Goal: Information Seeking & Learning: Check status

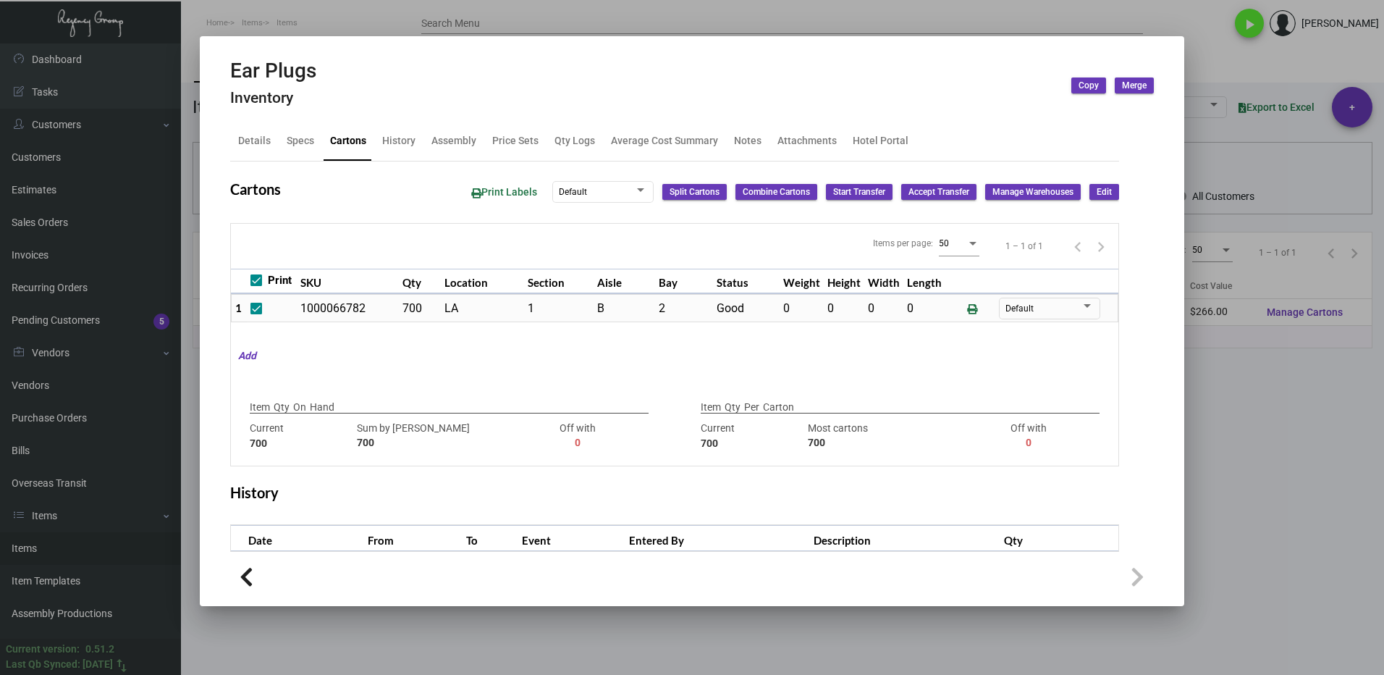
click at [1253, 471] on div at bounding box center [692, 337] width 1384 height 675
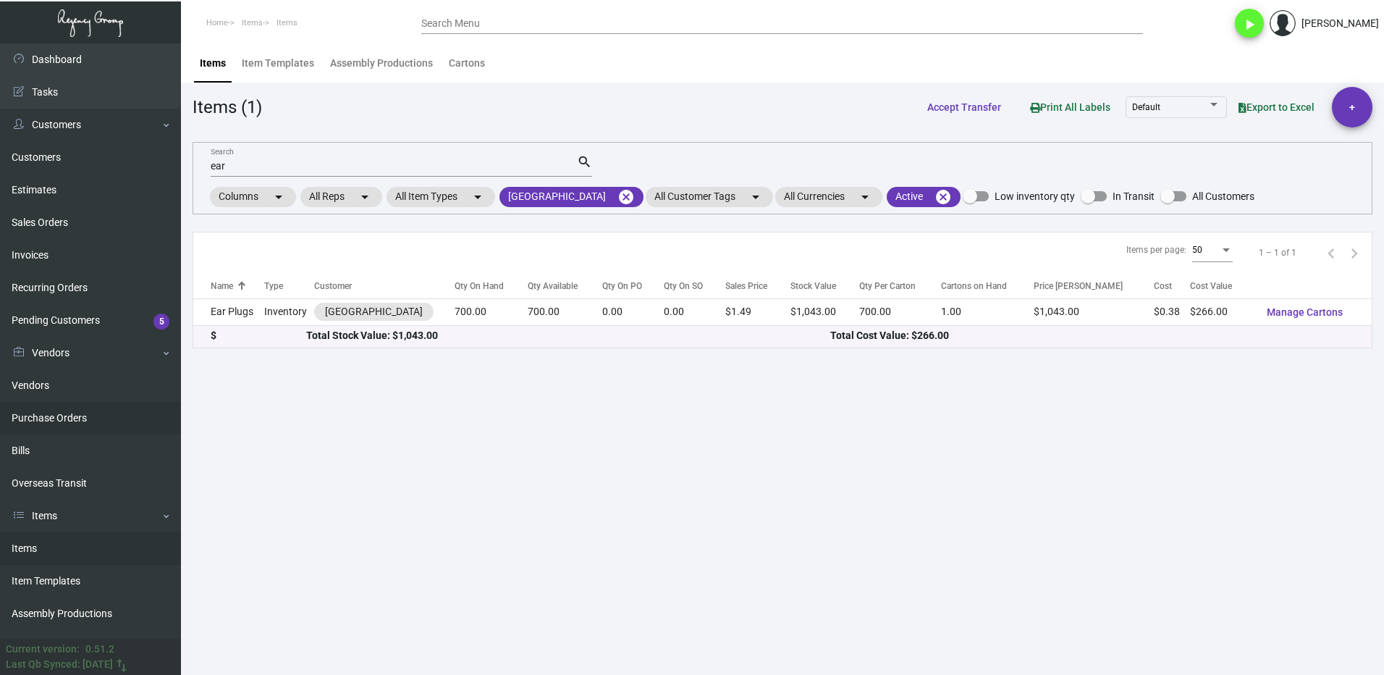
click at [45, 422] on link "Purchase Orders" at bounding box center [90, 418] width 181 height 33
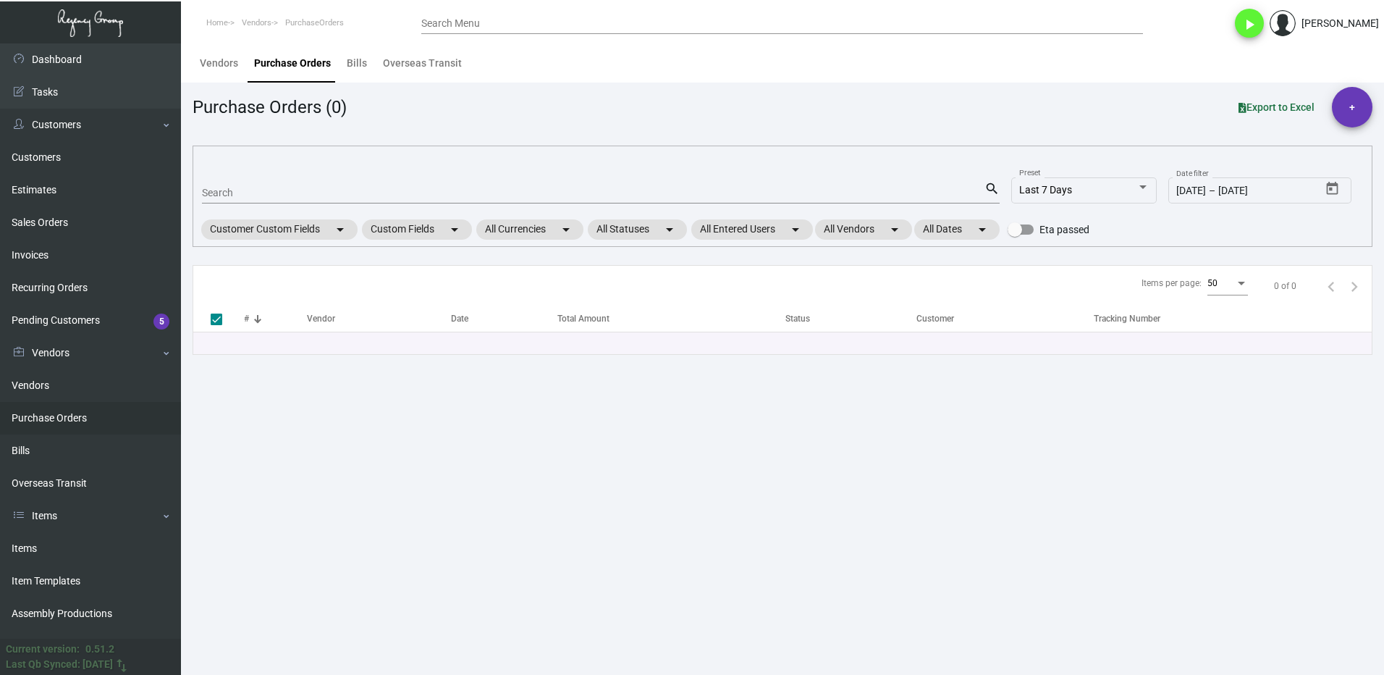
click at [268, 191] on input "Search" at bounding box center [593, 194] width 783 height 12
type input "108535"
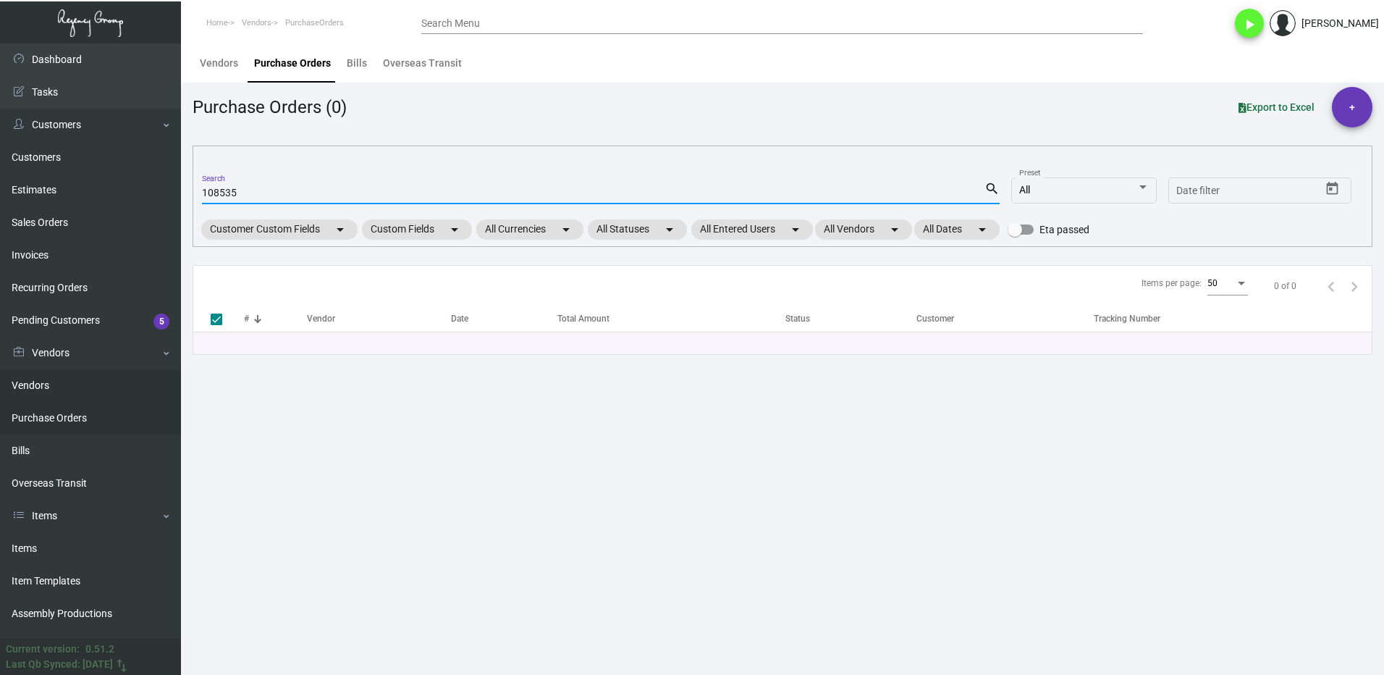
checkbox input "false"
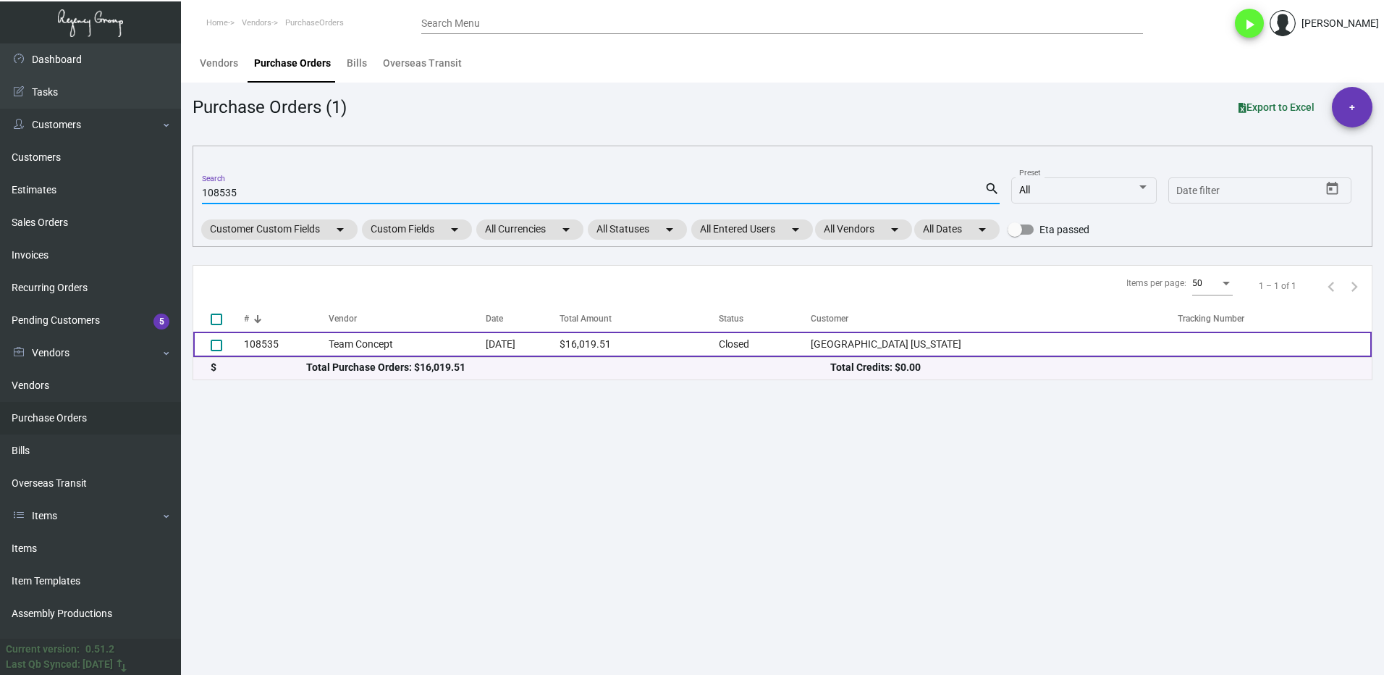
click at [286, 342] on td "108535" at bounding box center [286, 344] width 85 height 25
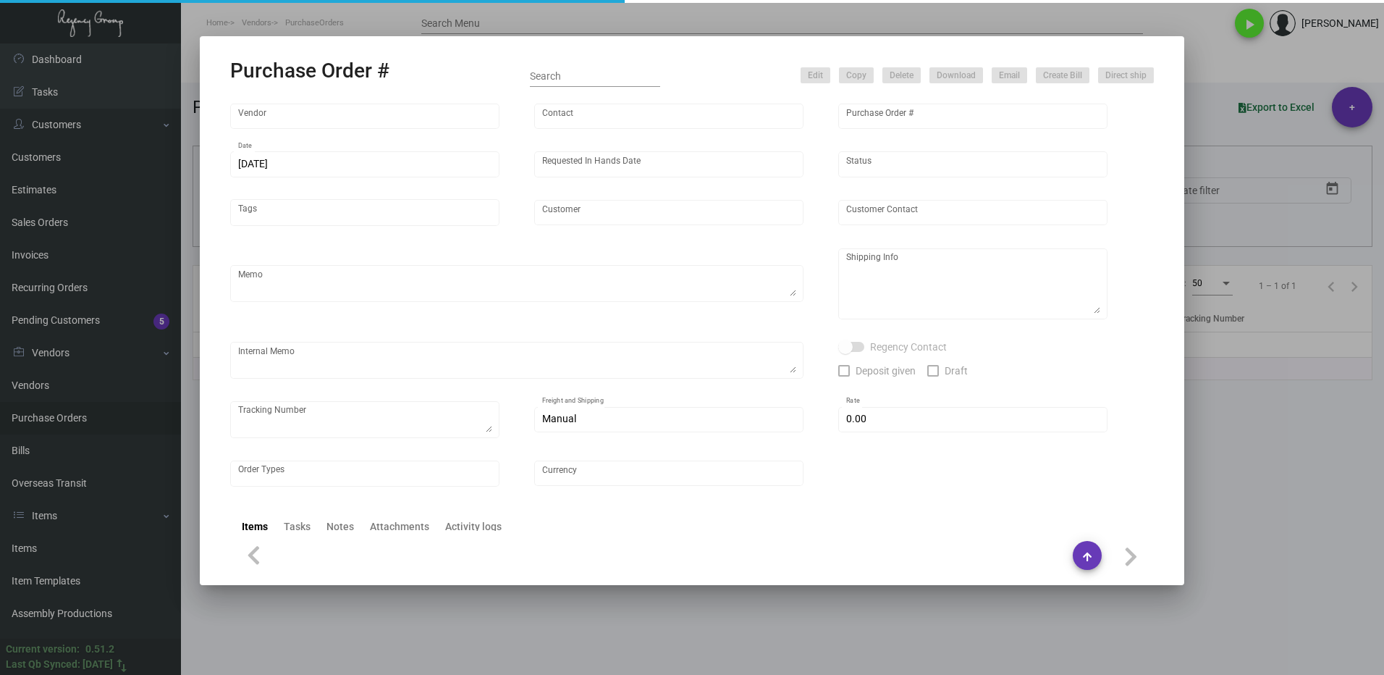
type input "Team Concept"
type input "[PERSON_NAME]"
type input "108535"
type input "[DATE]"
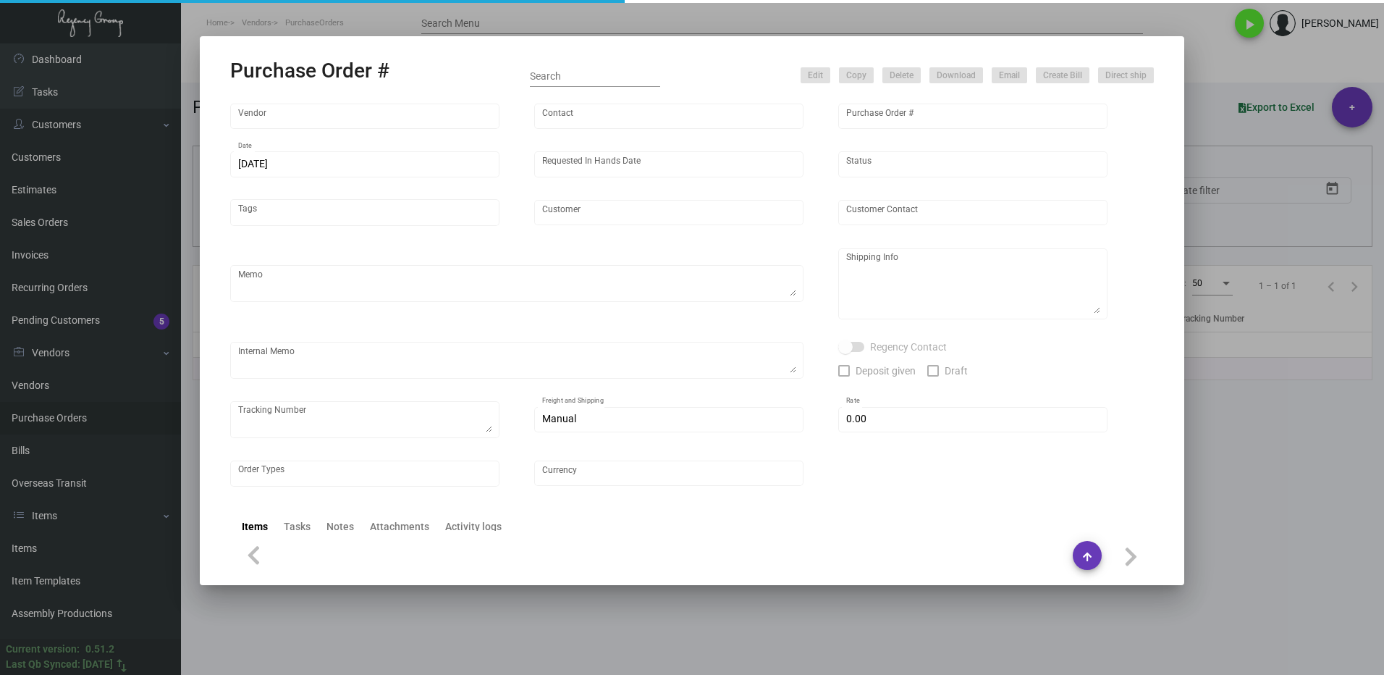
type input "[GEOGRAPHIC_DATA] [US_STATE]"
type textarea "PLEASE SEND PDF PROOFS TO OUR ART TEAM ; [EMAIL_ADDRESS][DOMAIN_NAME] WITH ME I…"
type textarea "Regency Group NJ - [PERSON_NAME] [STREET_ADDRESS]"
type textarea "10k - Label provided to vendor to ship to NJ Warehouse. UPS Ground Cost $99.30 …"
type input "$ 0.00"
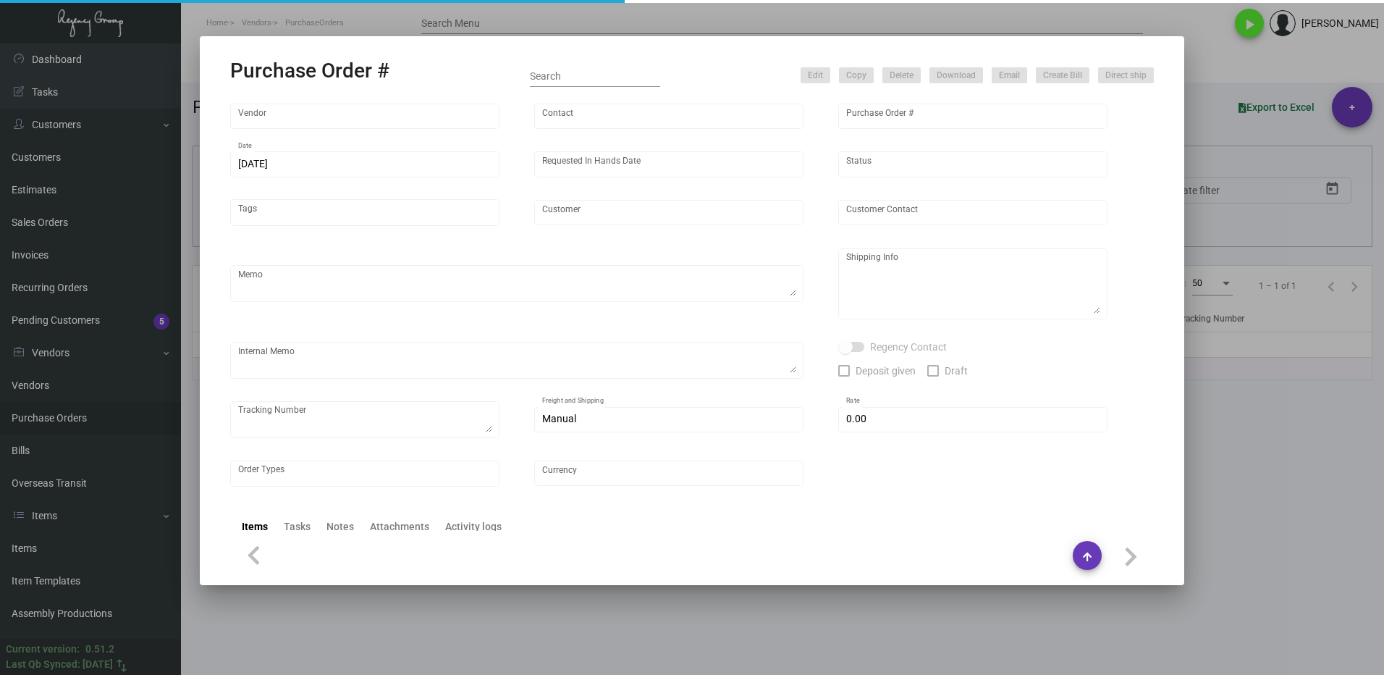
type input "United States Dollar $"
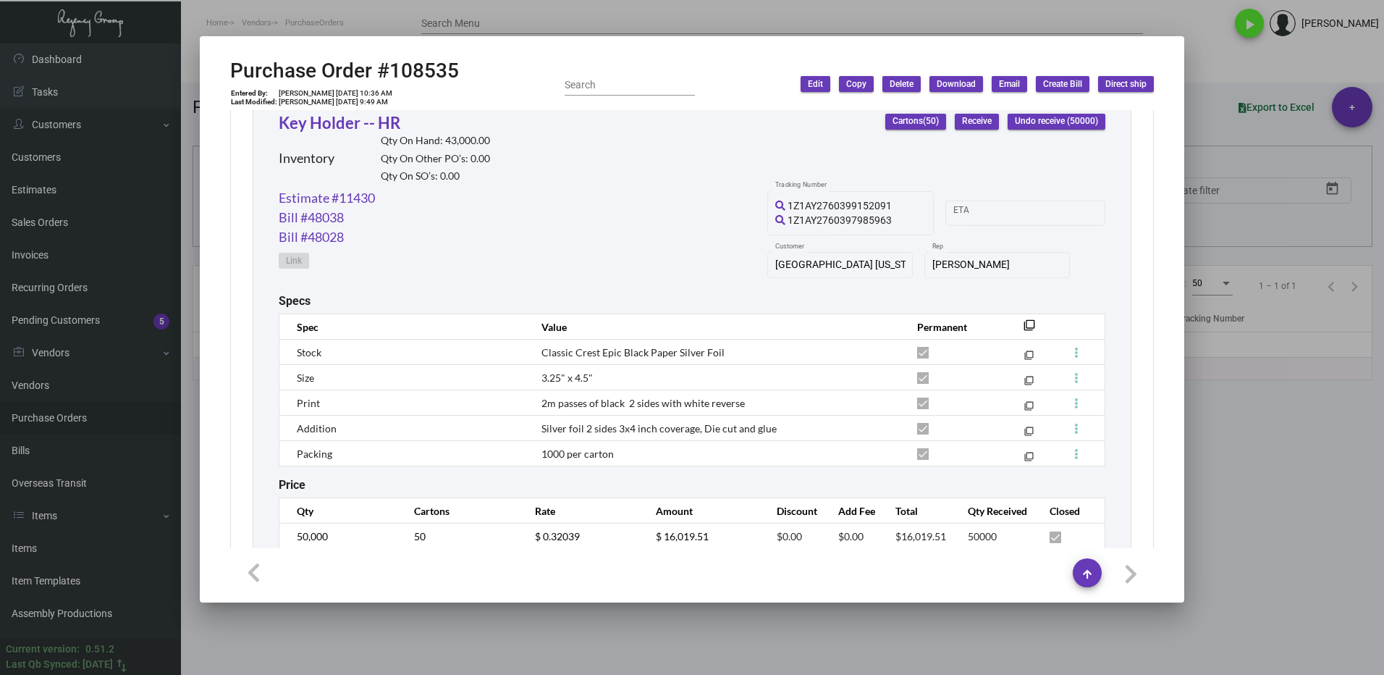
scroll to position [673, 0]
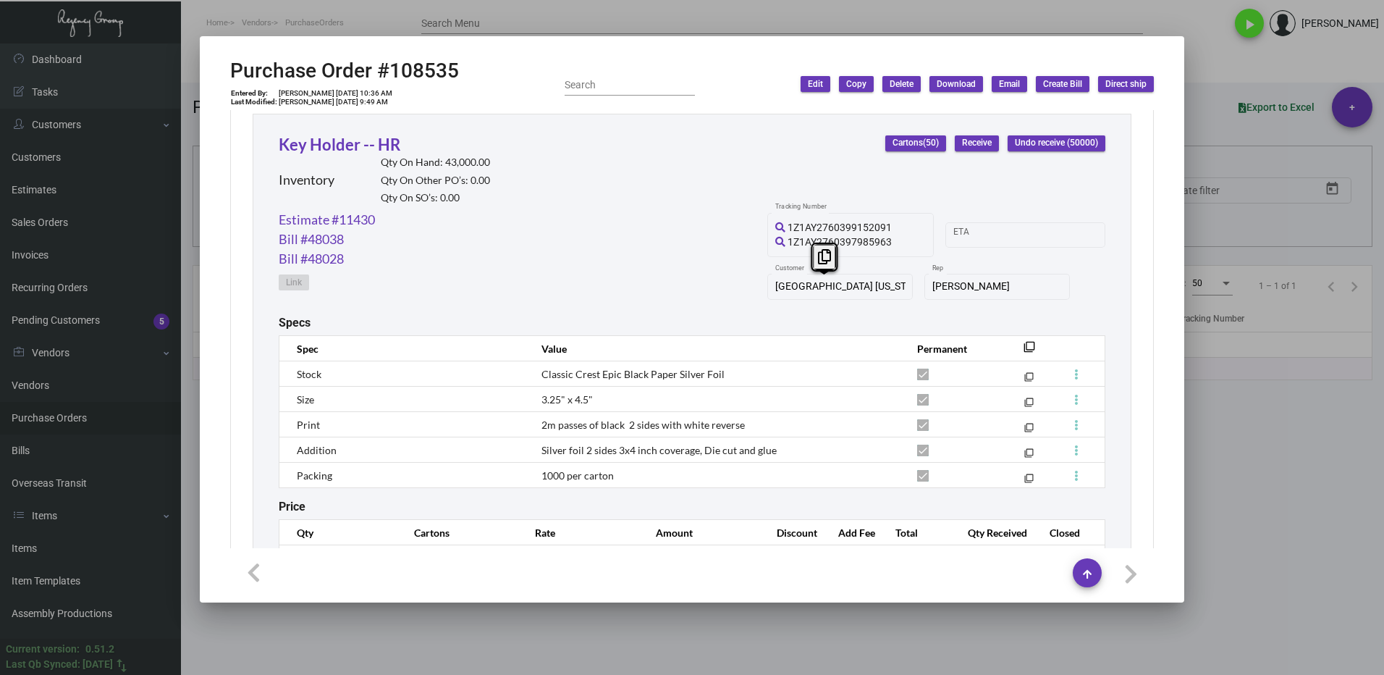
click at [768, 293] on div "[GEOGRAPHIC_DATA] [US_STATE] Customer" at bounding box center [841, 286] width 146 height 28
click at [816, 253] on button at bounding box center [824, 257] width 24 height 26
drag, startPoint x: 1321, startPoint y: 432, endPoint x: 1263, endPoint y: 421, distance: 58.8
click at [1313, 430] on div at bounding box center [692, 337] width 1384 height 675
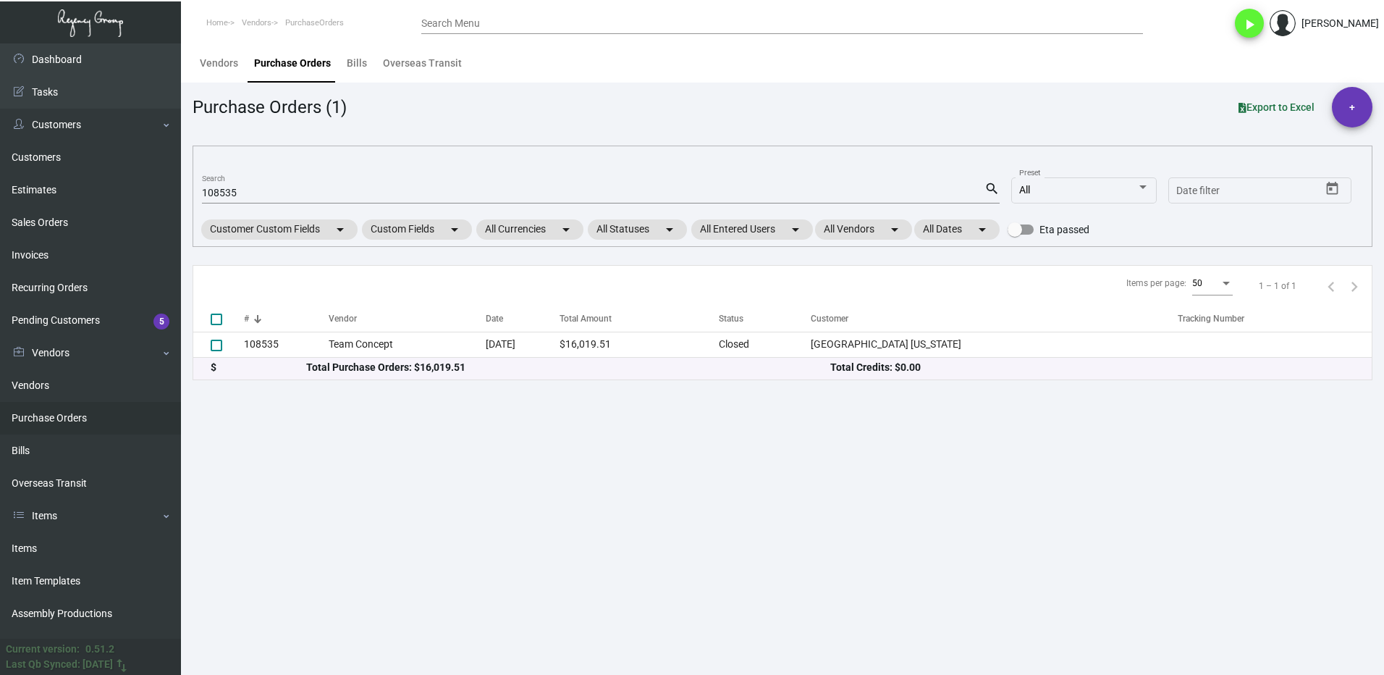
click at [258, 192] on input "108535" at bounding box center [593, 194] width 783 height 12
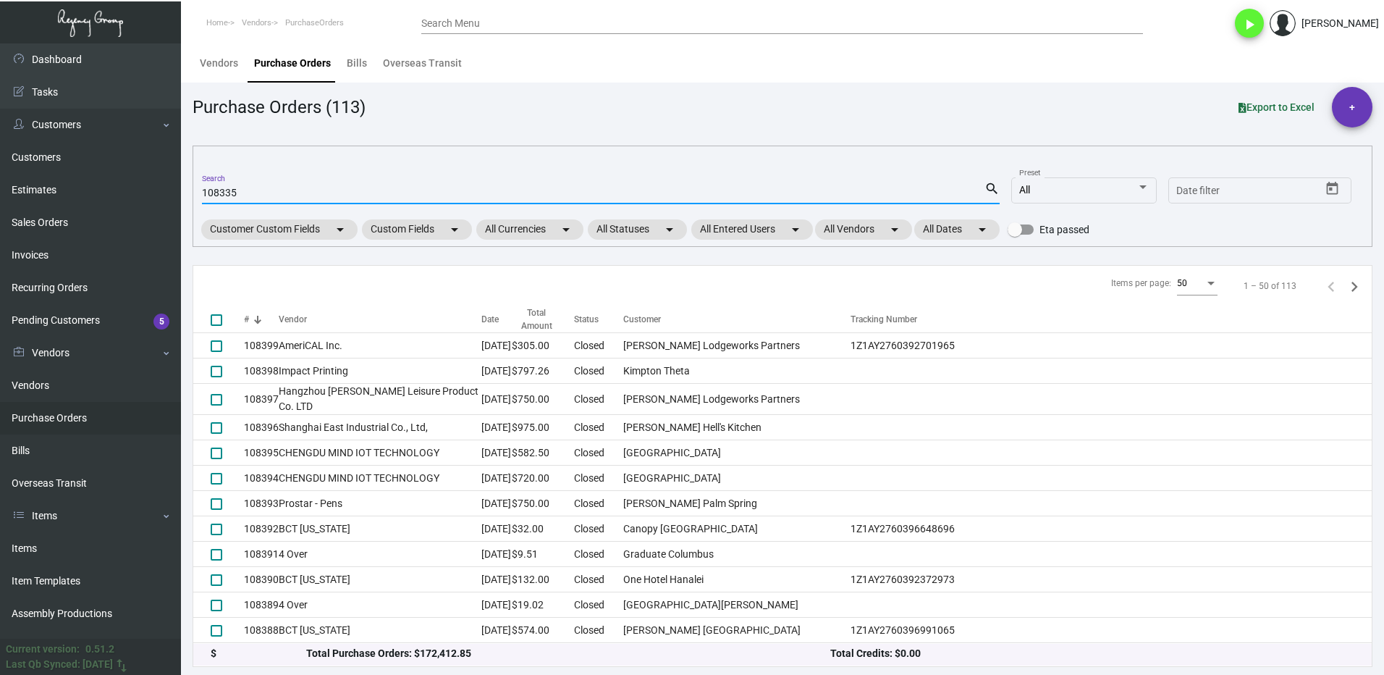
type input "108335"
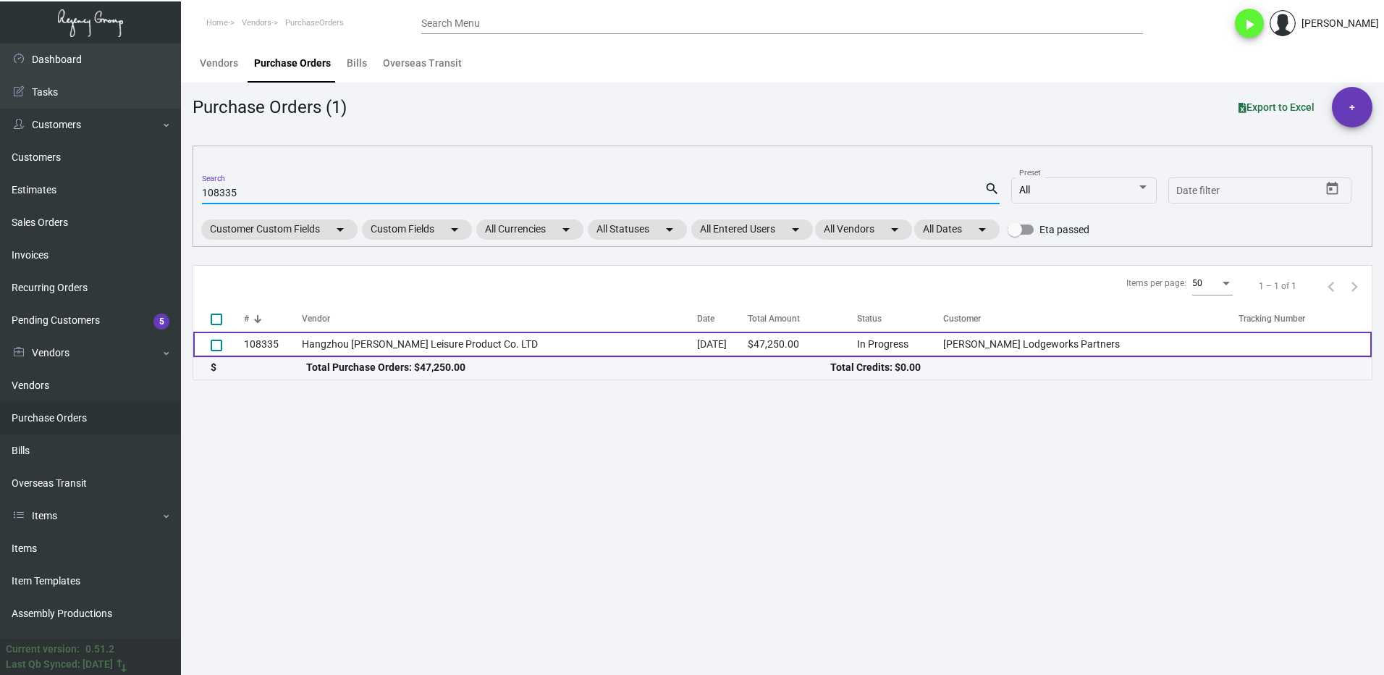
click at [298, 335] on td "108335" at bounding box center [273, 344] width 58 height 25
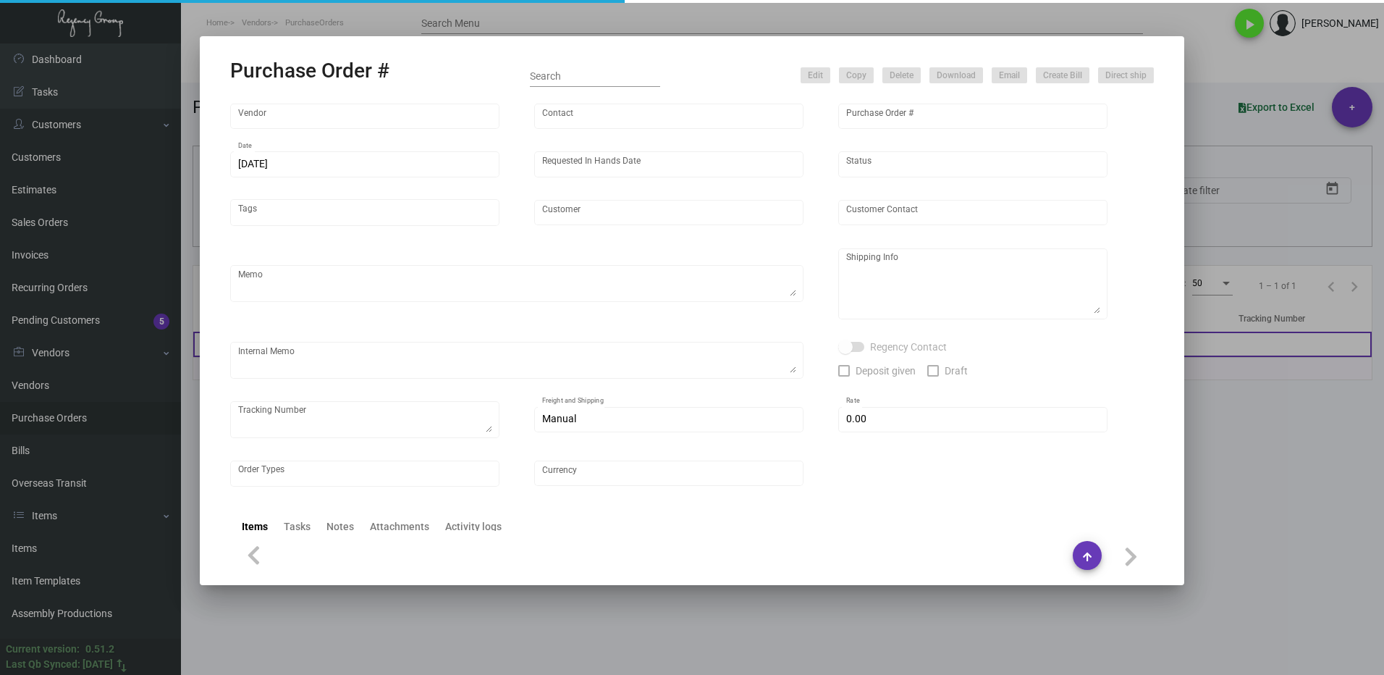
type input "Hangzhou [PERSON_NAME] Leisure Product Co. LTD"
type input "[PERSON_NAME]"
type input "108335"
type input "[DATE]"
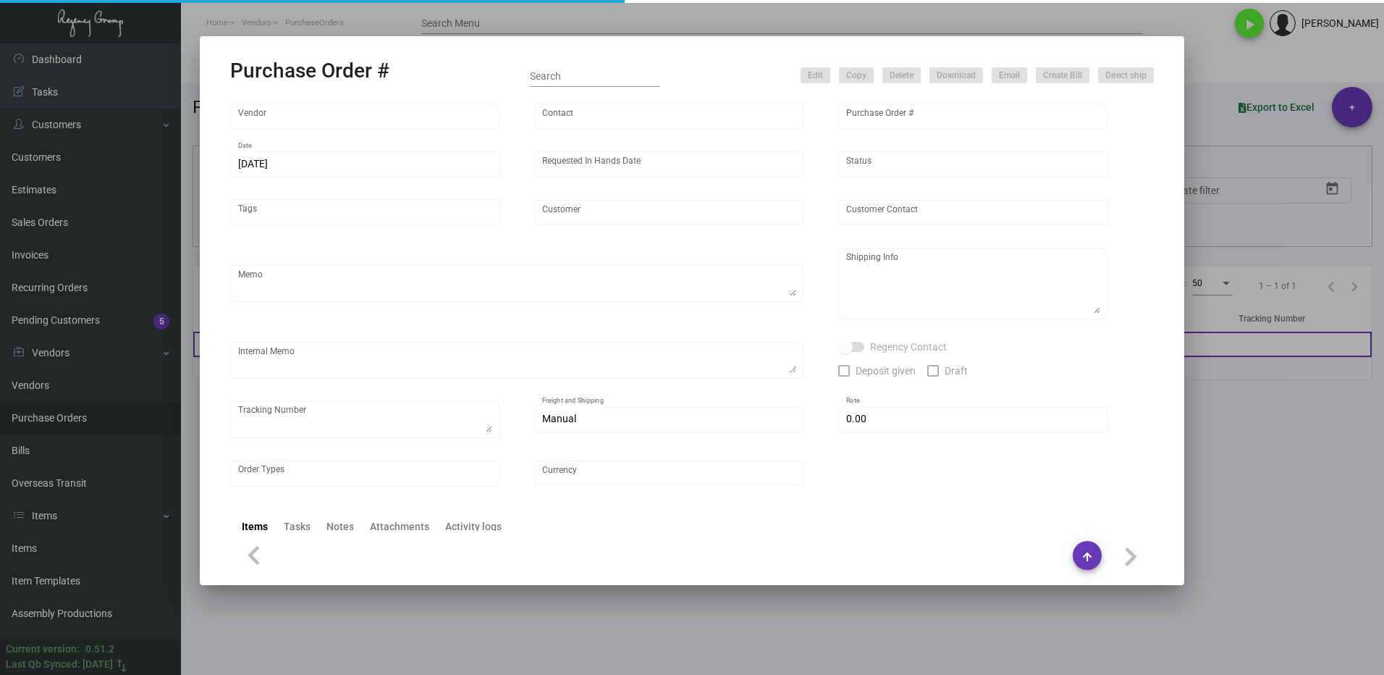
type input "[PERSON_NAME] Lodgeworks Partners"
type textarea "10K per color for the first batch, rest pending shipping instruction"
type textarea "Regency Group NJ - [PERSON_NAME] [STREET_ADDRESS]"
checkbox input "true"
type input "$ 0.00"
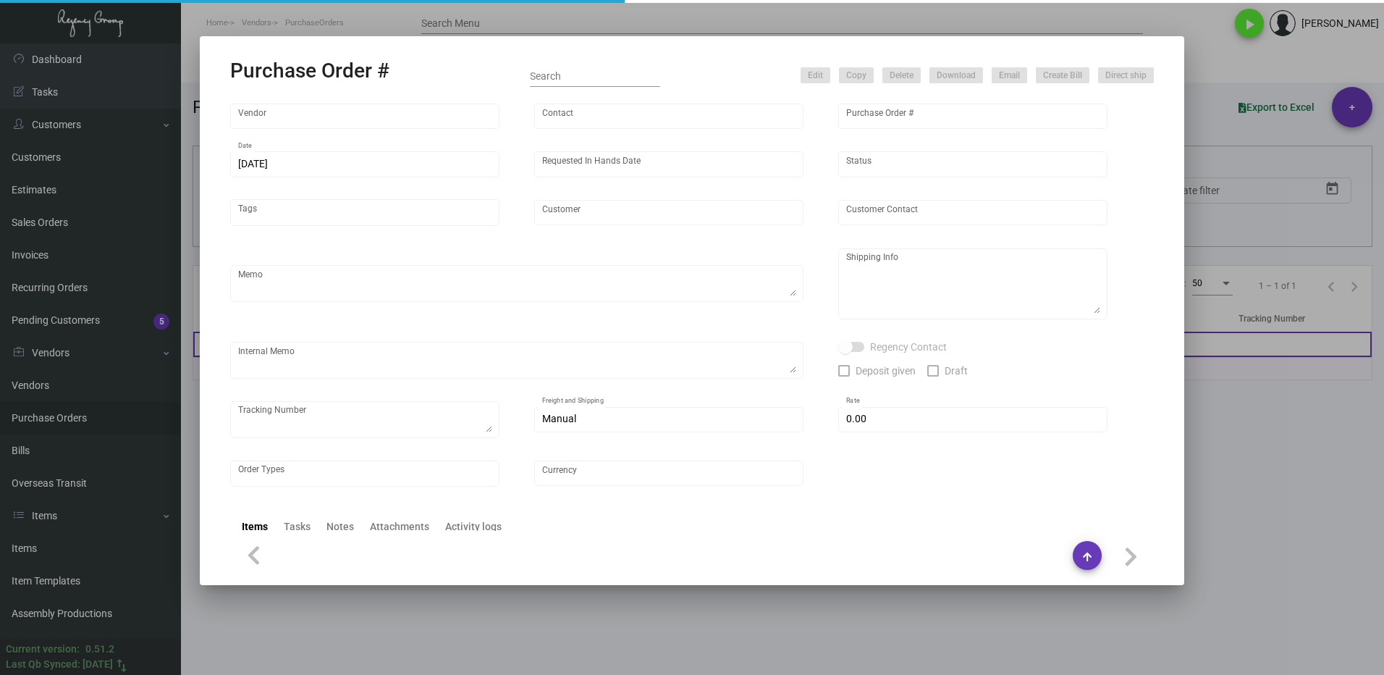
type input "United States Dollar $"
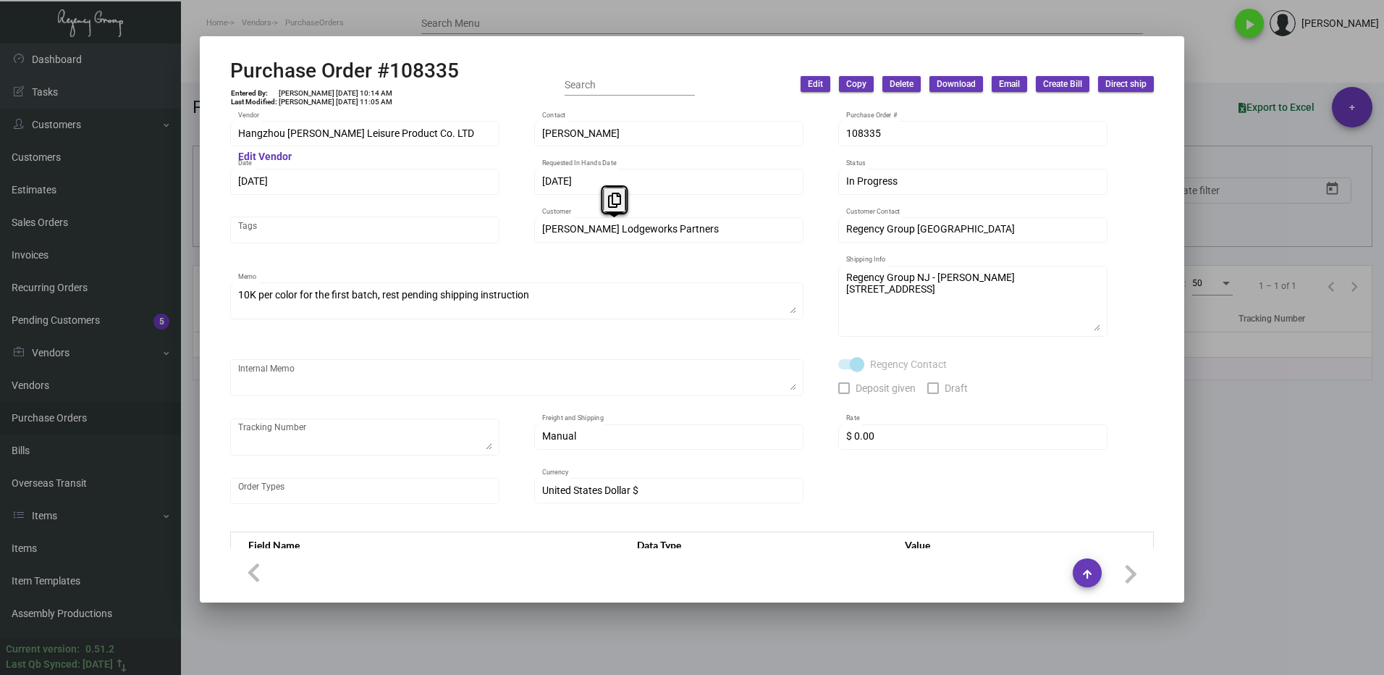
click at [545, 238] on div "[PERSON_NAME] Lodgeworks Partners Customer" at bounding box center [669, 228] width 254 height 28
click at [601, 202] on icon at bounding box center [606, 200] width 13 height 15
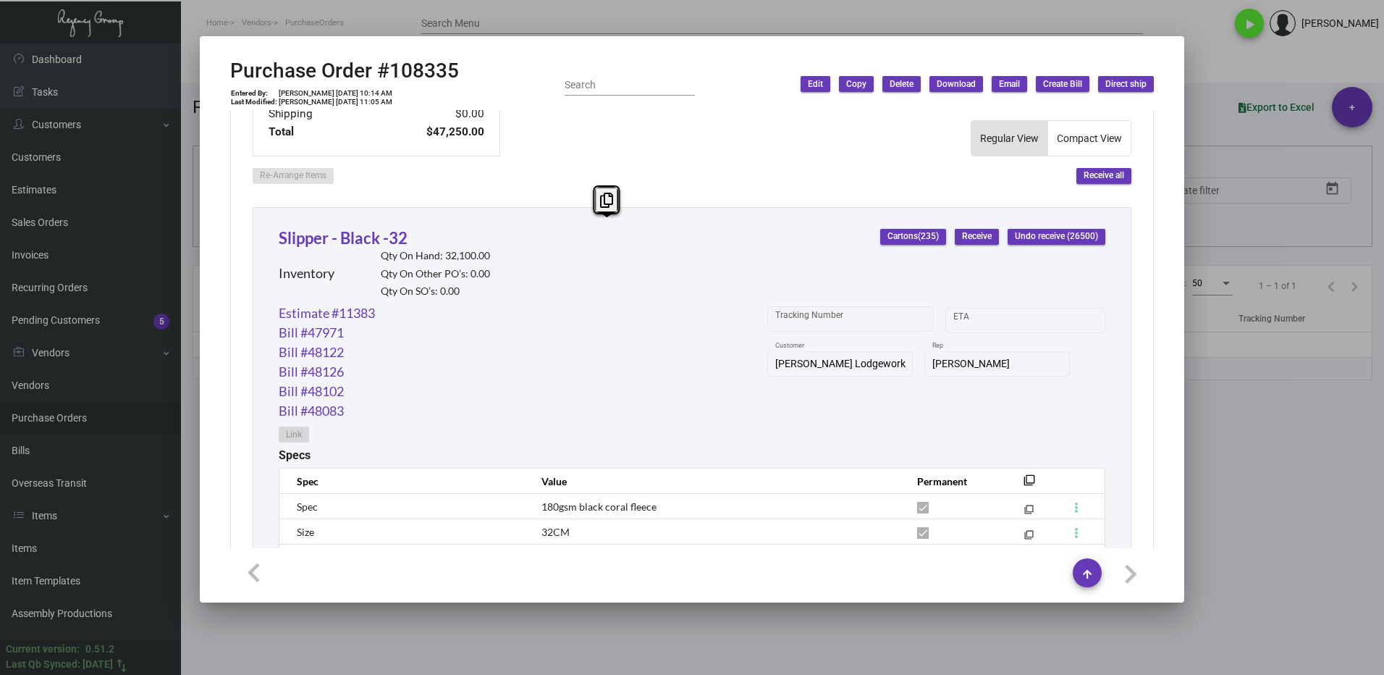
scroll to position [796, 0]
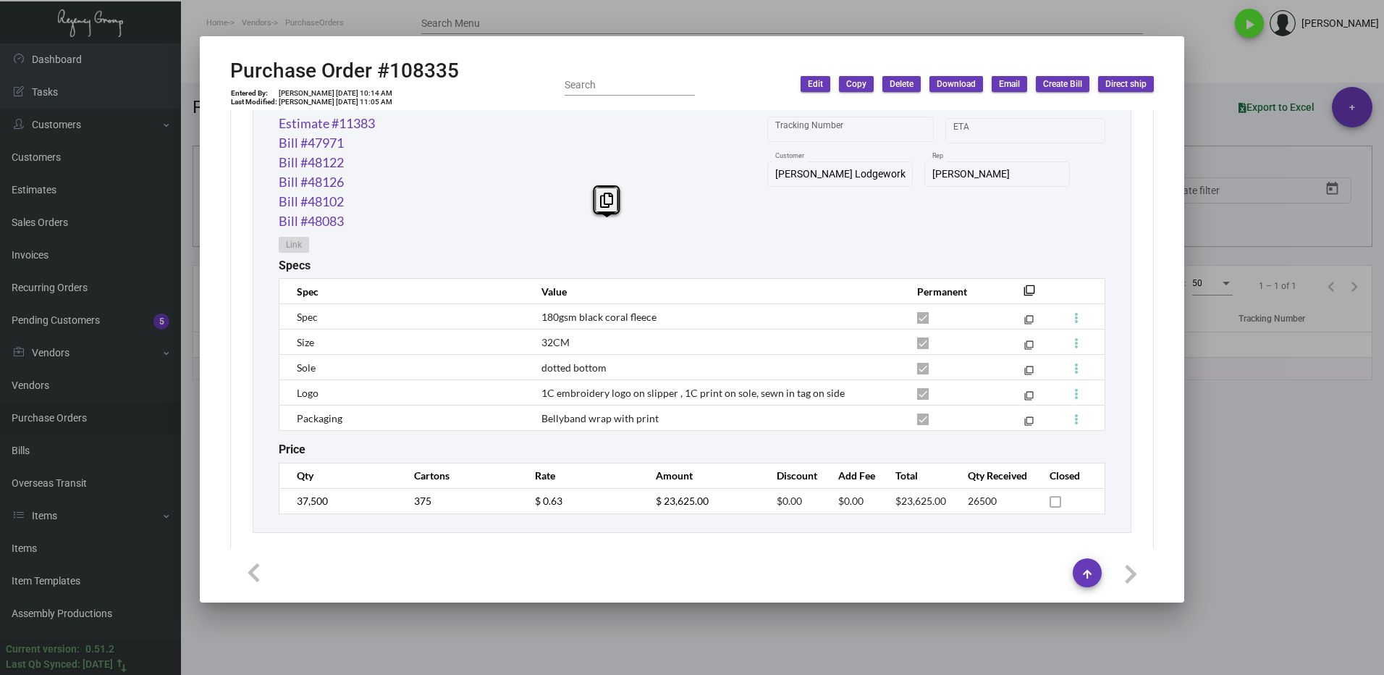
drag, startPoint x: 1268, startPoint y: 450, endPoint x: 1247, endPoint y: 447, distance: 21.3
click at [1268, 450] on div at bounding box center [692, 337] width 1384 height 675
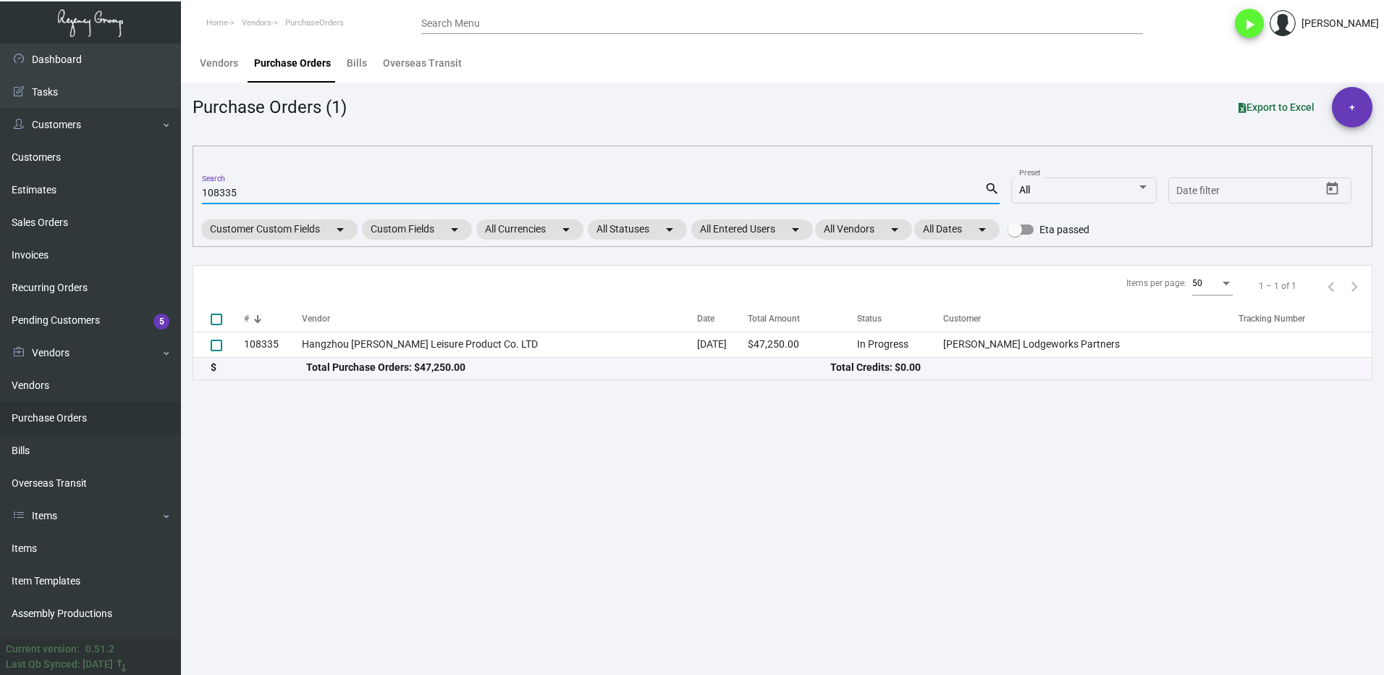
click at [293, 195] on input "108335" at bounding box center [593, 194] width 783 height 12
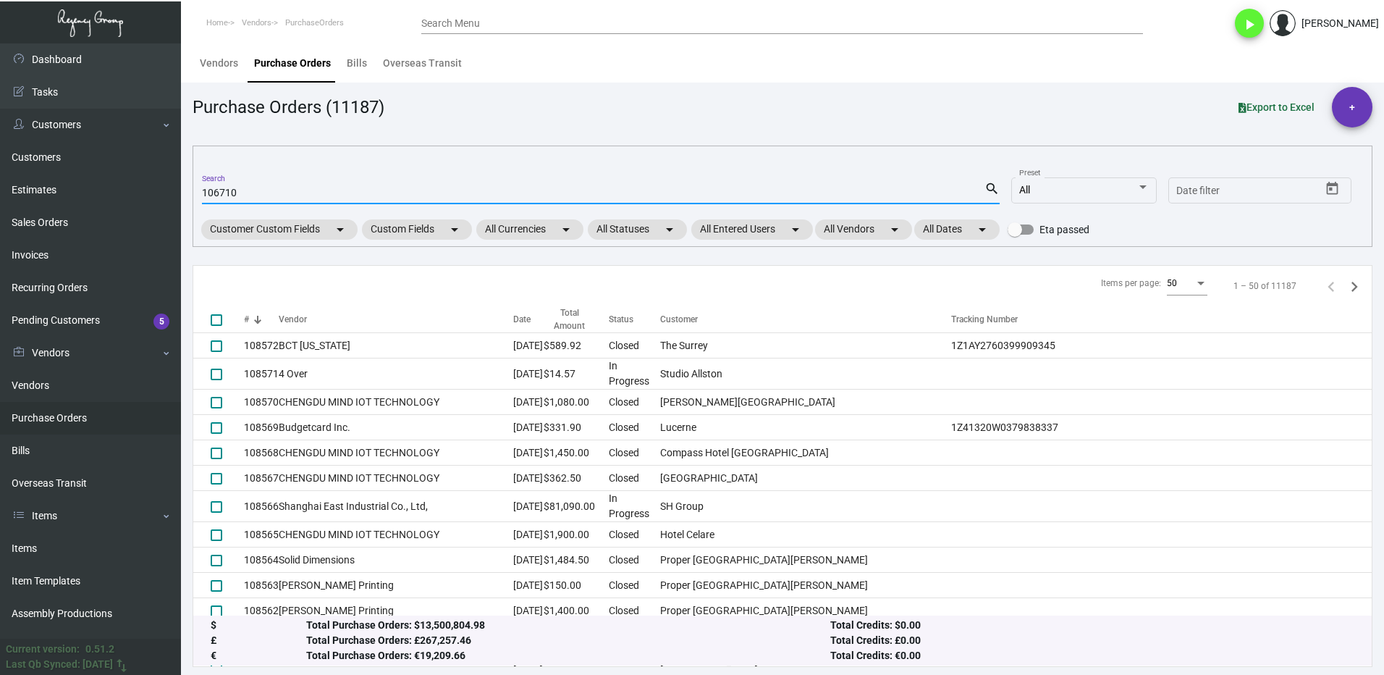
type input "106710"
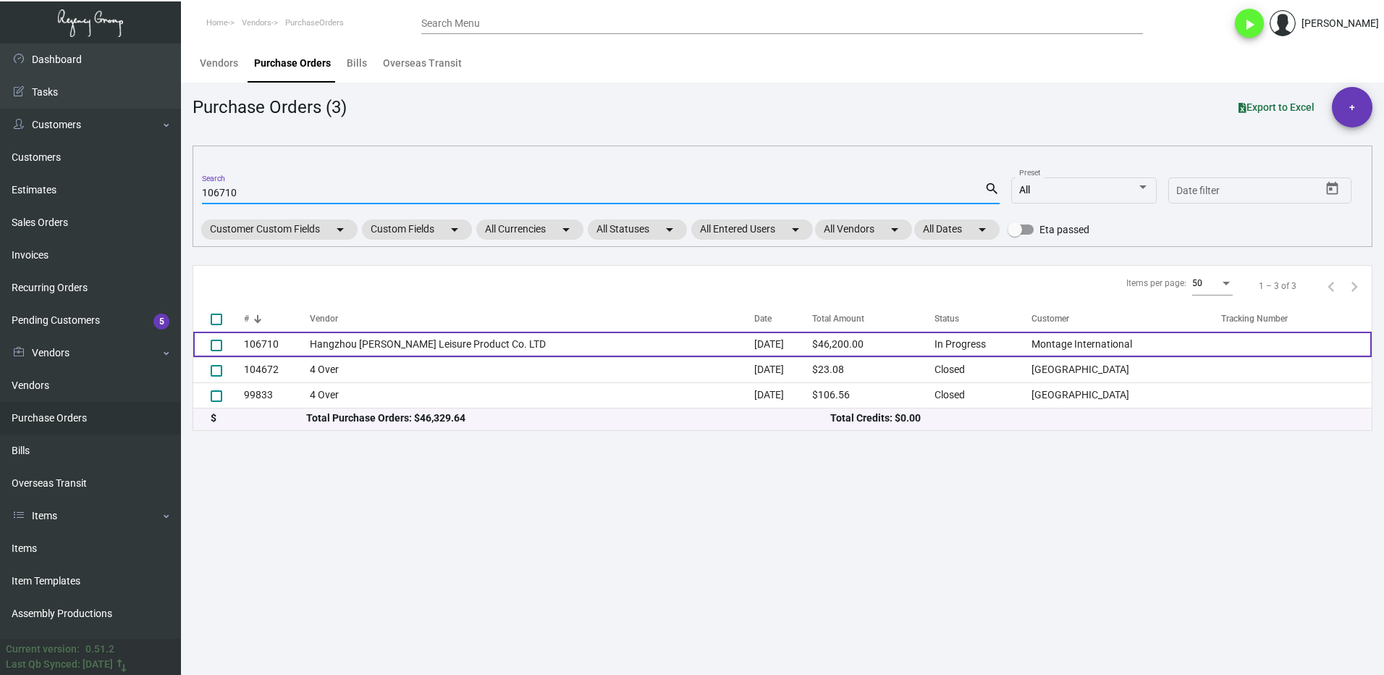
click at [294, 348] on td "106710" at bounding box center [277, 344] width 66 height 25
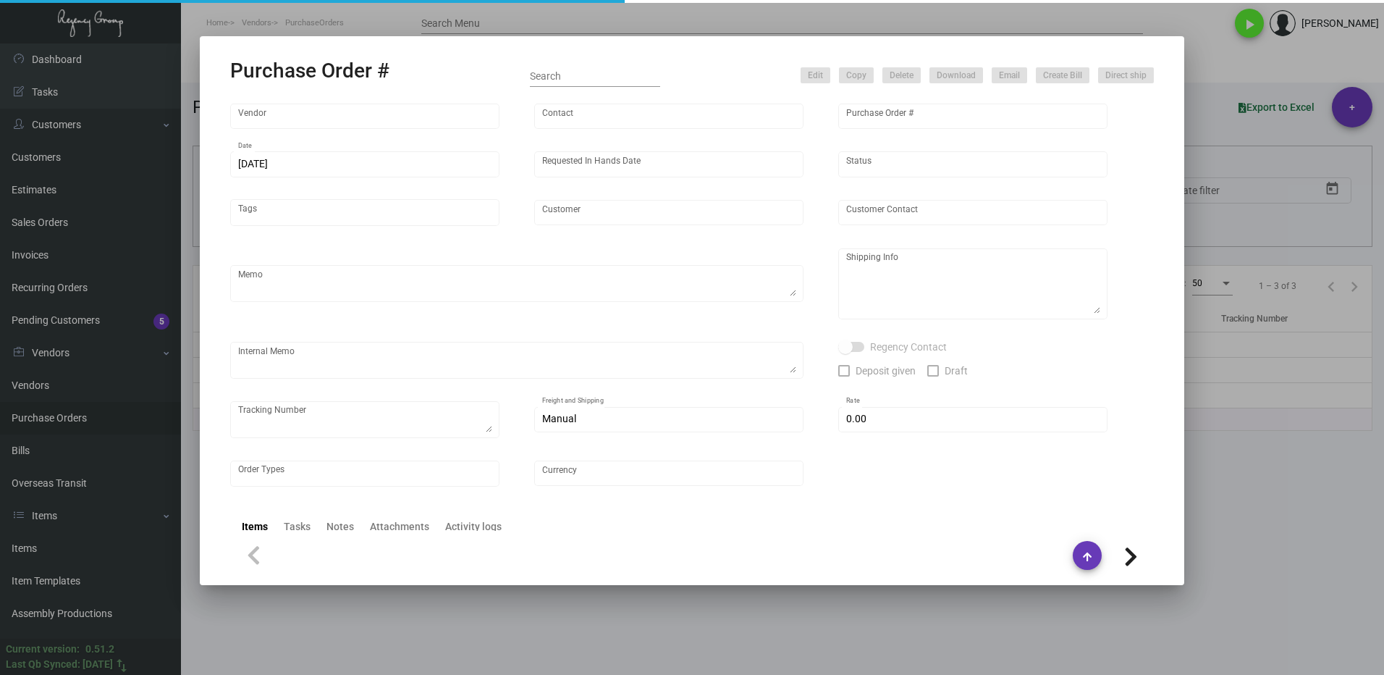
type input "Hangzhou [PERSON_NAME] Leisure Product Co. LTD"
type input "[PERSON_NAME]"
type input "106710"
type input "[DATE]"
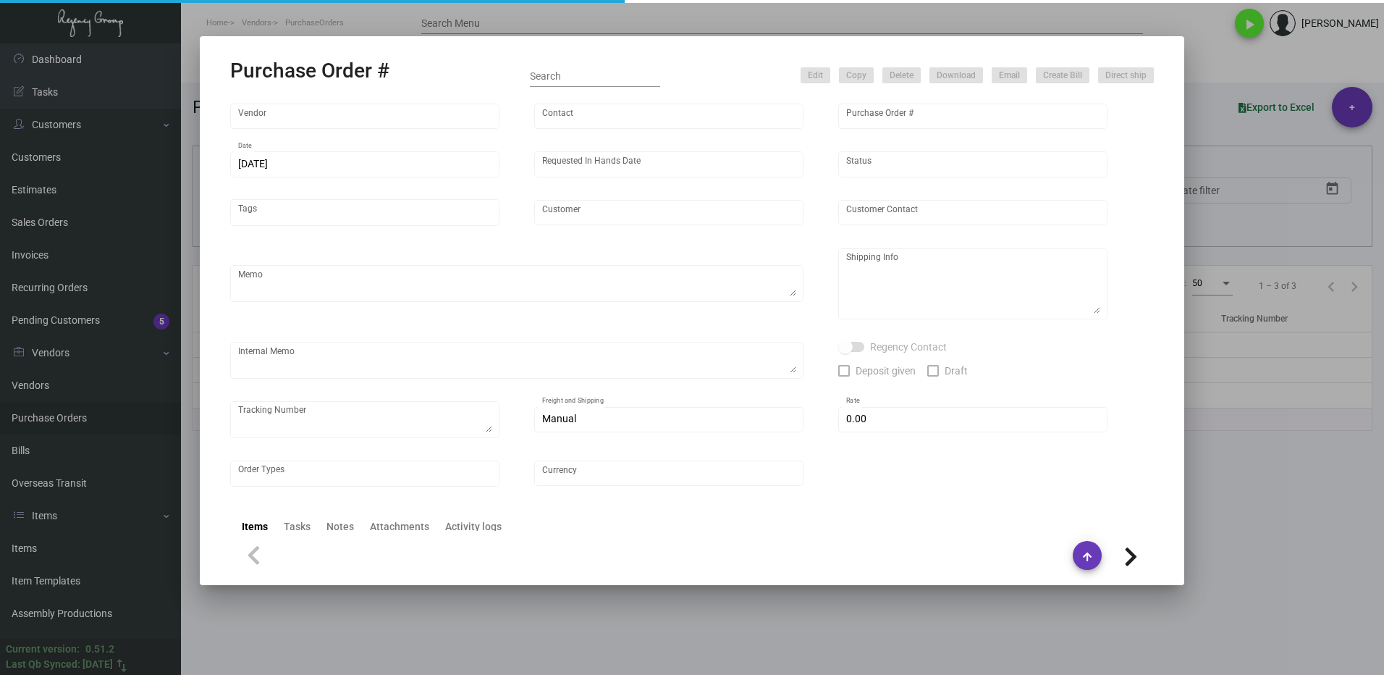
type input "Montage International"
type textarea "Please process after the samples have been approved and ship half the quantity …"
type textarea "Regency Group NJ - [PERSON_NAME] [STREET_ADDRESS]"
type textarea "sample approved - [DATE]"
checkbox input "true"
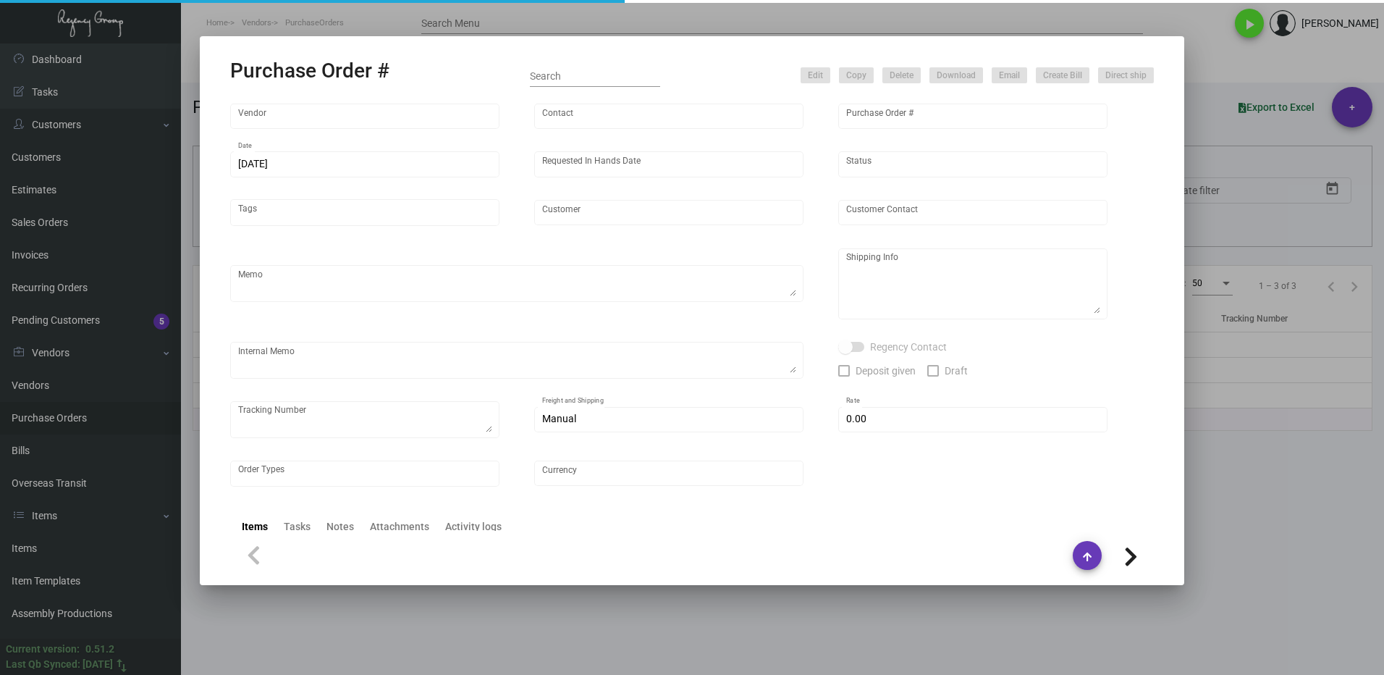
type input "$ 0.00"
type input "United States Dollar $"
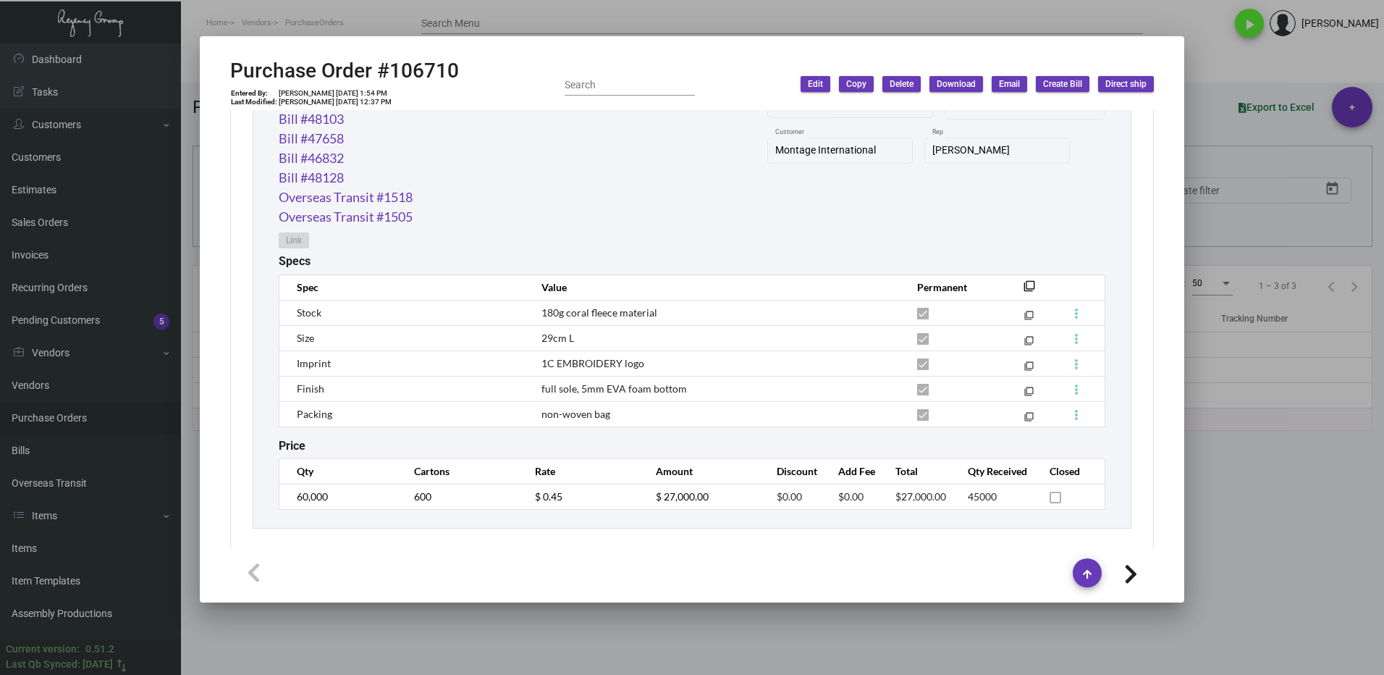
scroll to position [1159, 0]
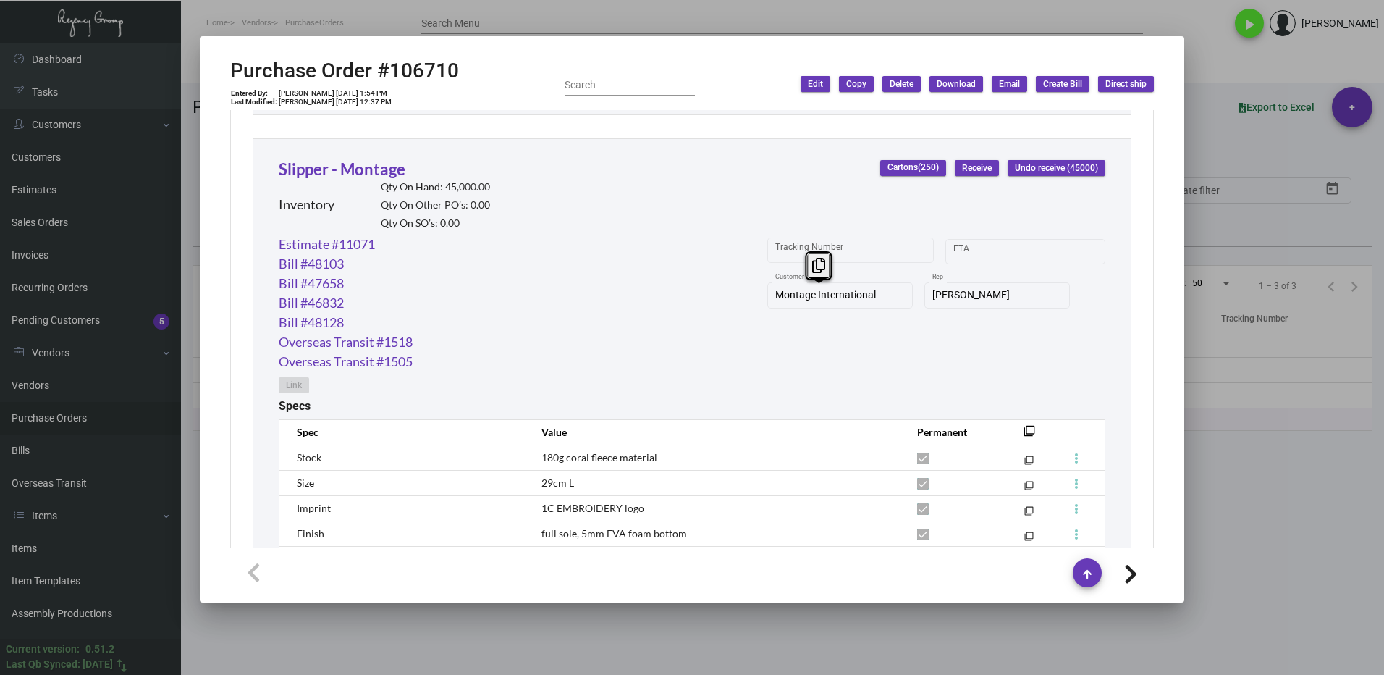
click at [768, 293] on div "Montage International Customer" at bounding box center [841, 294] width 146 height 28
click at [818, 267] on icon at bounding box center [814, 265] width 13 height 15
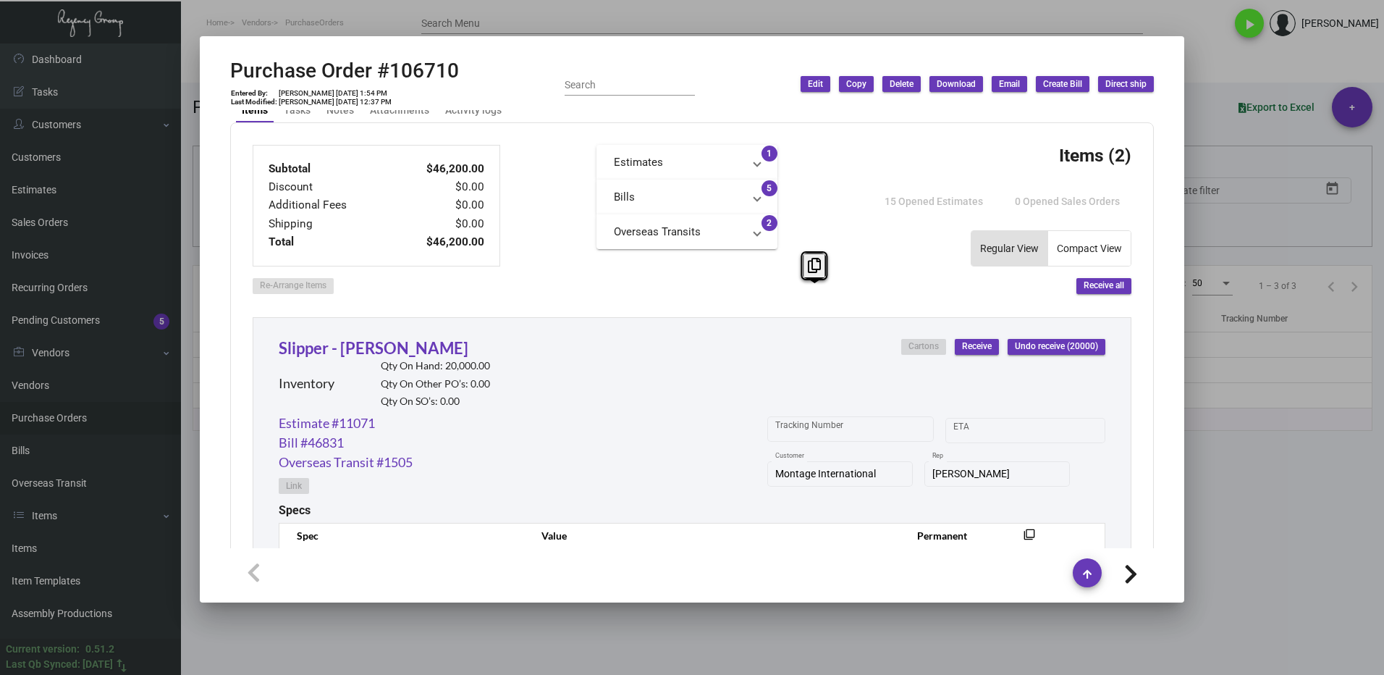
scroll to position [724, 0]
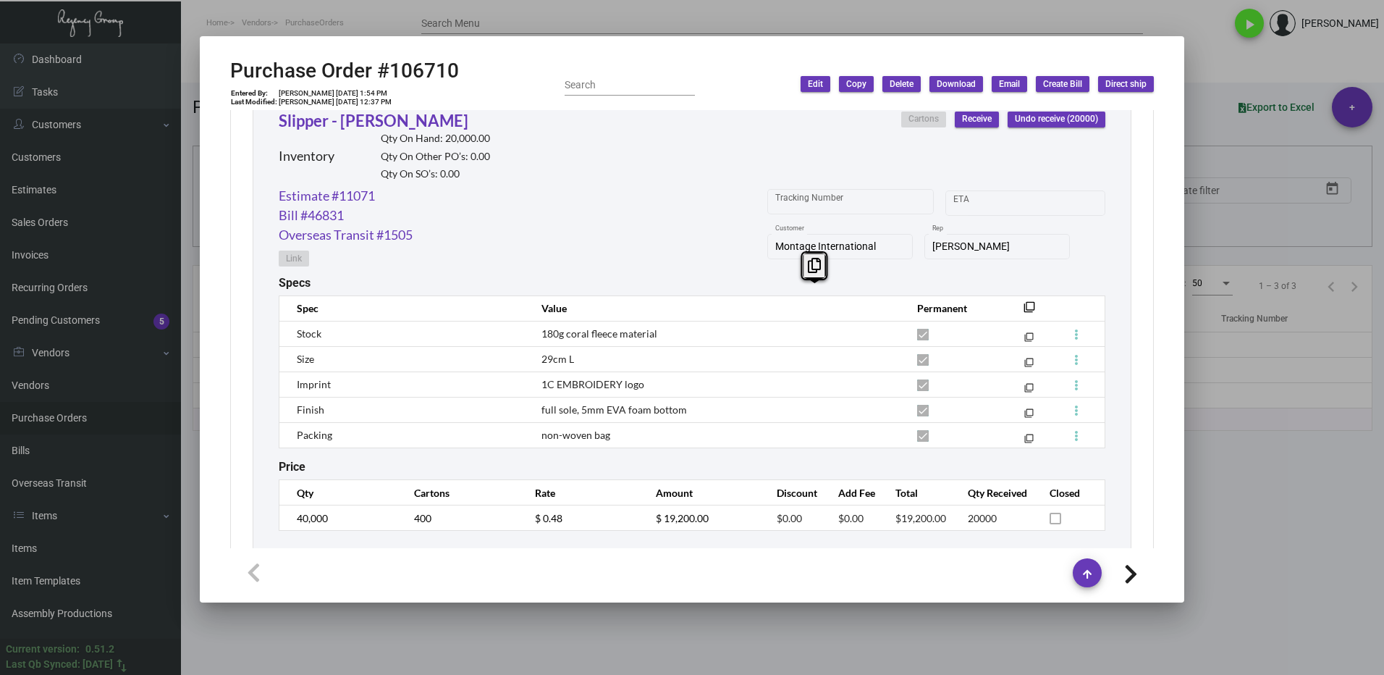
click at [1265, 466] on div at bounding box center [692, 337] width 1384 height 675
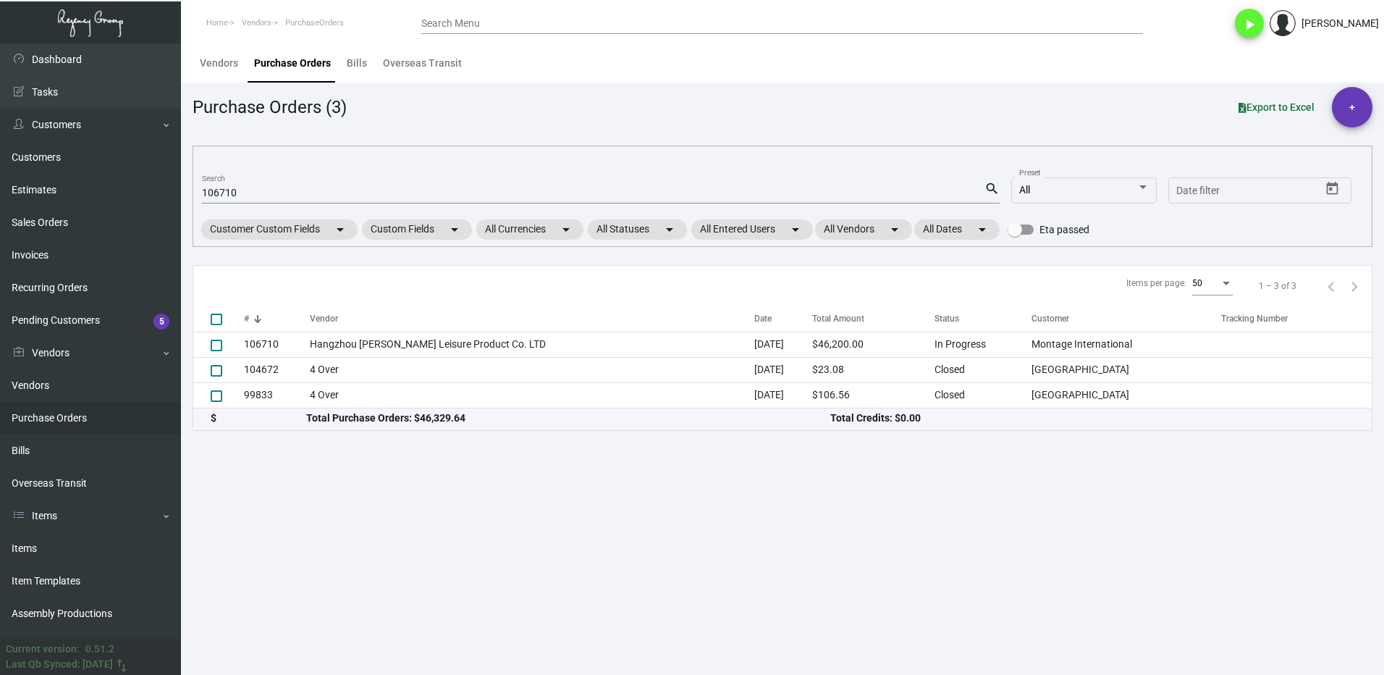
click at [257, 190] on input "106710" at bounding box center [593, 194] width 783 height 12
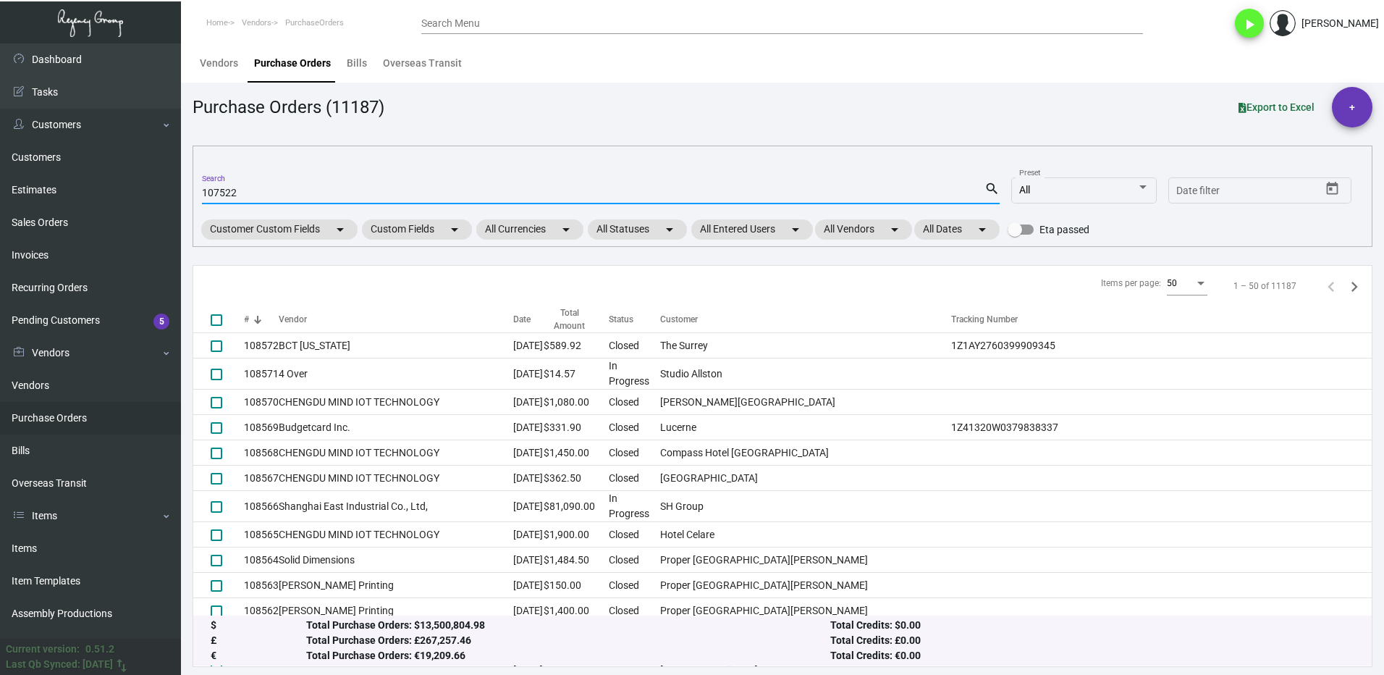
type input "107522"
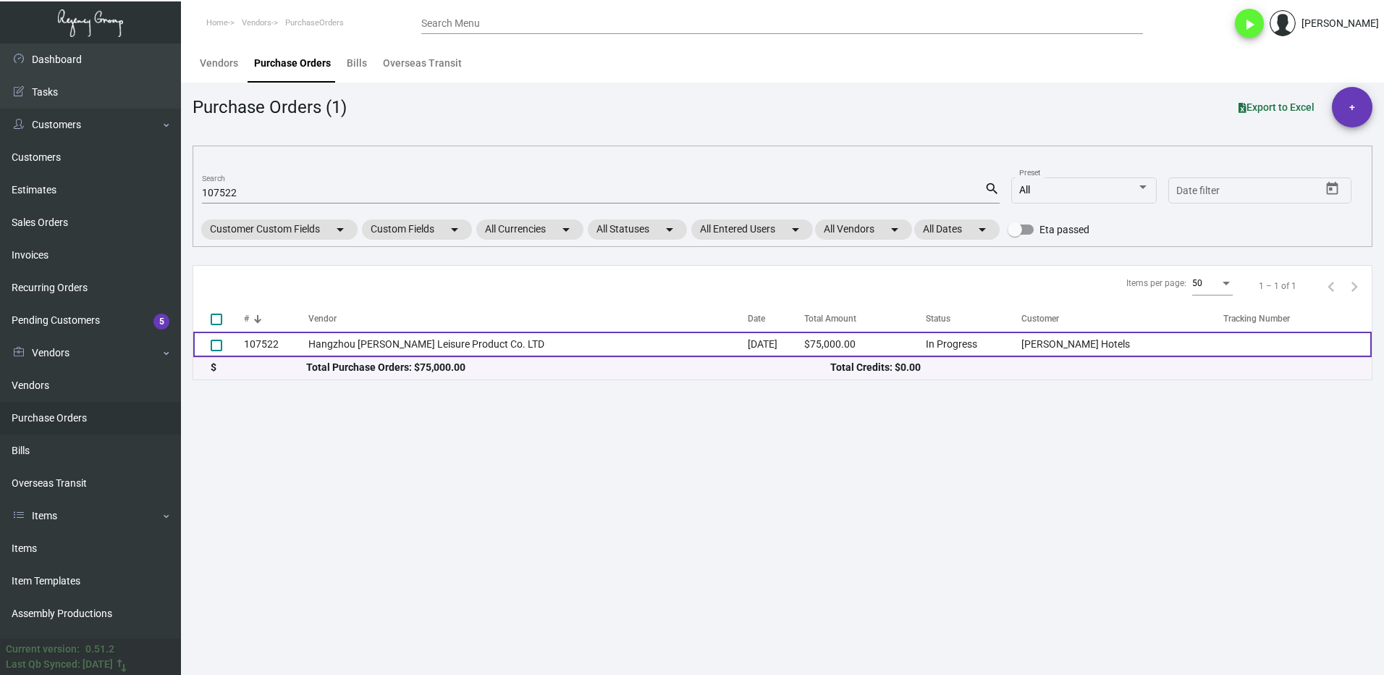
click at [277, 351] on td "107522" at bounding box center [276, 344] width 64 height 25
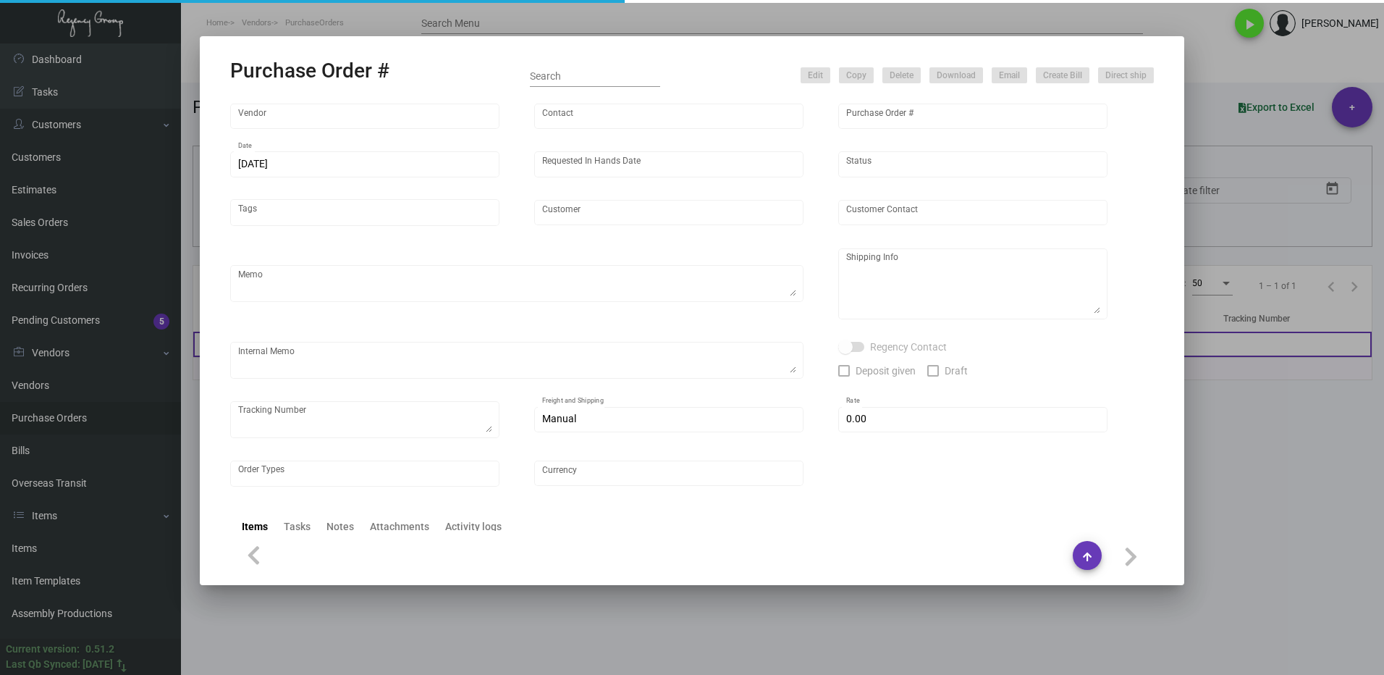
type input "Hangzhou [PERSON_NAME] Leisure Product Co. LTD"
type input "[PERSON_NAME]"
type input "107522"
type input "[DATE]"
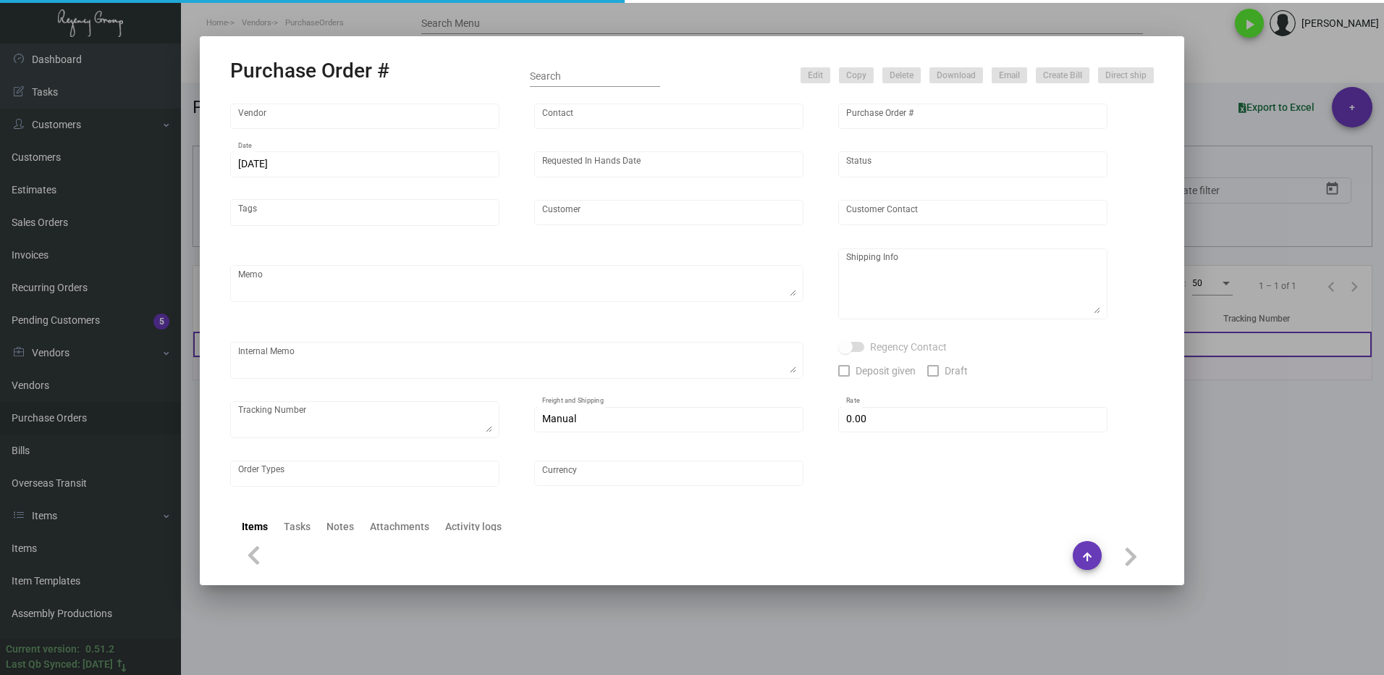
type input "[PERSON_NAME] Hotels"
type textarea "Please ship 20k once the production is complete. Boat to [GEOGRAPHIC_DATA]. For…"
type textarea "Regency Group NJ - [PERSON_NAME] [STREET_ADDRESS]"
checkbox input "true"
type input "$ 0.00"
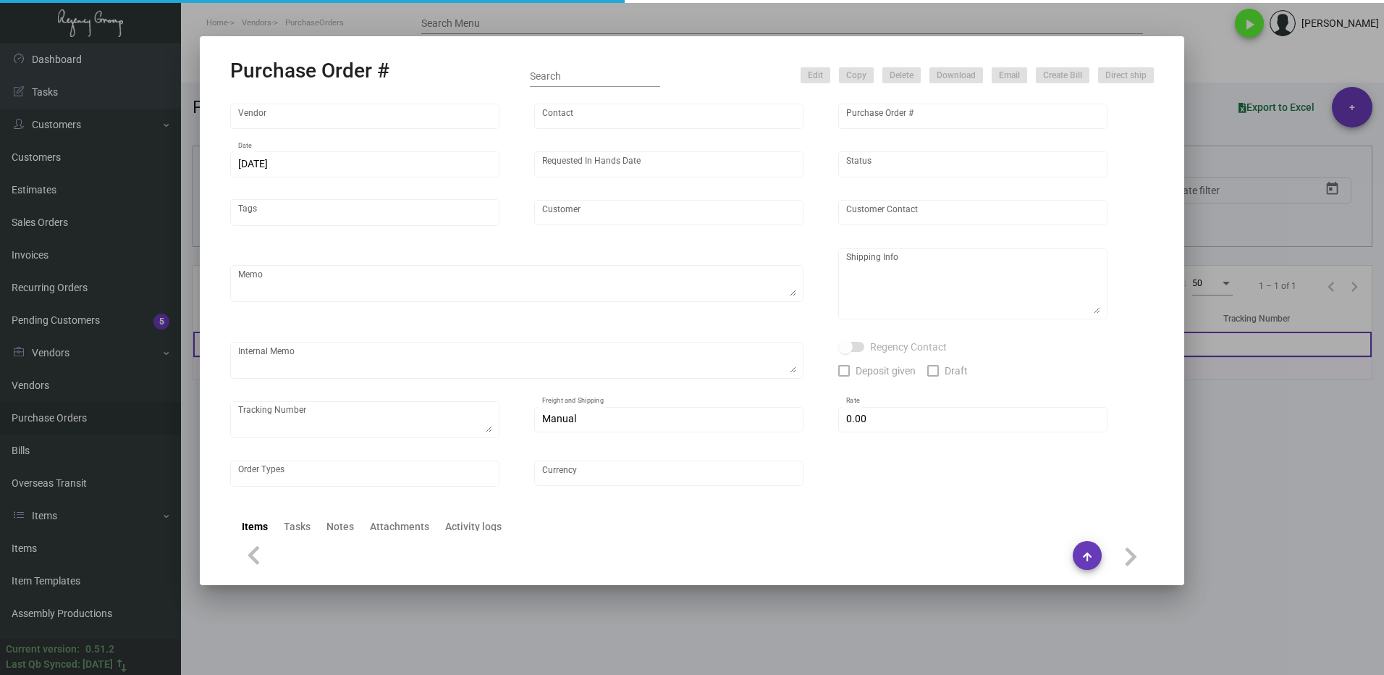
type input "United States Dollar $"
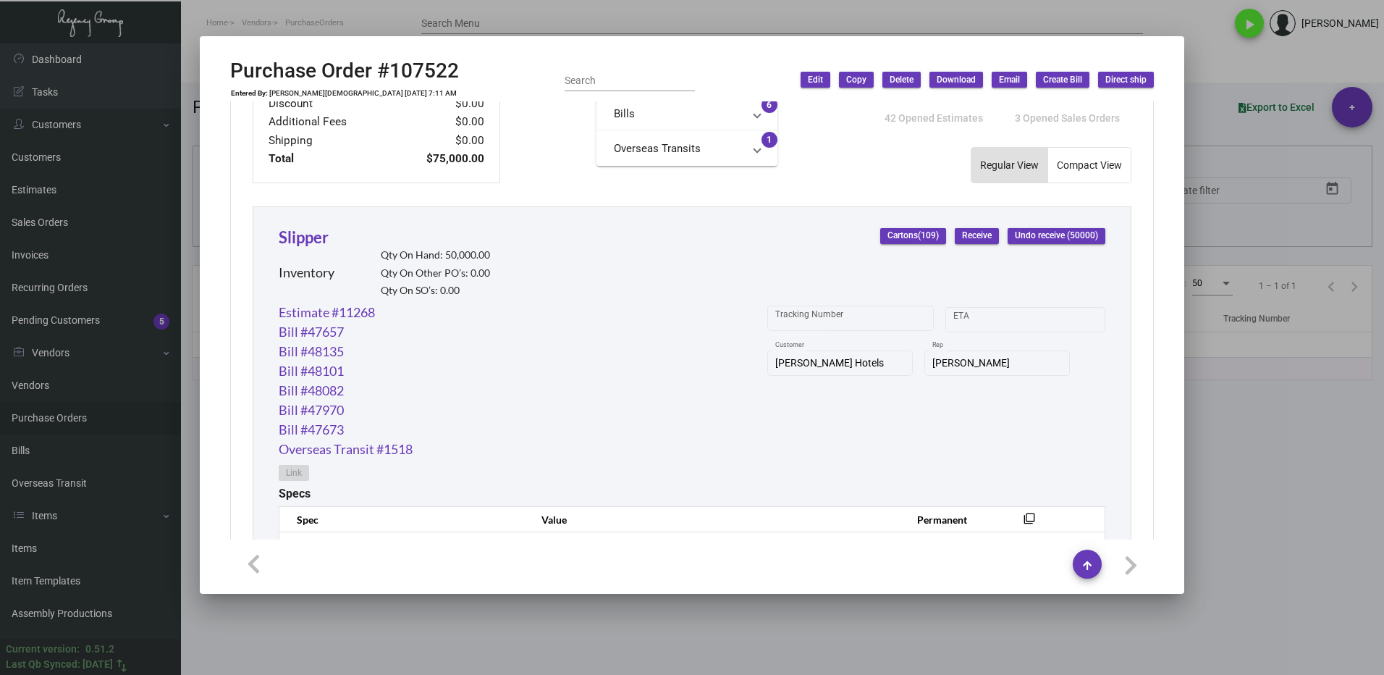
scroll to position [579, 0]
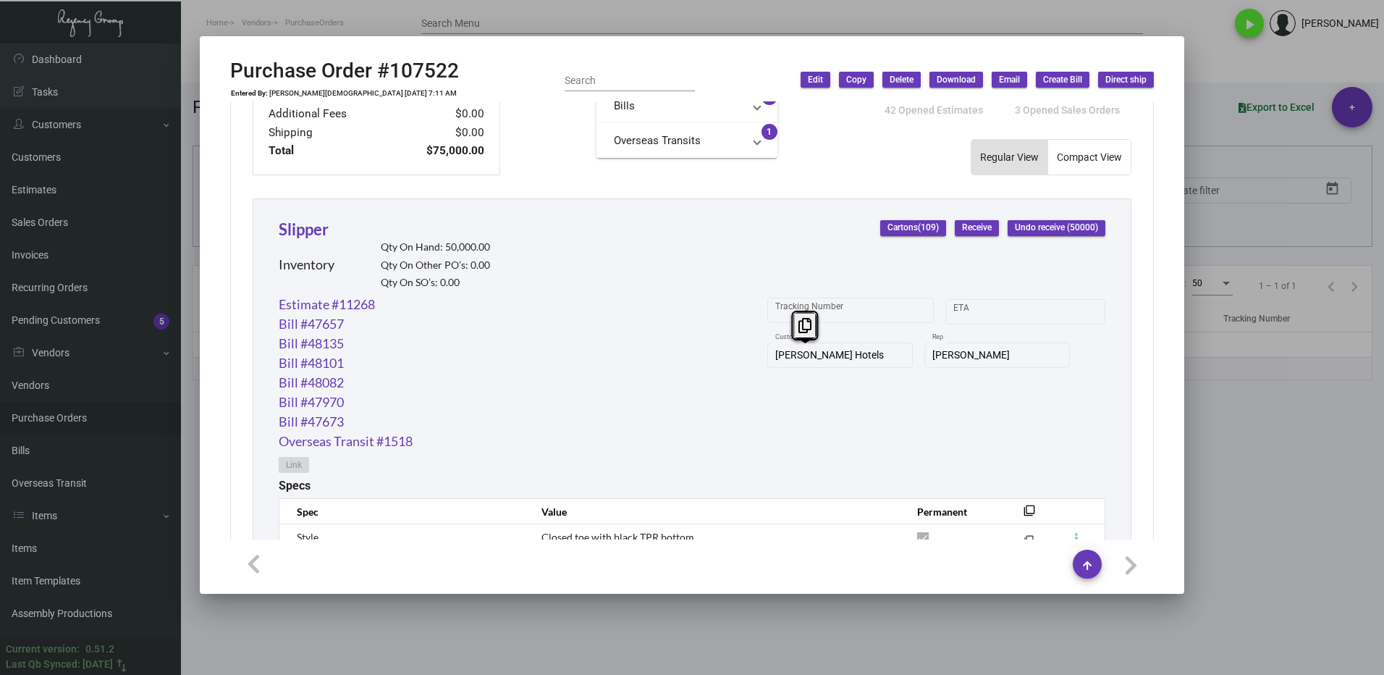
click at [775, 364] on div "[PERSON_NAME] Hotels Customer" at bounding box center [840, 354] width 130 height 28
click at [799, 319] on icon at bounding box center [805, 325] width 13 height 15
drag, startPoint x: 1263, startPoint y: 457, endPoint x: 1227, endPoint y: 434, distance: 43.0
click at [1262, 455] on div at bounding box center [692, 337] width 1384 height 675
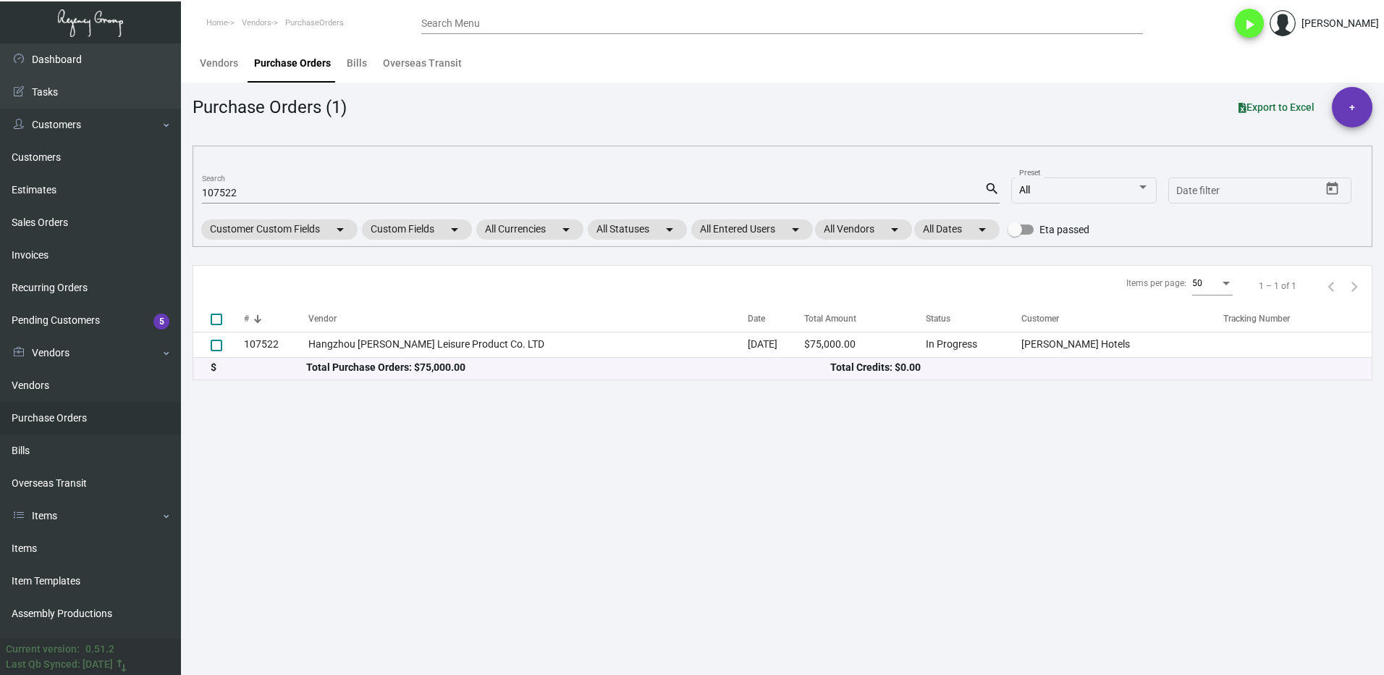
click at [250, 195] on input "107522" at bounding box center [593, 194] width 783 height 12
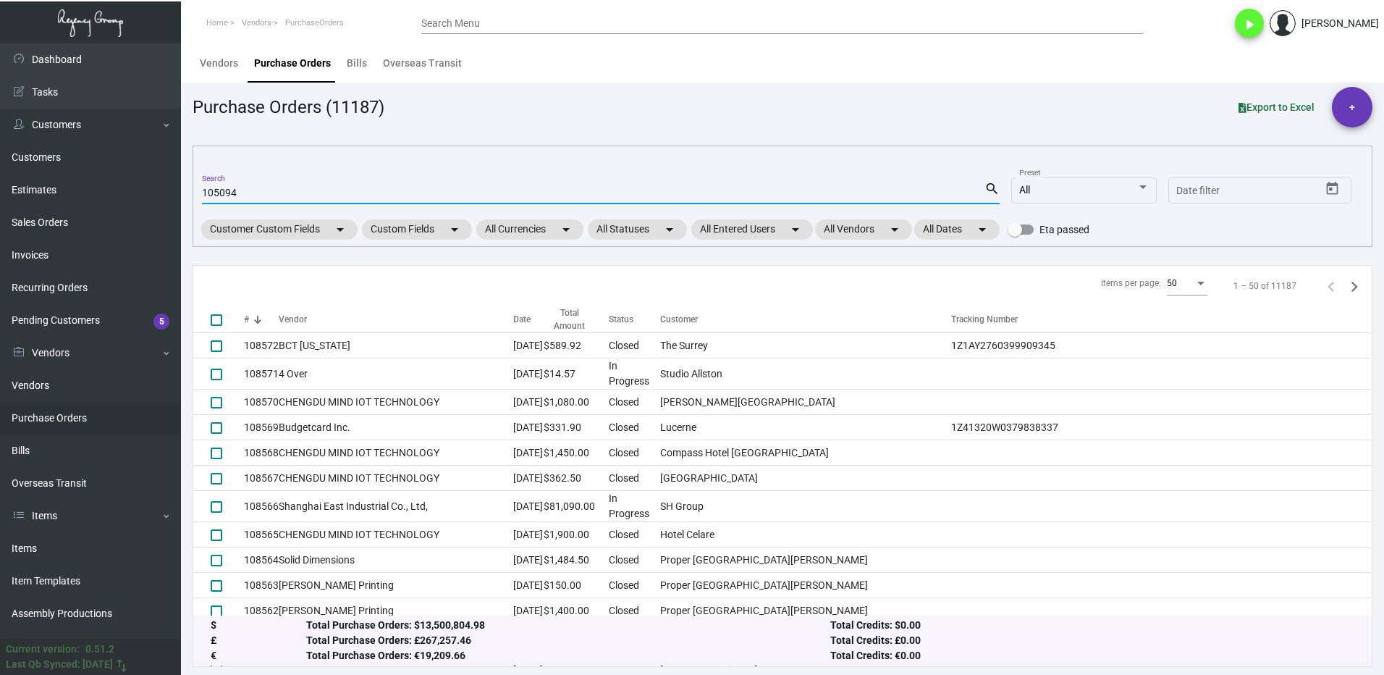
type input "105094"
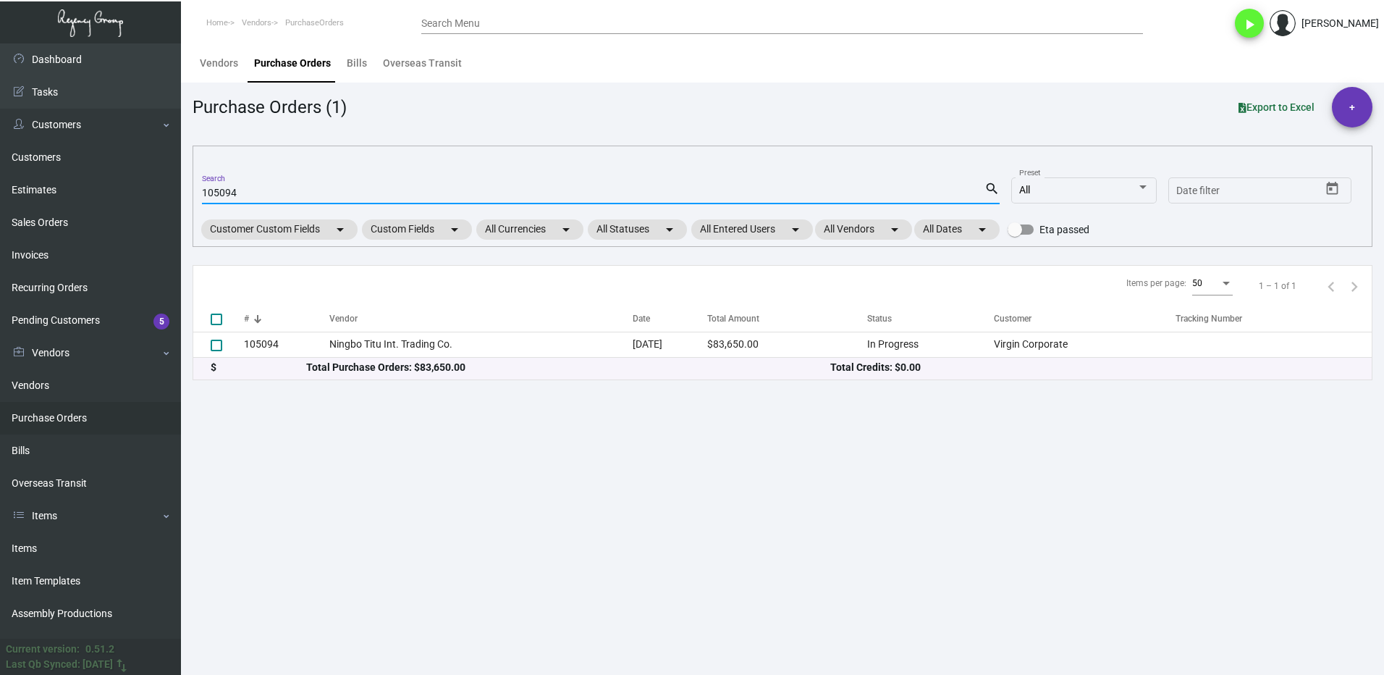
click at [298, 329] on th "#" at bounding box center [286, 318] width 85 height 25
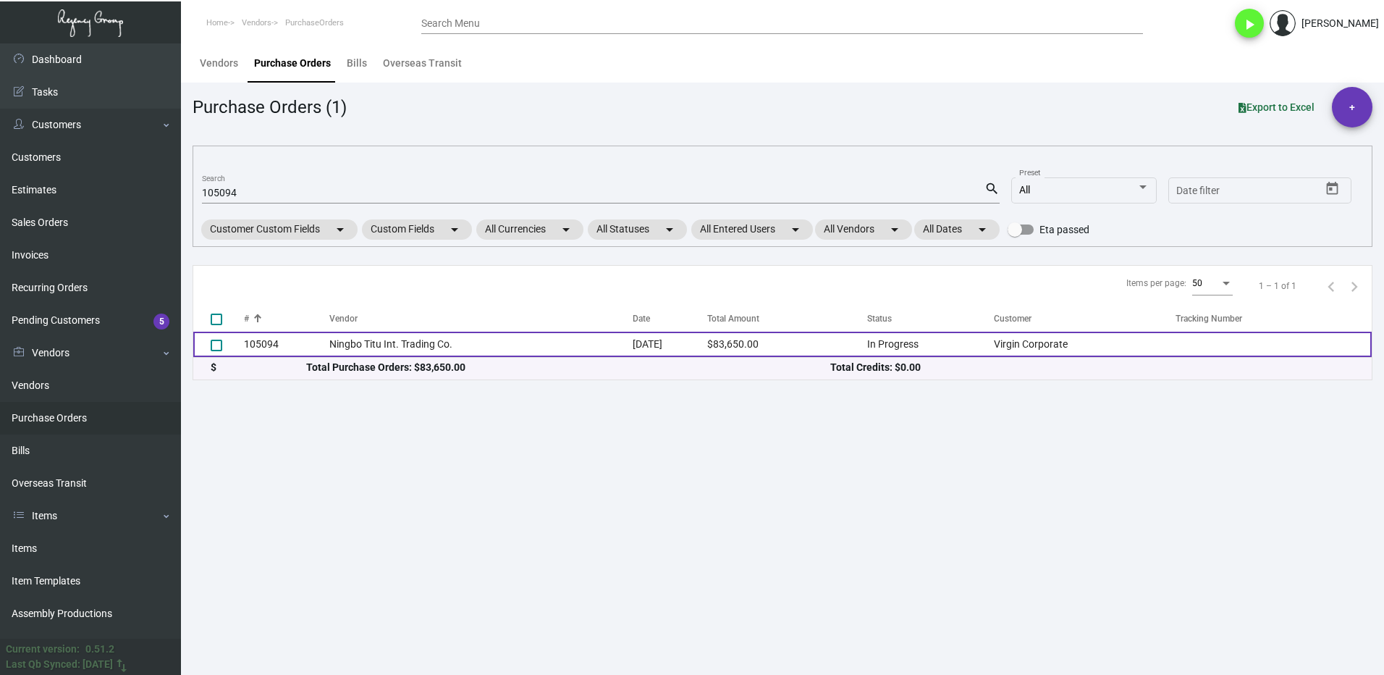
click at [282, 348] on td "105094" at bounding box center [286, 344] width 85 height 25
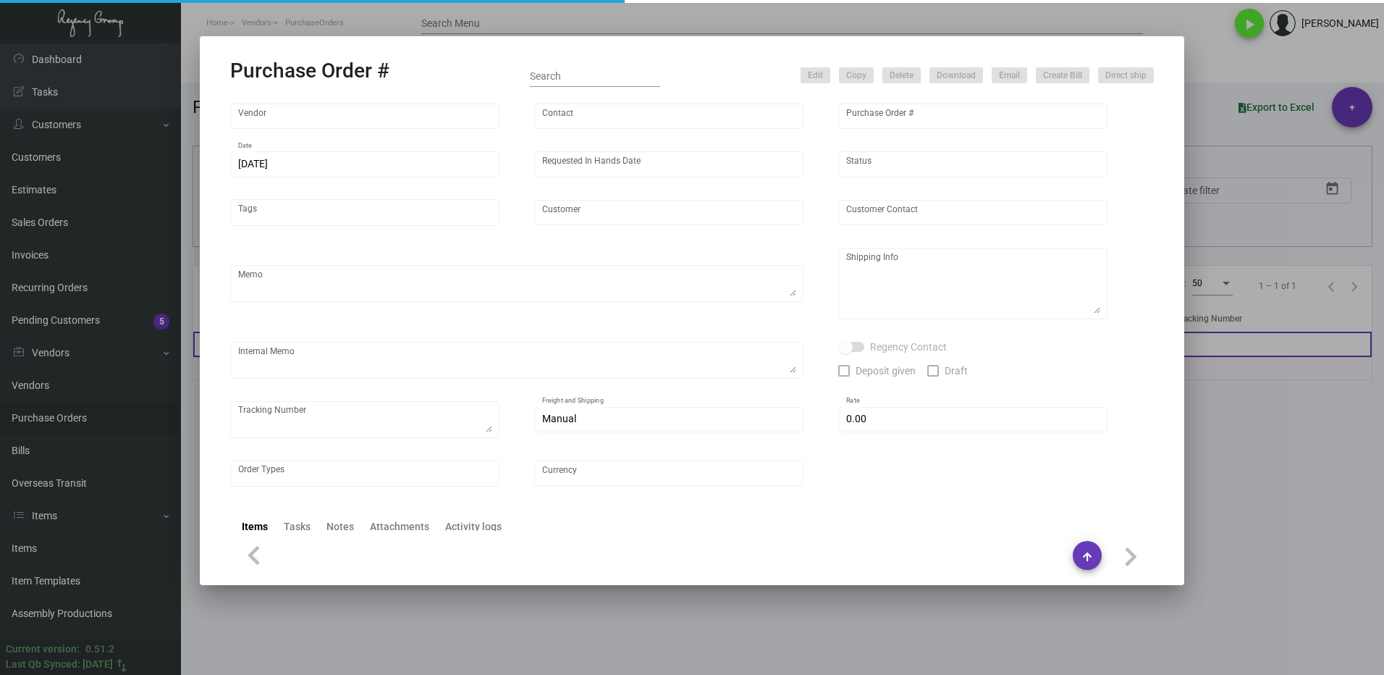
type input "Ningbo Titu Int. Trading Co."
type input "Skipper -"
type input "105094"
type input "[DATE]"
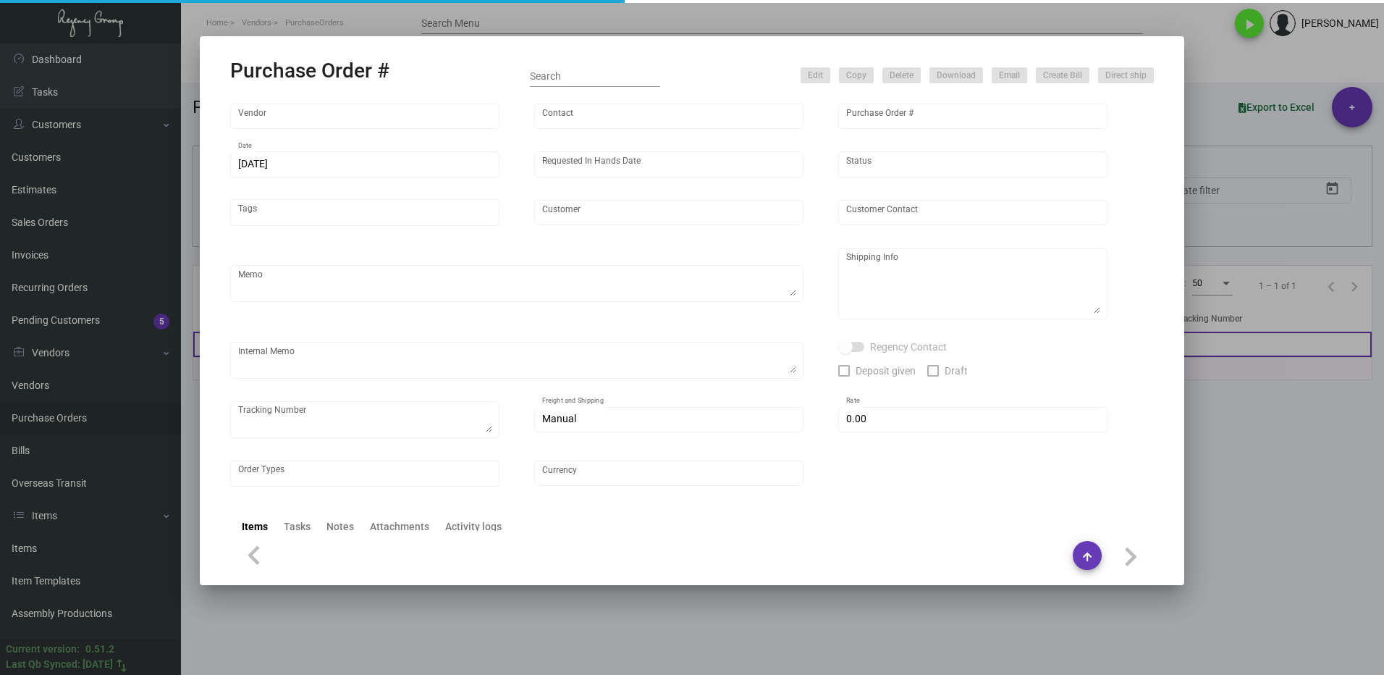
type input "Virgin Corporate"
type textarea "Please process this order after all the samples have been approved. Shipping: b…"
type textarea "Regency Group NJ - [PERSON_NAME] [STREET_ADDRESS]"
checkbox input "true"
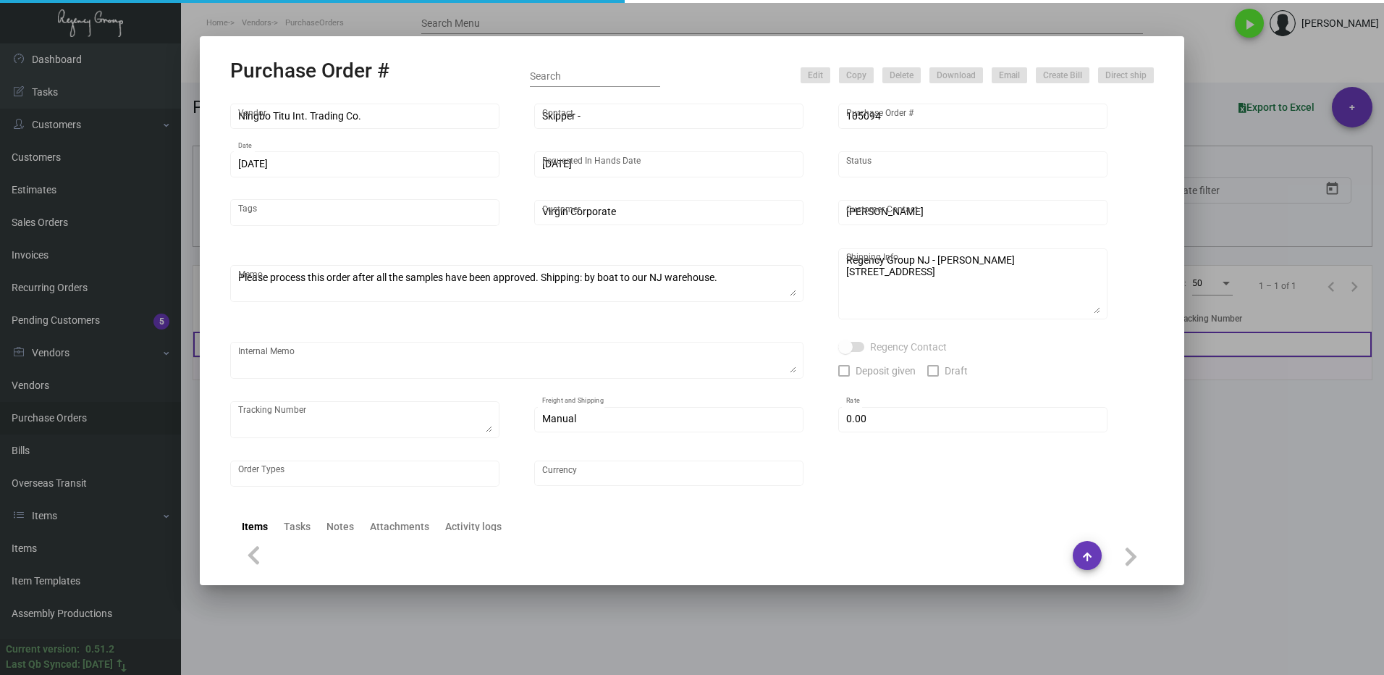
type input "$ 0.00"
type input "United States Dollar $"
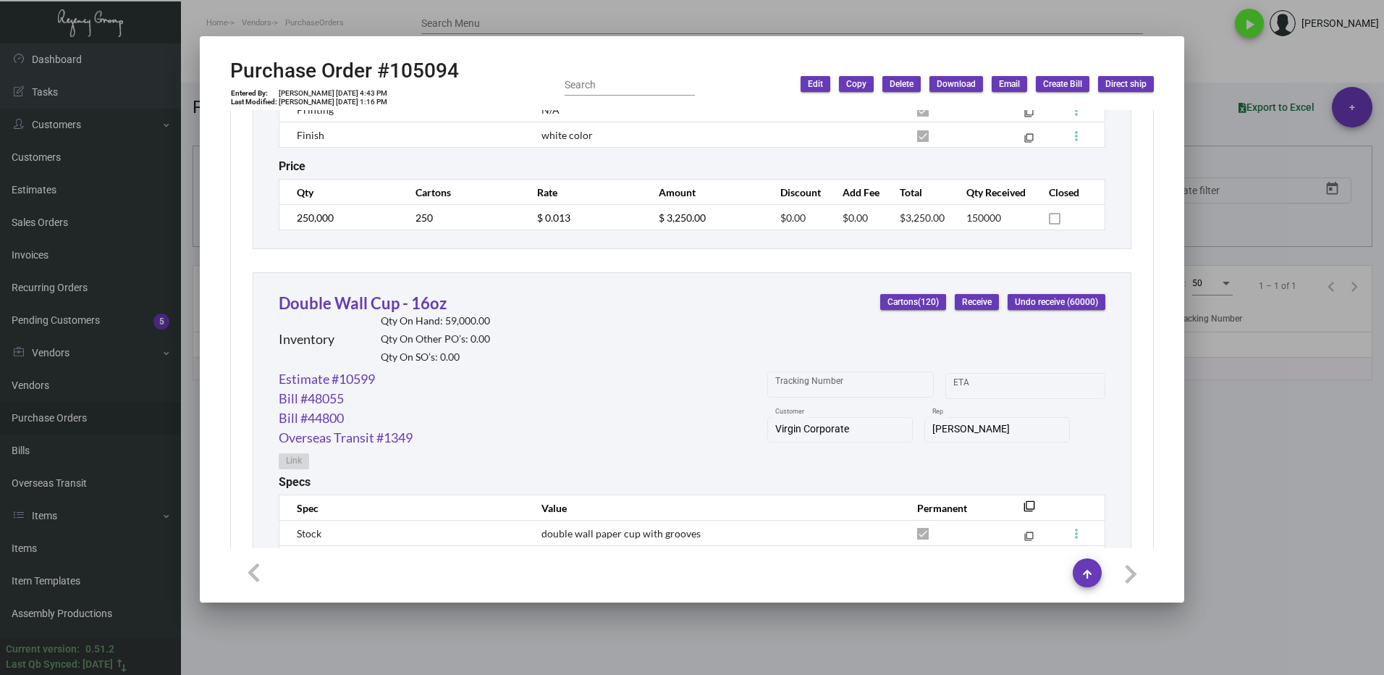
scroll to position [7125, 0]
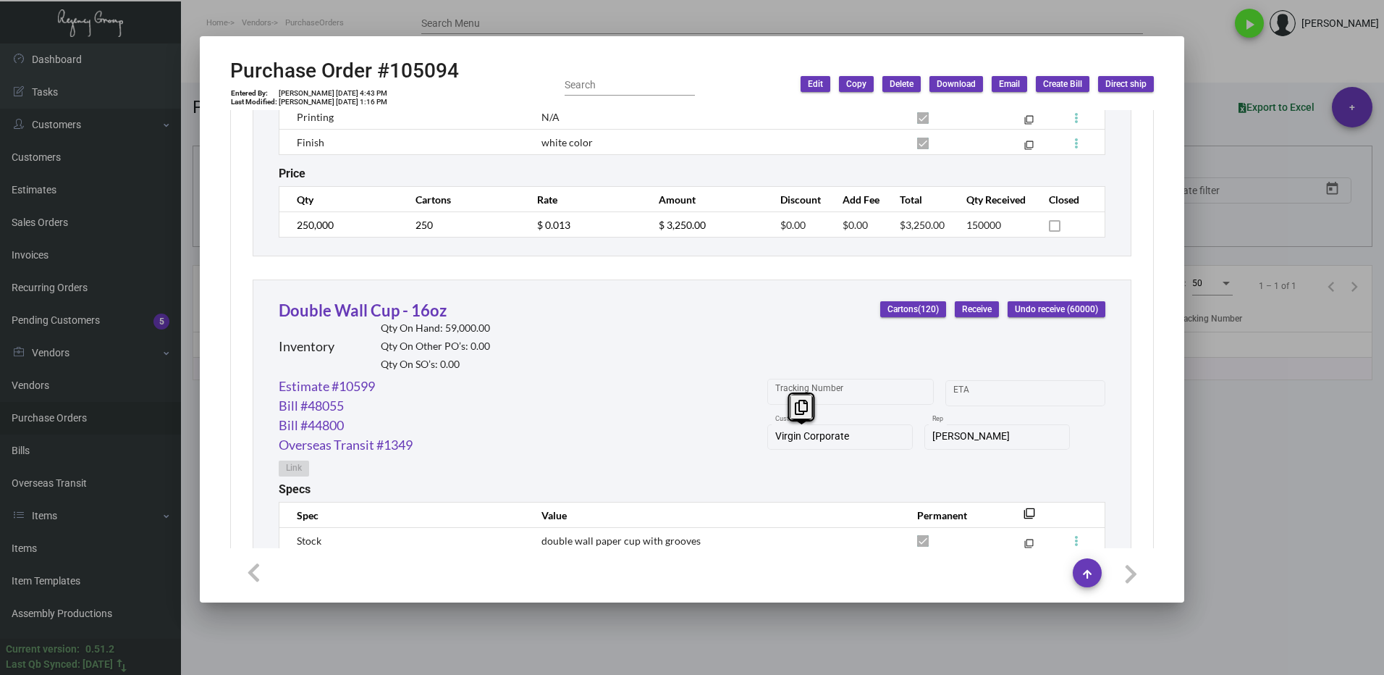
click at [768, 454] on div "Virgin Corporate Customer" at bounding box center [841, 443] width 146 height 39
click at [799, 408] on icon at bounding box center [801, 407] width 13 height 15
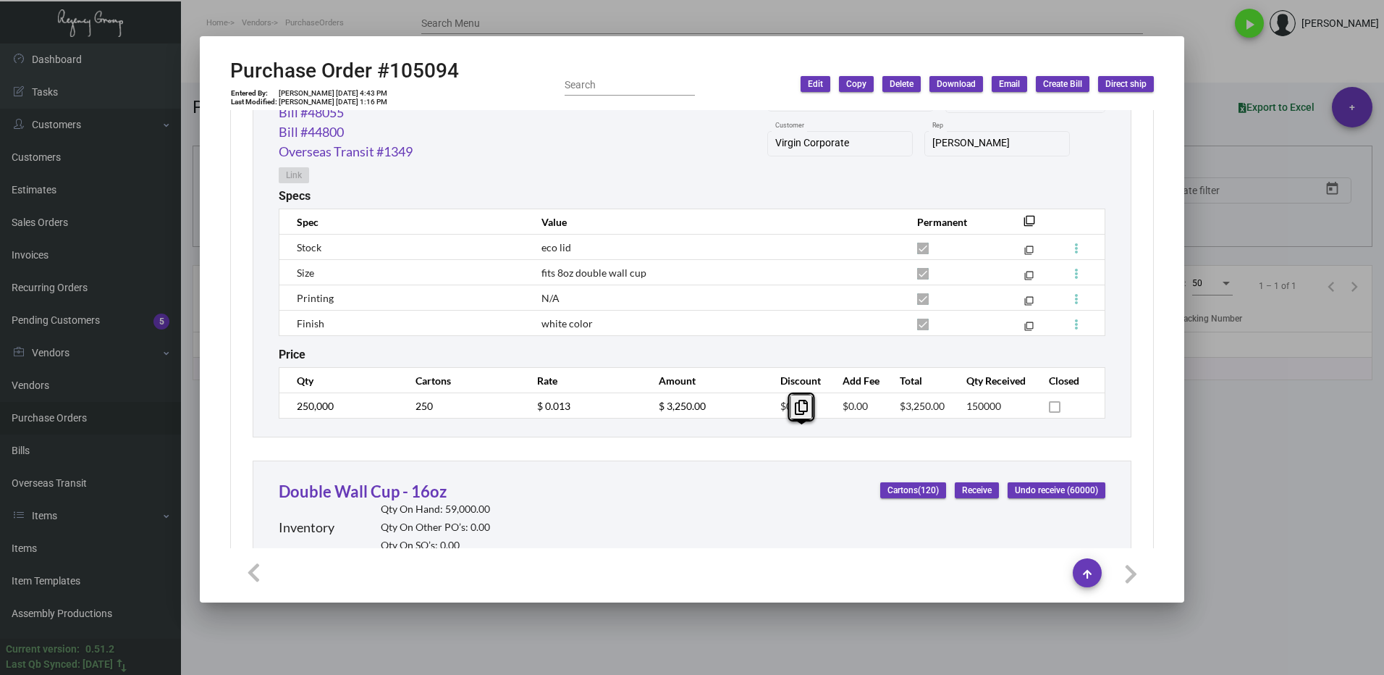
scroll to position [6727, 0]
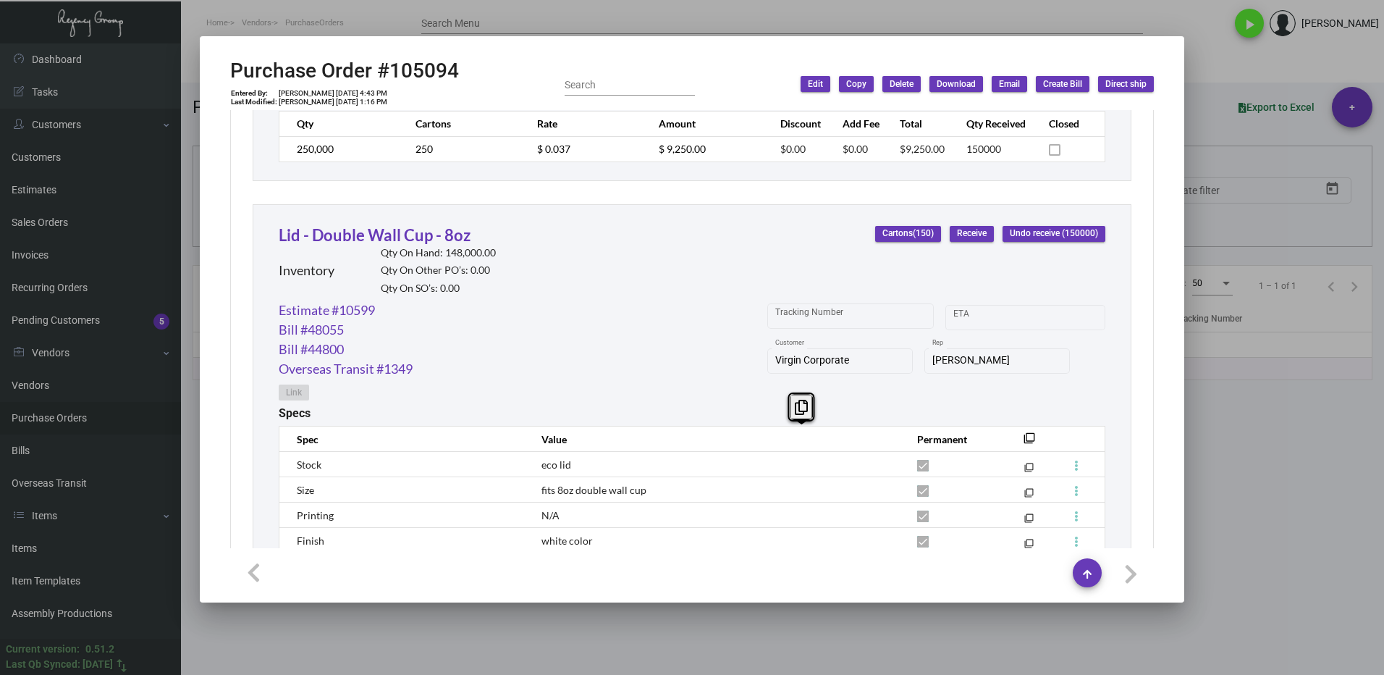
drag, startPoint x: 1248, startPoint y: 408, endPoint x: 781, endPoint y: 359, distance: 470.3
click at [1246, 408] on div at bounding box center [692, 337] width 1384 height 675
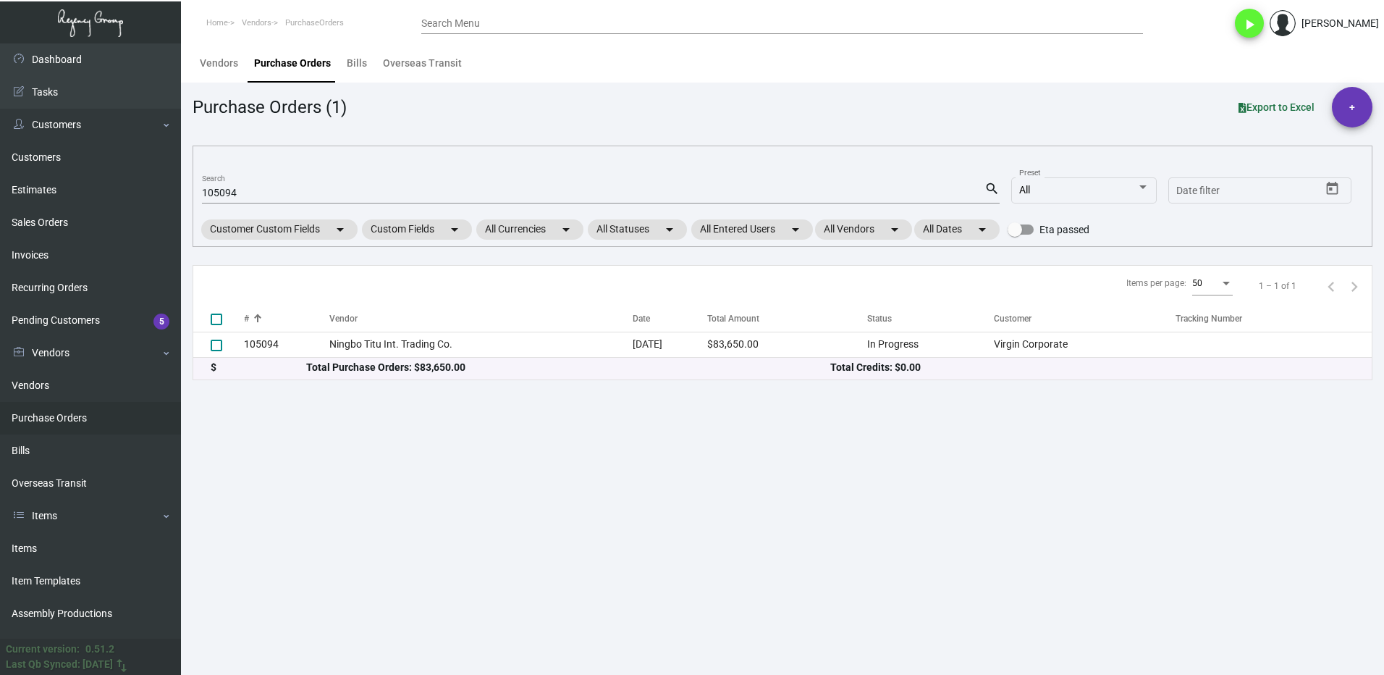
click at [243, 188] on input "105094" at bounding box center [593, 194] width 783 height 12
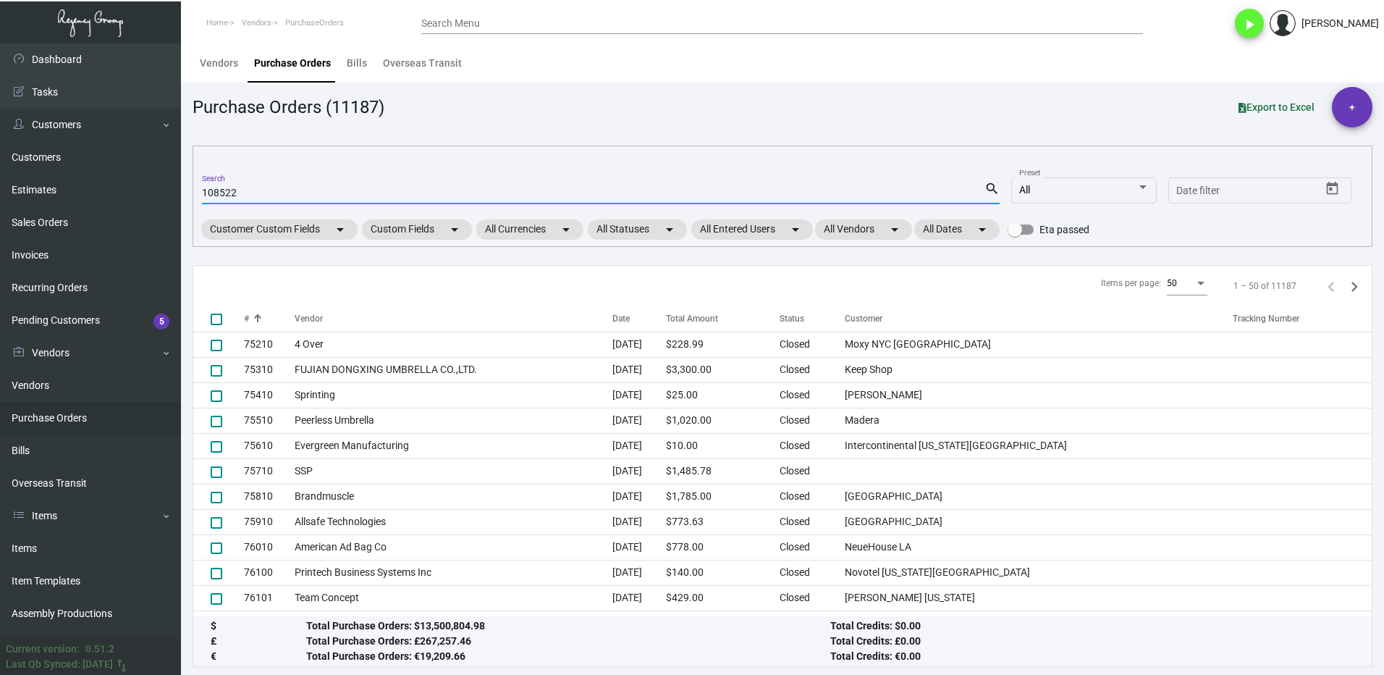
type input "108522"
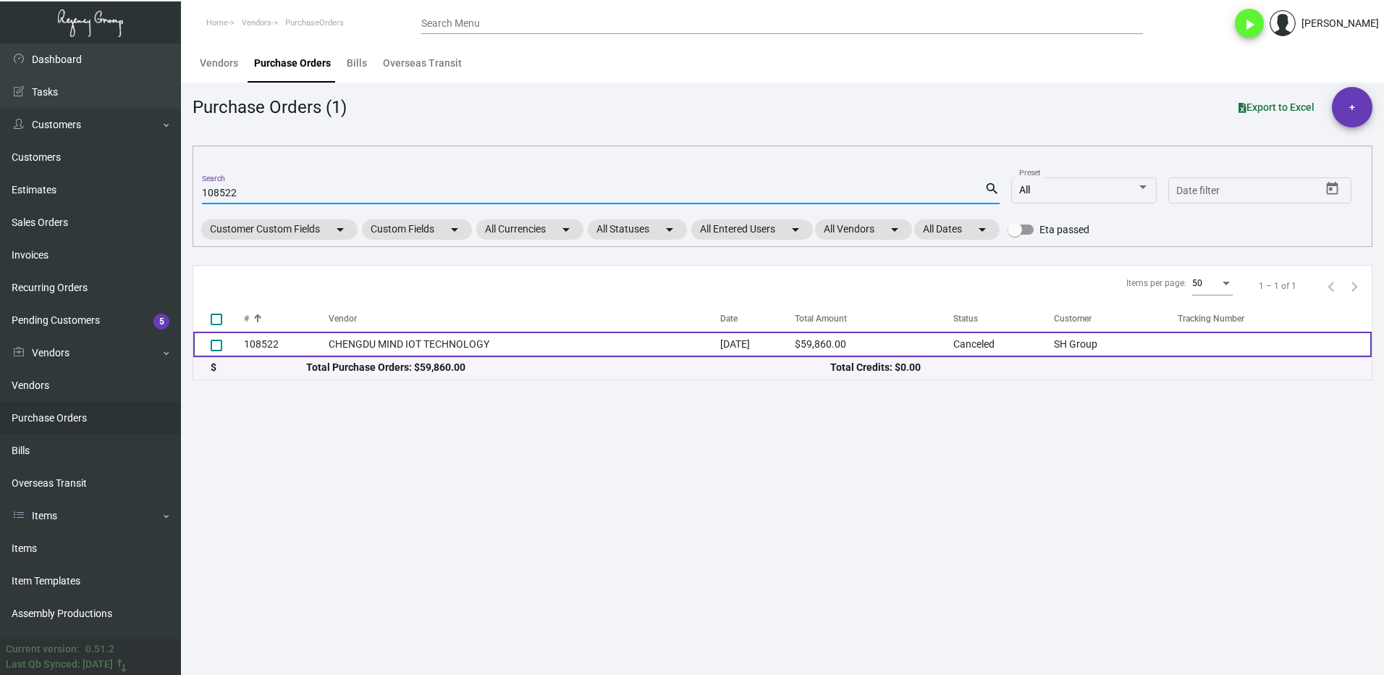
click at [281, 347] on td "108522" at bounding box center [286, 344] width 85 height 25
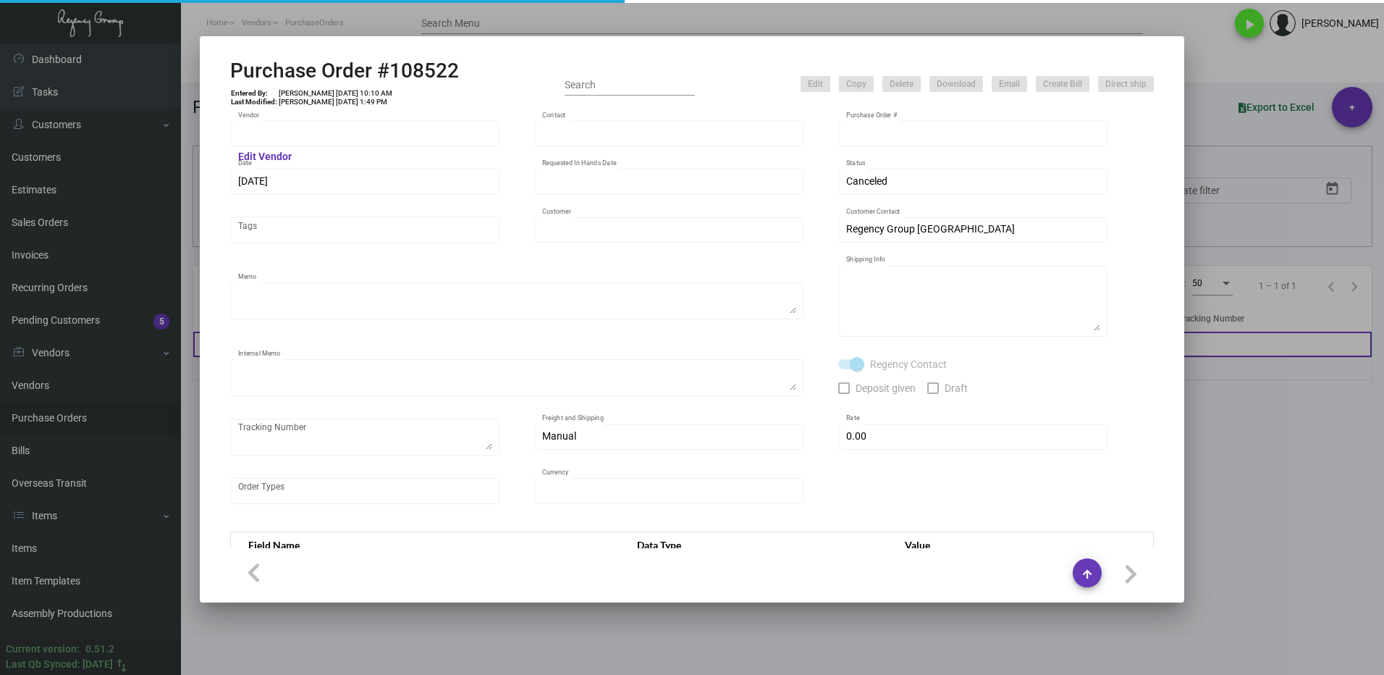
type input "CHENGDU MIND IOT TECHNOLOGY"
type input "[PERSON_NAME]"
type input "108522"
type input "[DATE]"
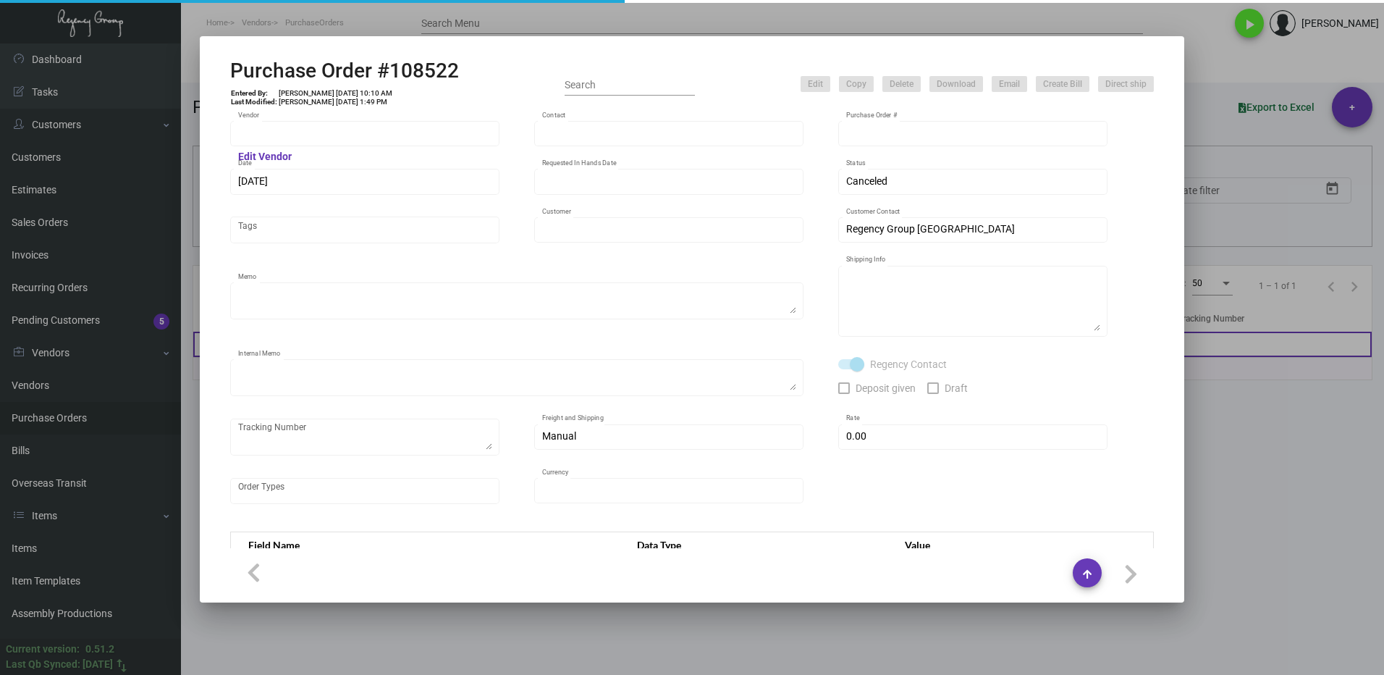
type input "SH Group"
type textarea "Ving - produce all and ship to [GEOGRAPHIC_DATA], Salto ULC - produce 42K and h…"
type textarea "Regency Group NJ - [PERSON_NAME] [STREET_ADDRESS]"
type textarea "DHL#4445437323- 12K via air [DATE] - Salto ULC - 42K scheduled for [GEOGRAPHIC_…"
checkbox input "true"
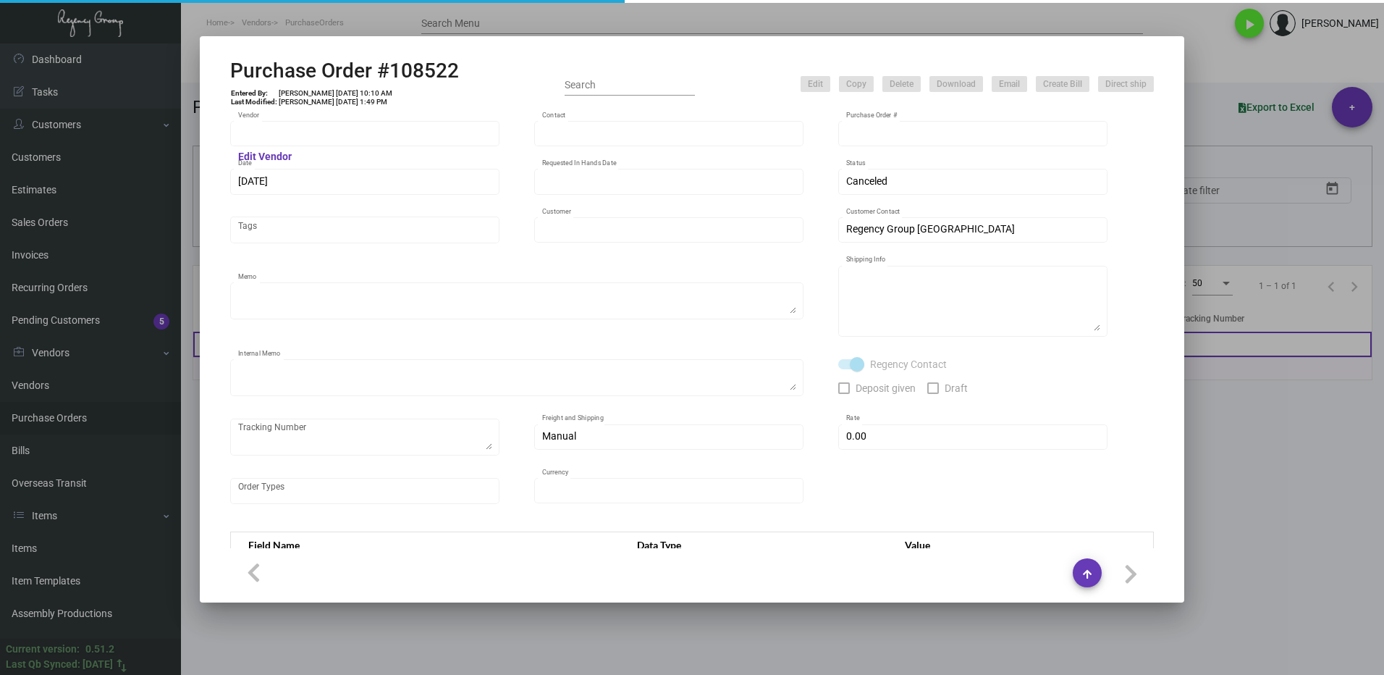
type input "$ 0.00"
type input "United States Dollar $"
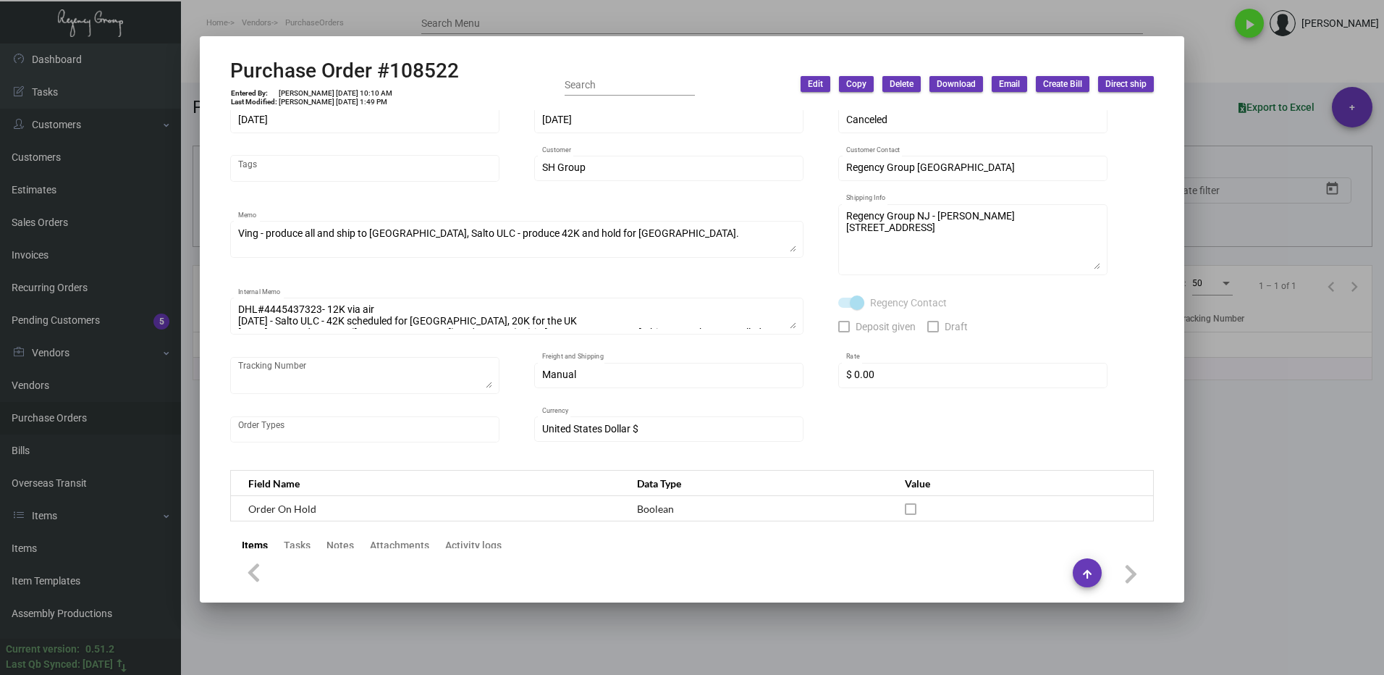
scroll to position [0, 0]
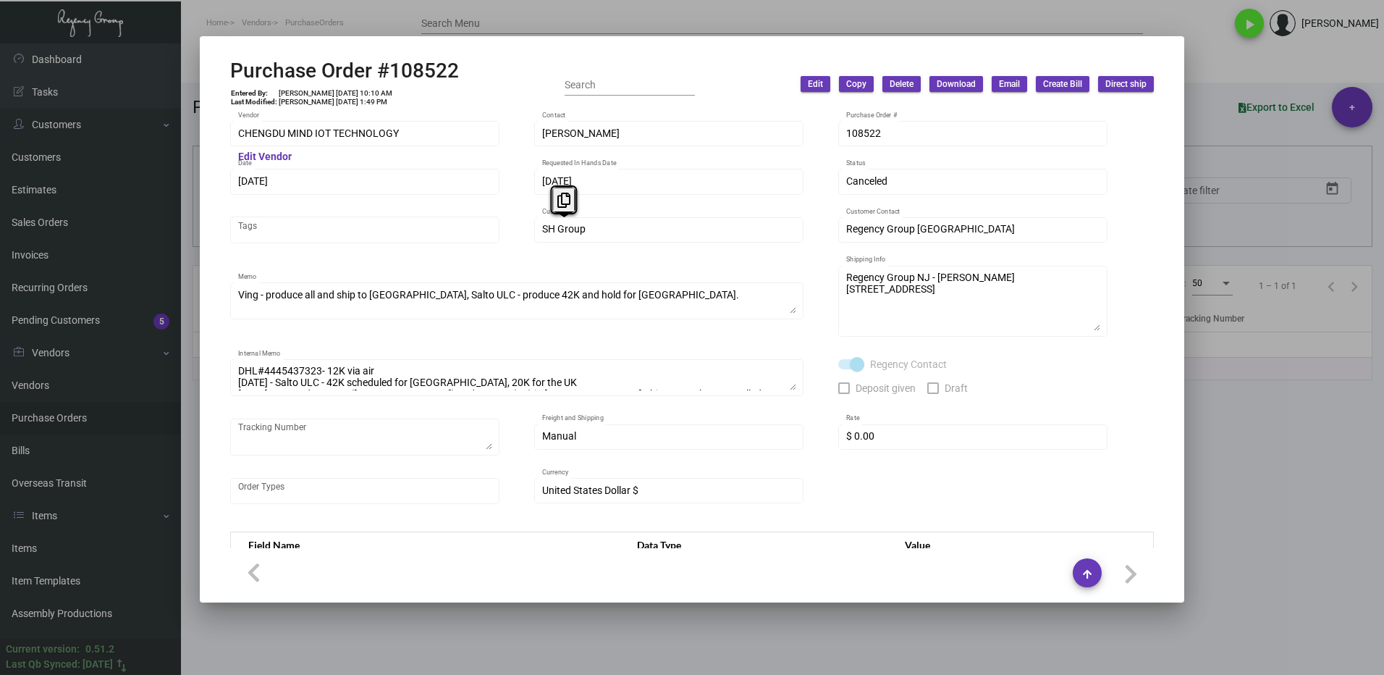
click at [539, 242] on div "SH Group Customer" at bounding box center [668, 228] width 269 height 28
click at [560, 200] on icon at bounding box center [564, 200] width 13 height 15
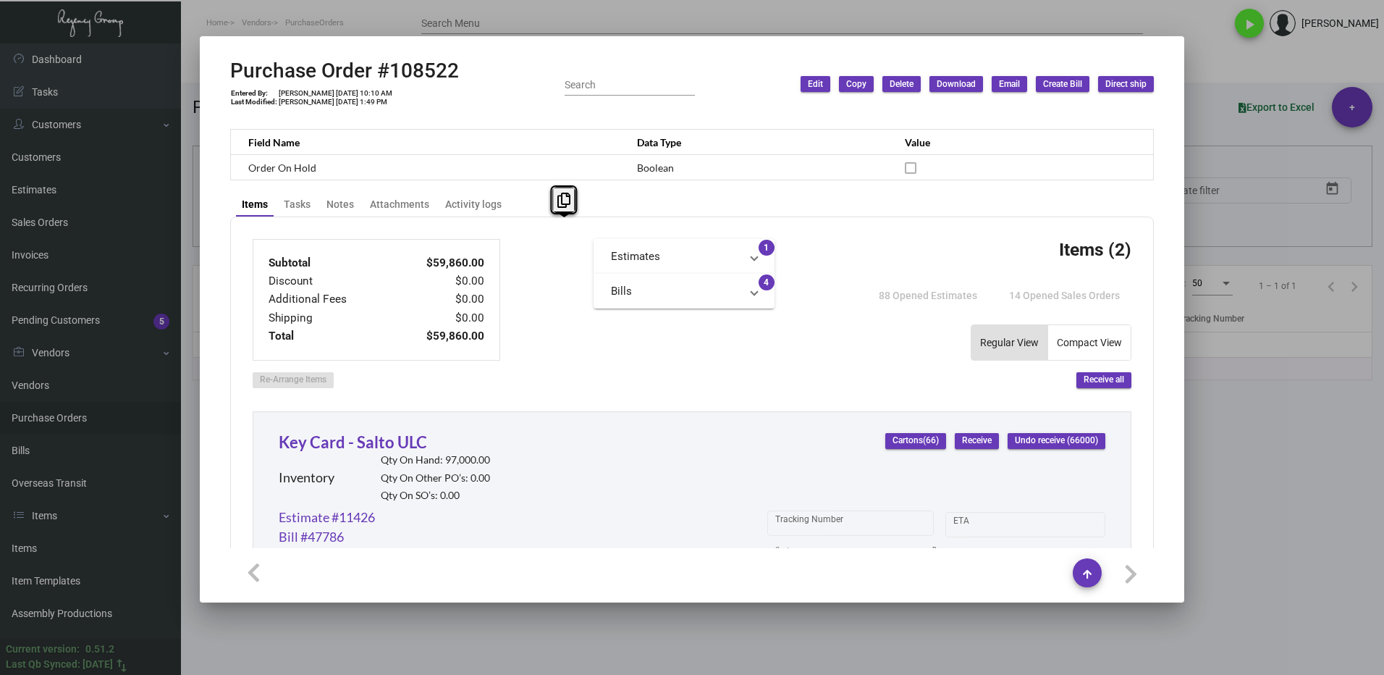
scroll to position [434, 0]
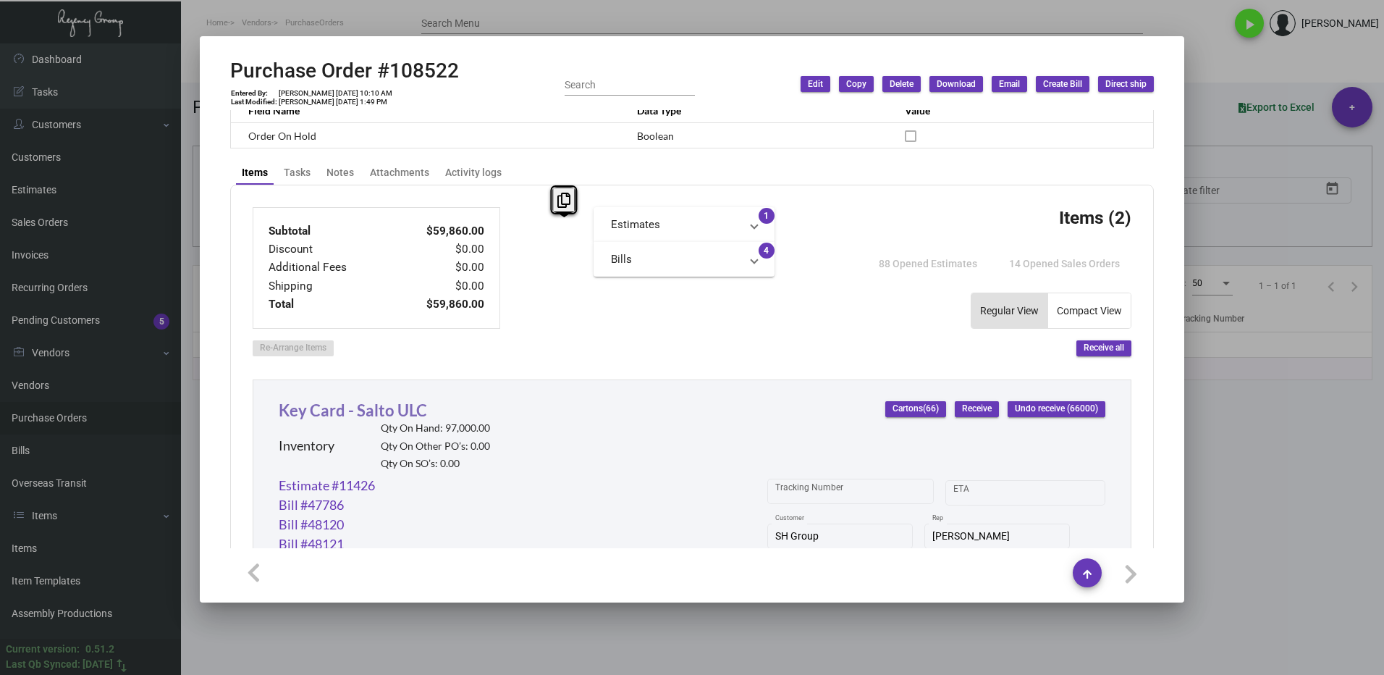
click at [357, 413] on link "Key Card - Salto ULC" at bounding box center [353, 410] width 148 height 20
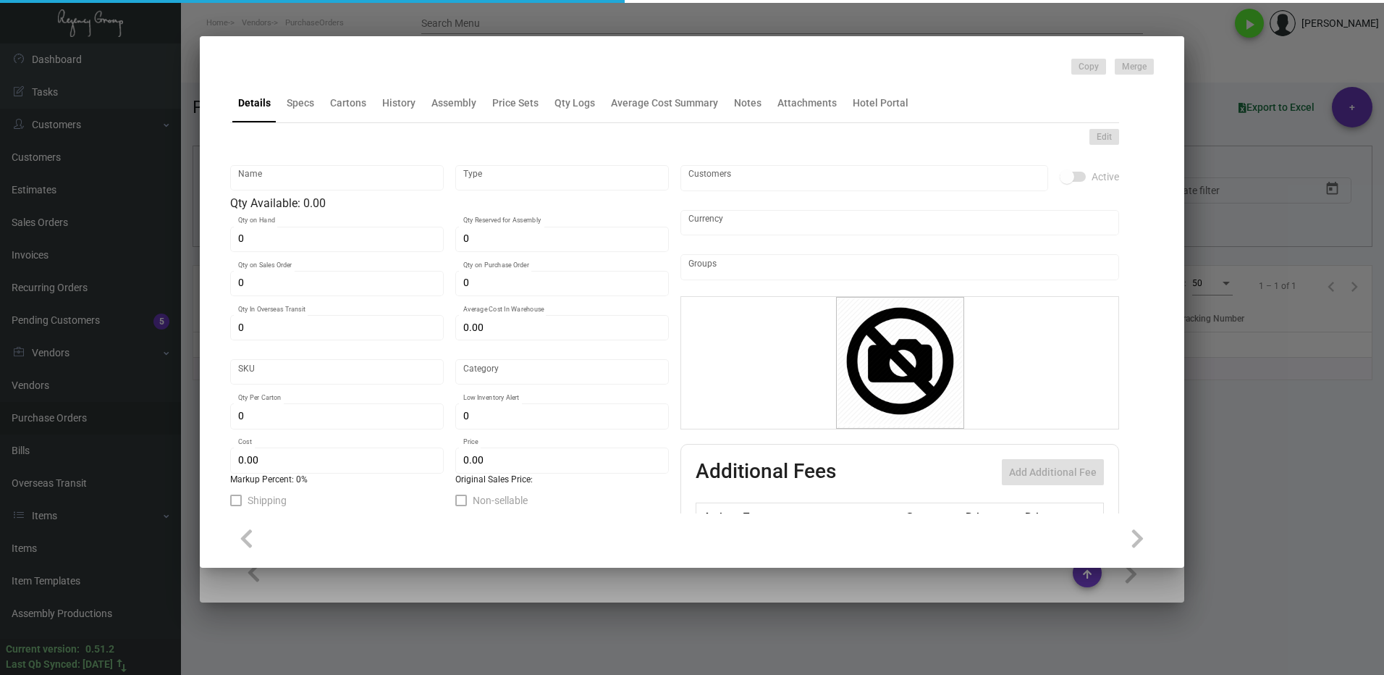
type input "Key Card - Salto ULC"
type input "Inventory"
type input "97,000"
type input "$ 0.90"
type input "49"
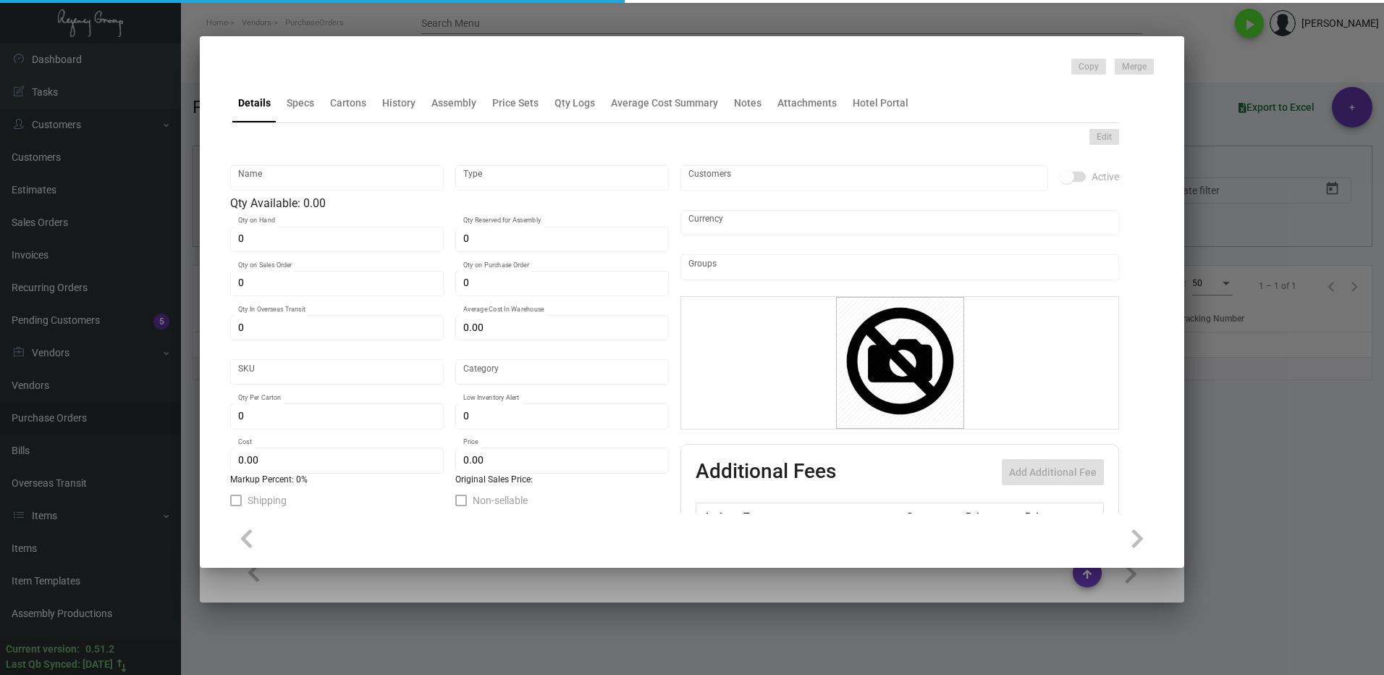
type input "Overseas"
type input "1,000"
type input "$ 0.378"
type input "$ 0.54"
checkbox input "true"
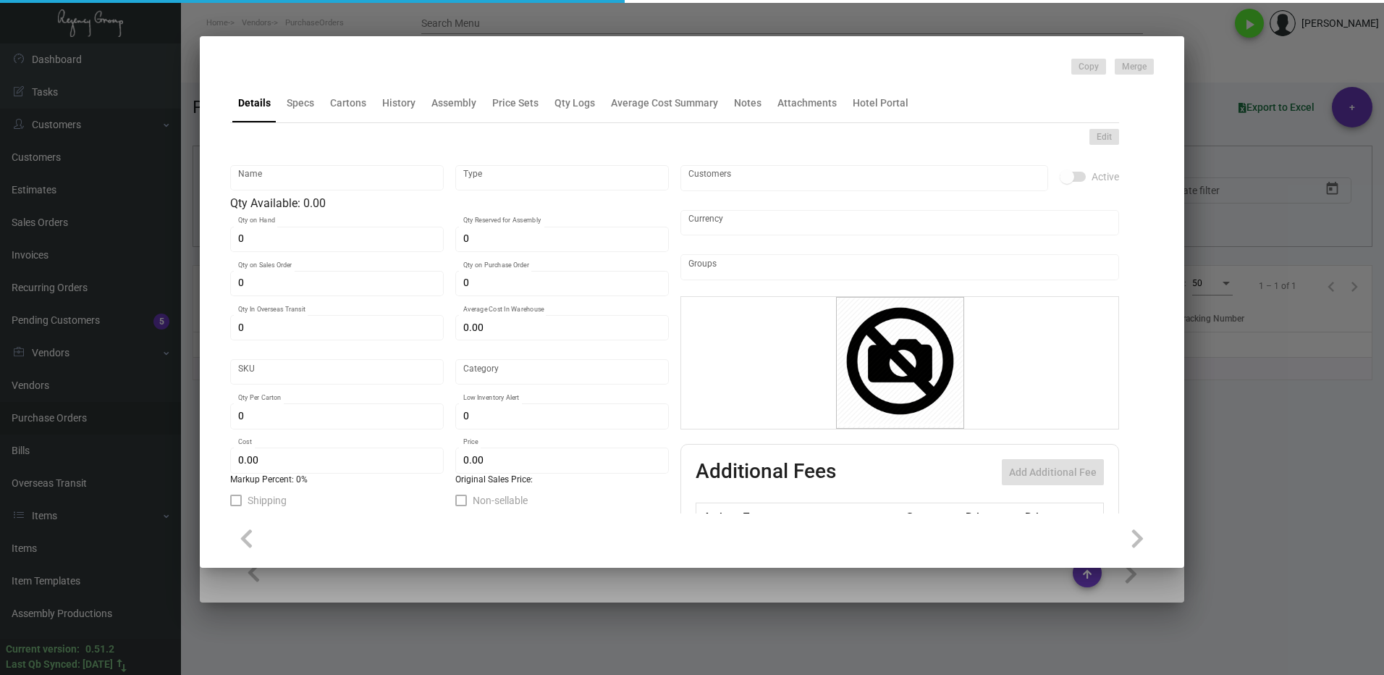
checkbox input "true"
type input "United States Dollar $"
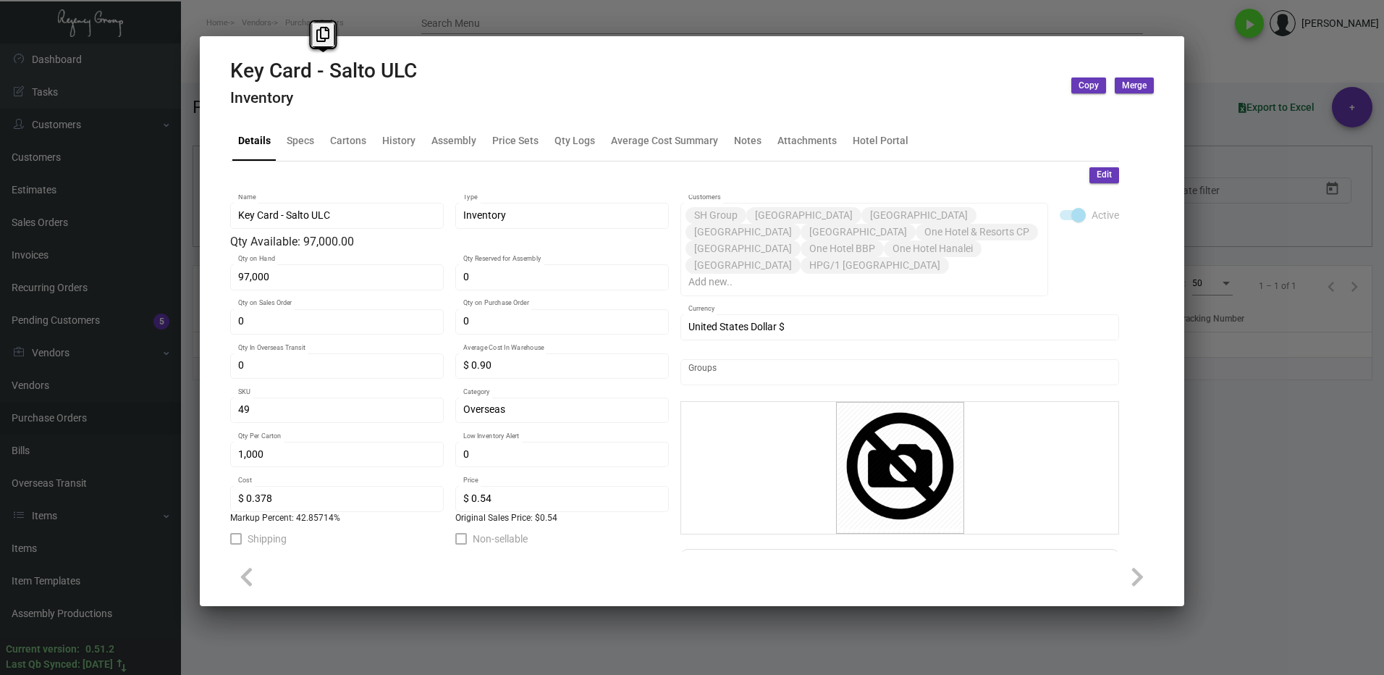
drag, startPoint x: 436, startPoint y: 67, endPoint x: 220, endPoint y: 69, distance: 215.8
click at [220, 69] on mat-dialog-container "Key Card - Salto ULC Inventory Copy Merge Details Specs Cartons History Assembl…" at bounding box center [692, 321] width 985 height 570
drag, startPoint x: 318, startPoint y: 38, endPoint x: 718, endPoint y: 151, distance: 415.1
click at [318, 38] on icon at bounding box center [322, 34] width 13 height 15
copy h2 "Key Card - Salto ULC"
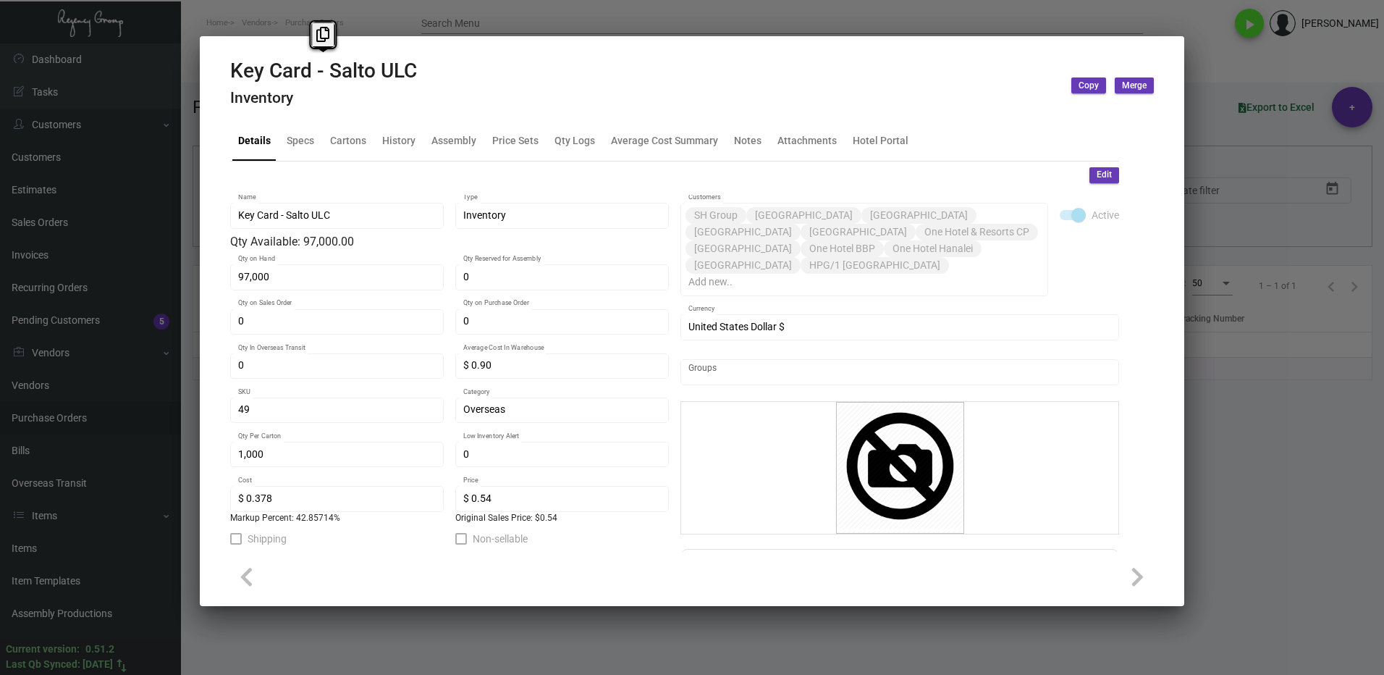
drag, startPoint x: 1212, startPoint y: 450, endPoint x: 1003, endPoint y: 424, distance: 211.0
click at [1211, 450] on div at bounding box center [692, 337] width 1384 height 675
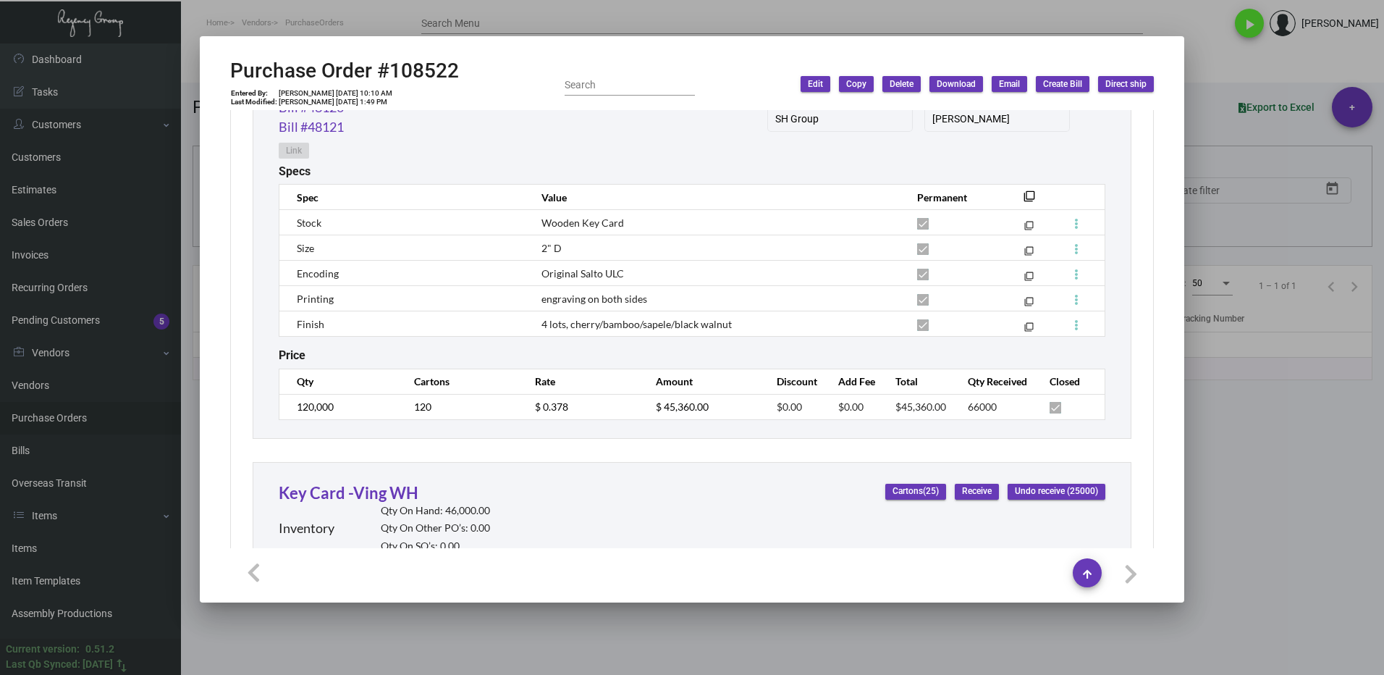
scroll to position [869, 0]
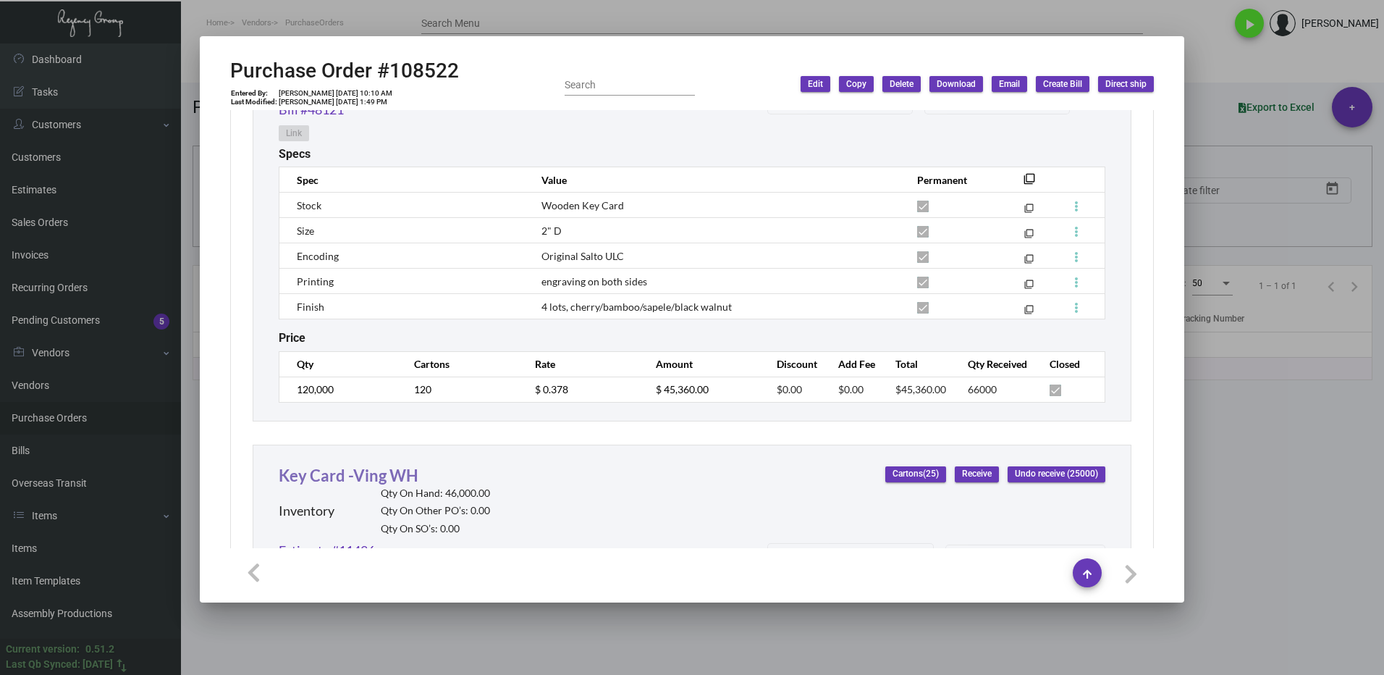
click at [348, 479] on link "Key Card -Ving WH" at bounding box center [349, 476] width 140 height 20
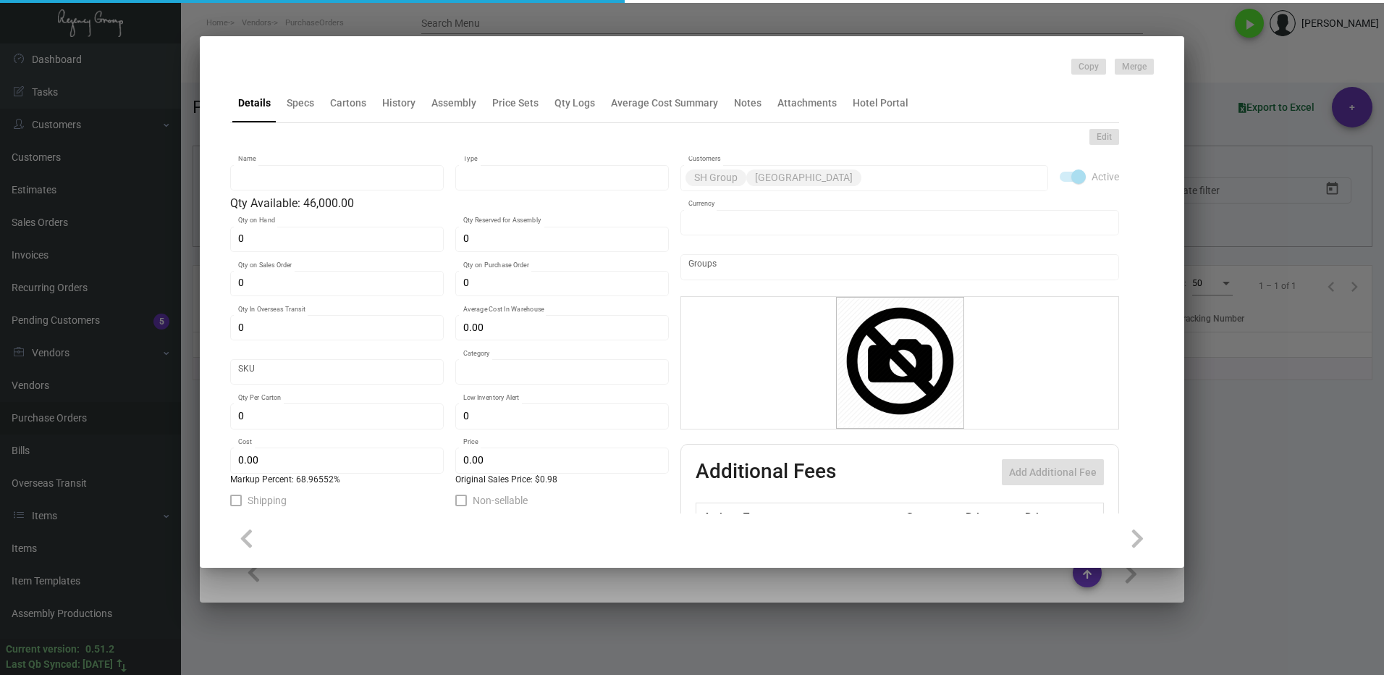
type input "Key Card -Ving WH"
type input "Inventory"
type input "46,000"
type input "$ 1.005"
type input "Overseas"
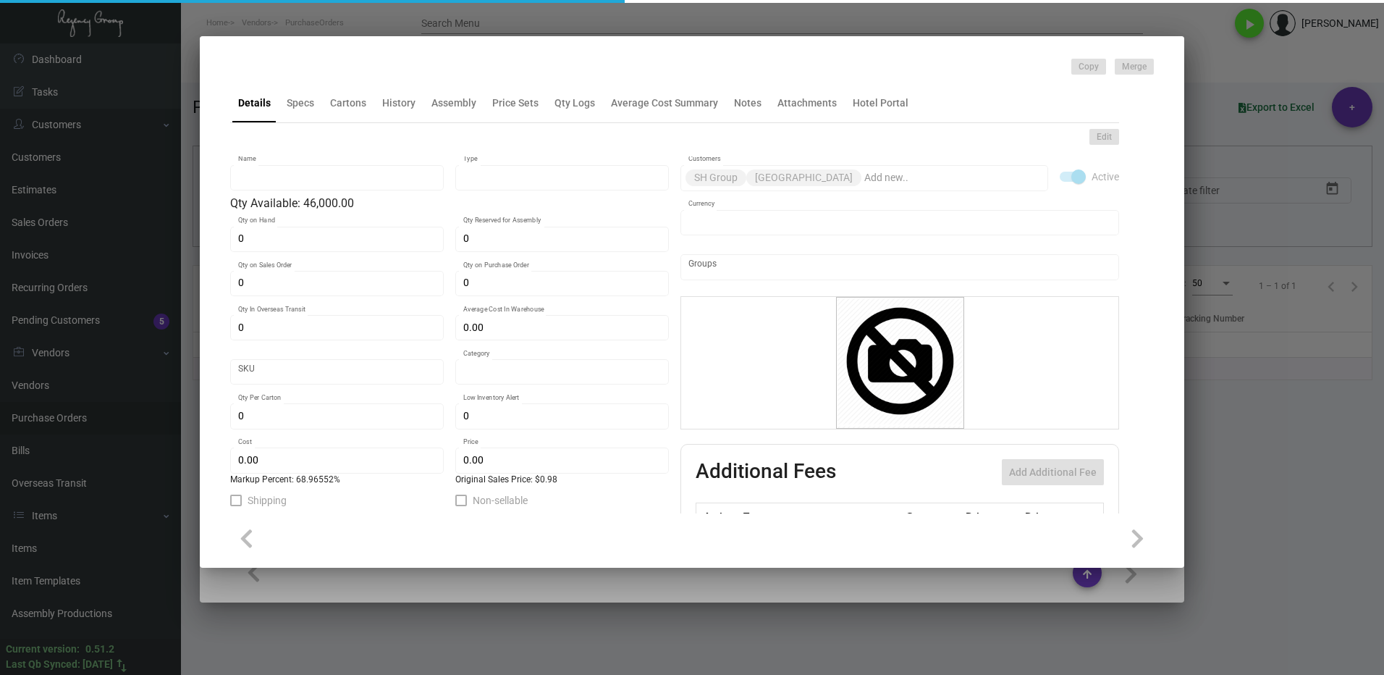
type input "1,000"
type input "$ 0.58"
type input "$ 0.98"
checkbox input "true"
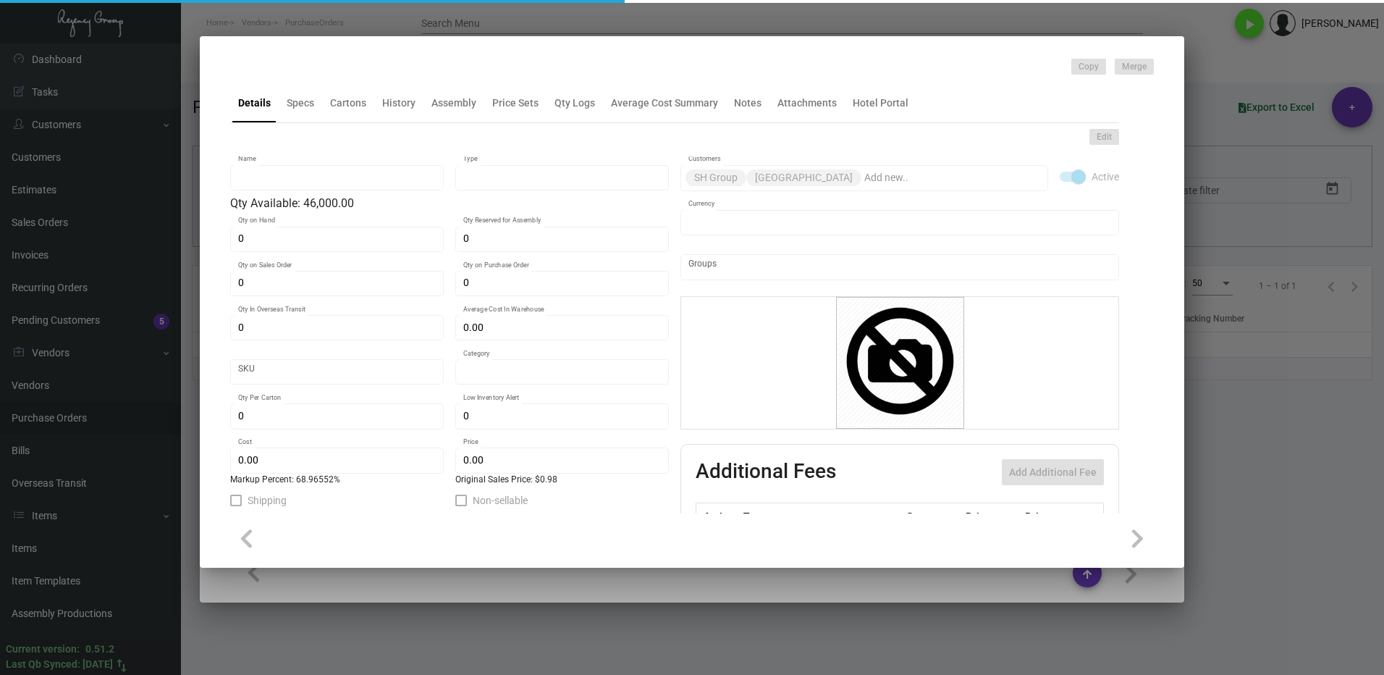
type input "United States Dollar $"
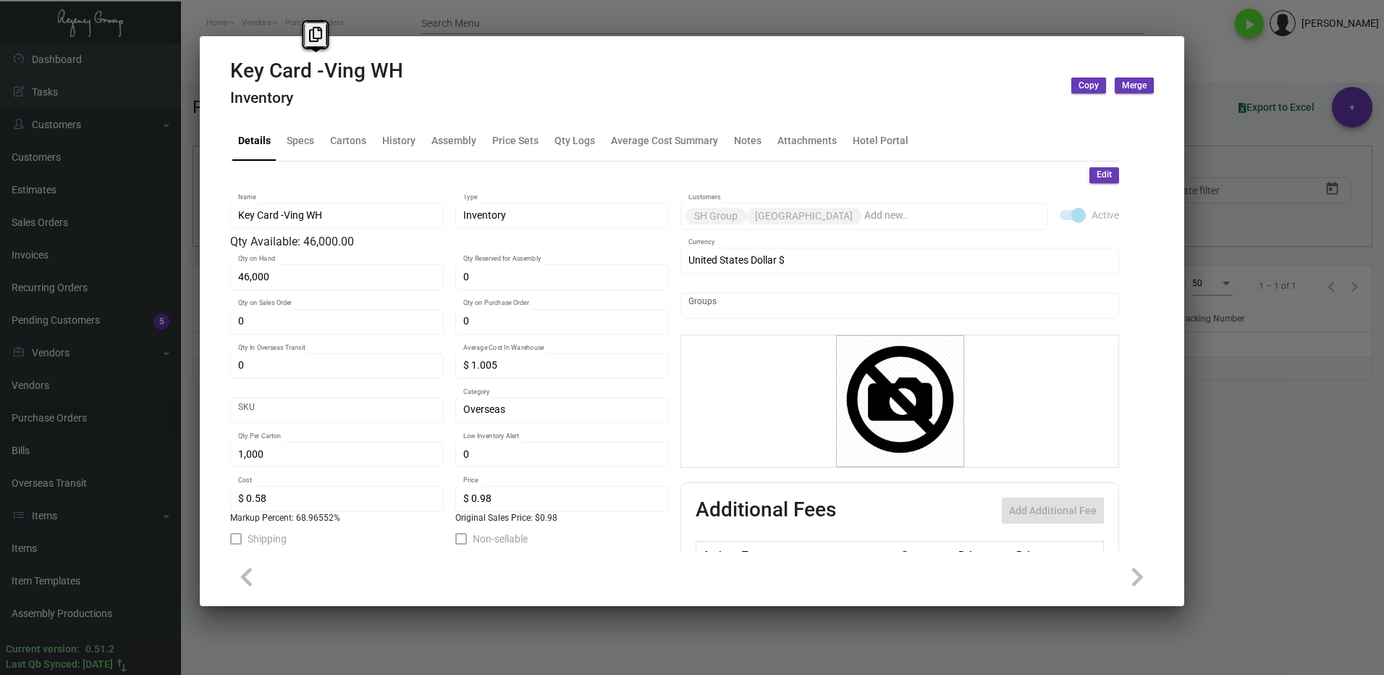
drag, startPoint x: 416, startPoint y: 75, endPoint x: 226, endPoint y: 79, distance: 189.8
click at [226, 79] on mat-dialog-container "Key Card -Ving WH Inventory Copy Merge Details Specs Cartons History Assembly P…" at bounding box center [692, 321] width 985 height 570
click at [314, 32] on icon at bounding box center [315, 34] width 13 height 15
copy h2 "Key Card -Ving WH"
click at [1270, 489] on div at bounding box center [692, 337] width 1384 height 675
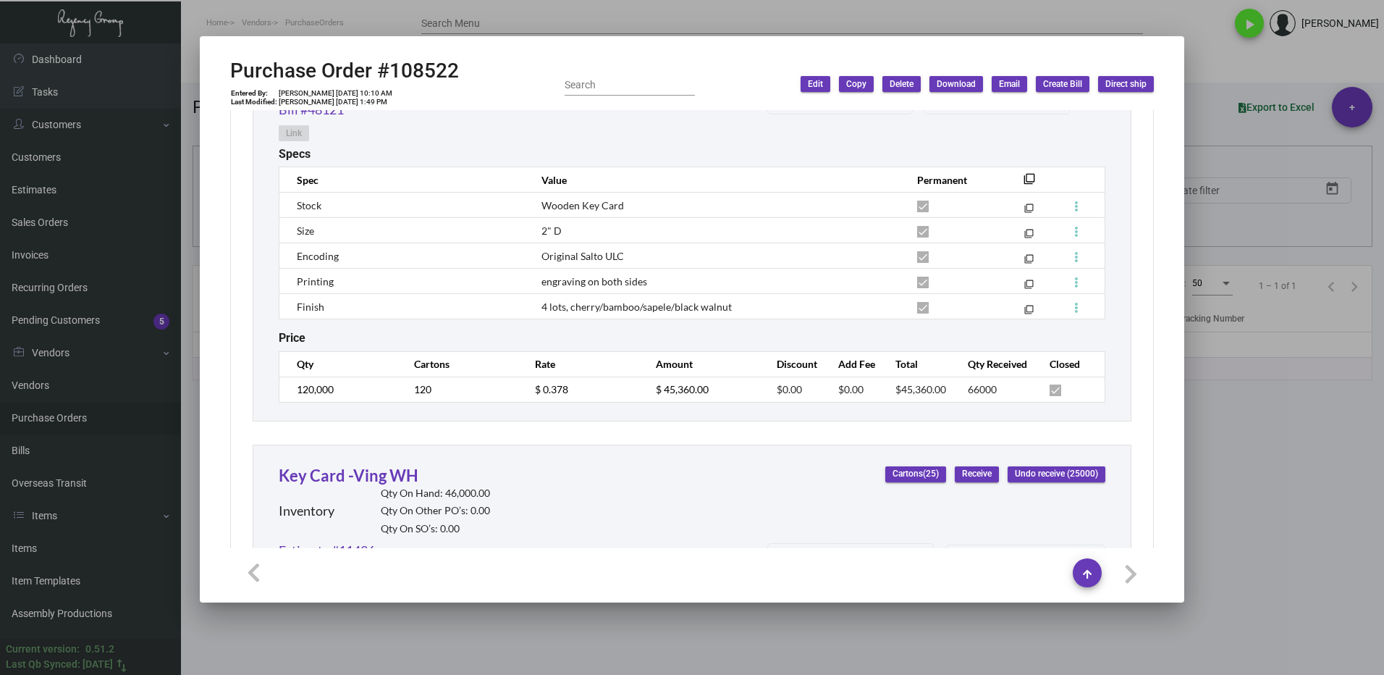
click at [1242, 495] on div at bounding box center [692, 337] width 1384 height 675
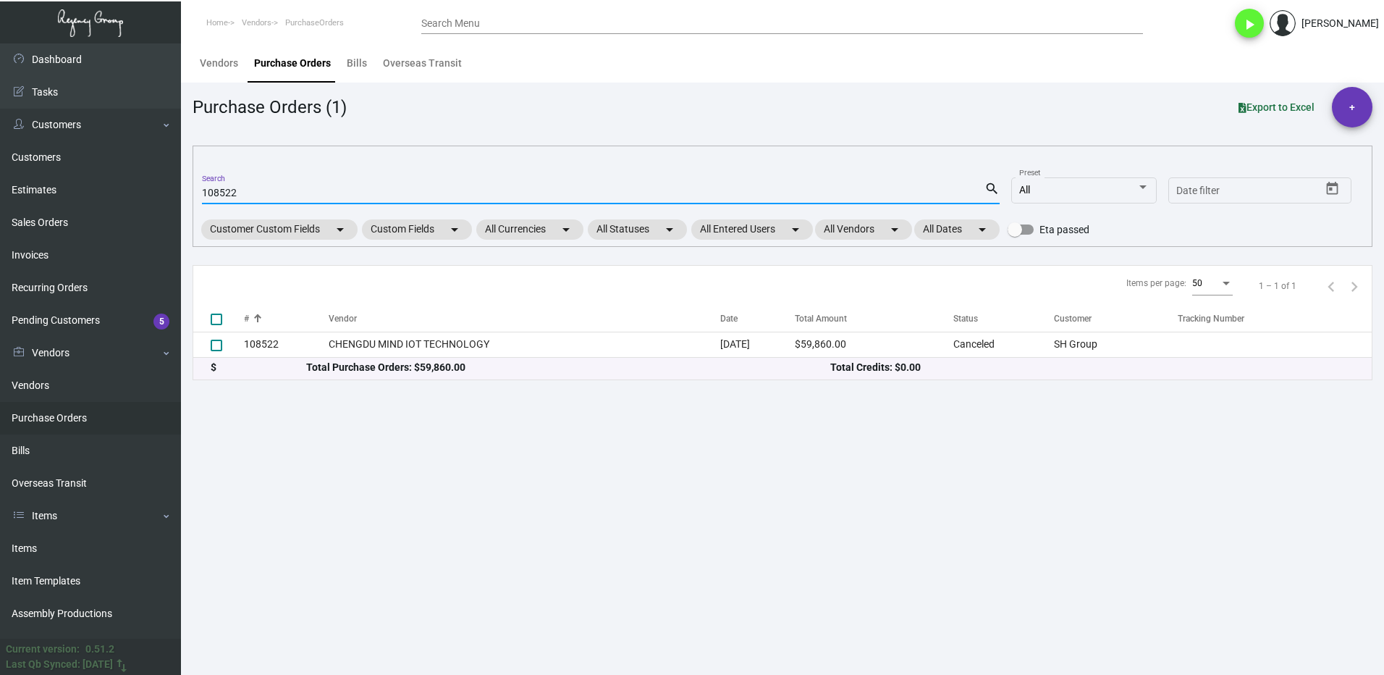
click at [250, 190] on input "108522" at bounding box center [593, 194] width 783 height 12
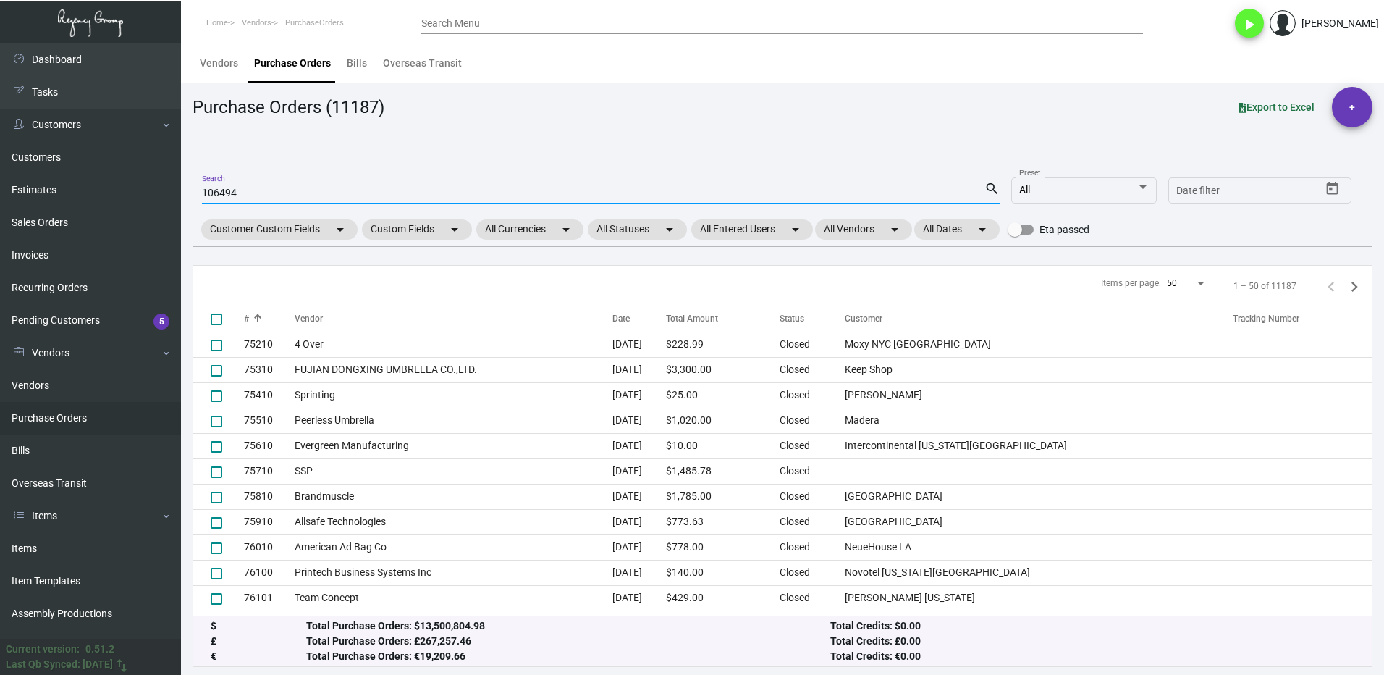
type input "106494"
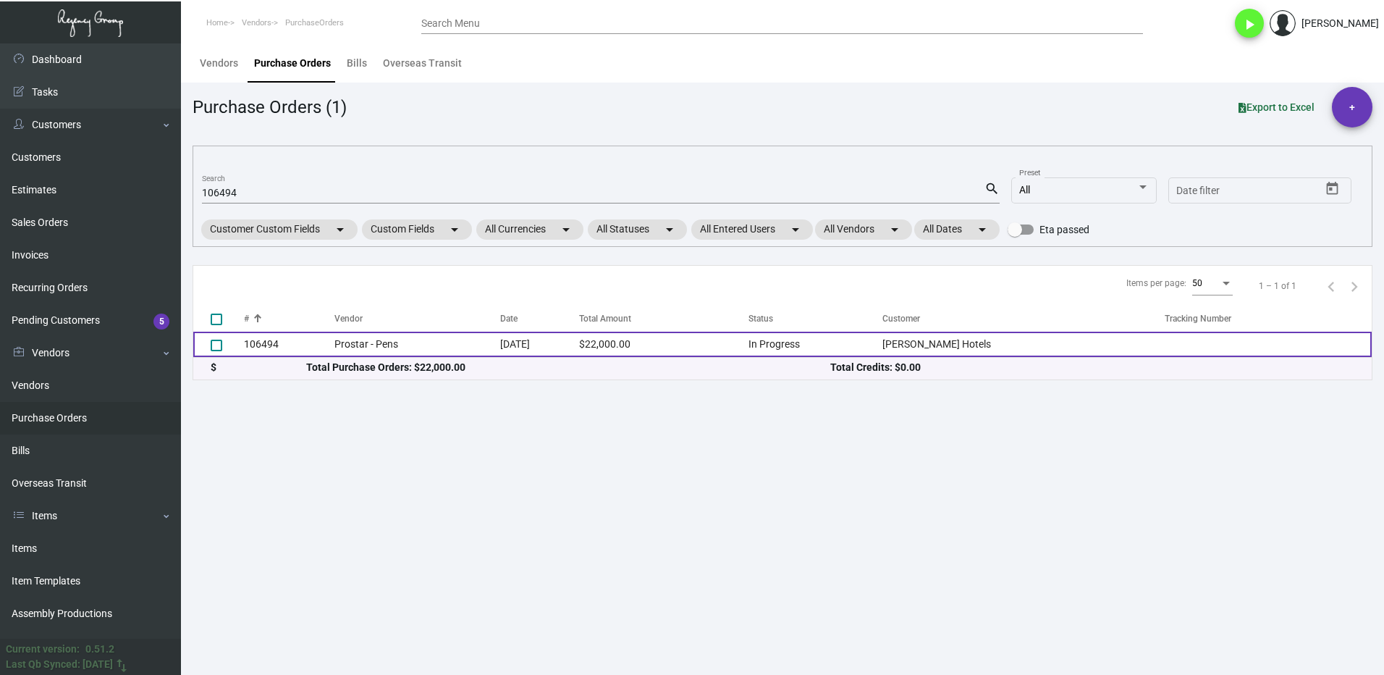
click at [295, 346] on td "106494" at bounding box center [289, 344] width 91 height 25
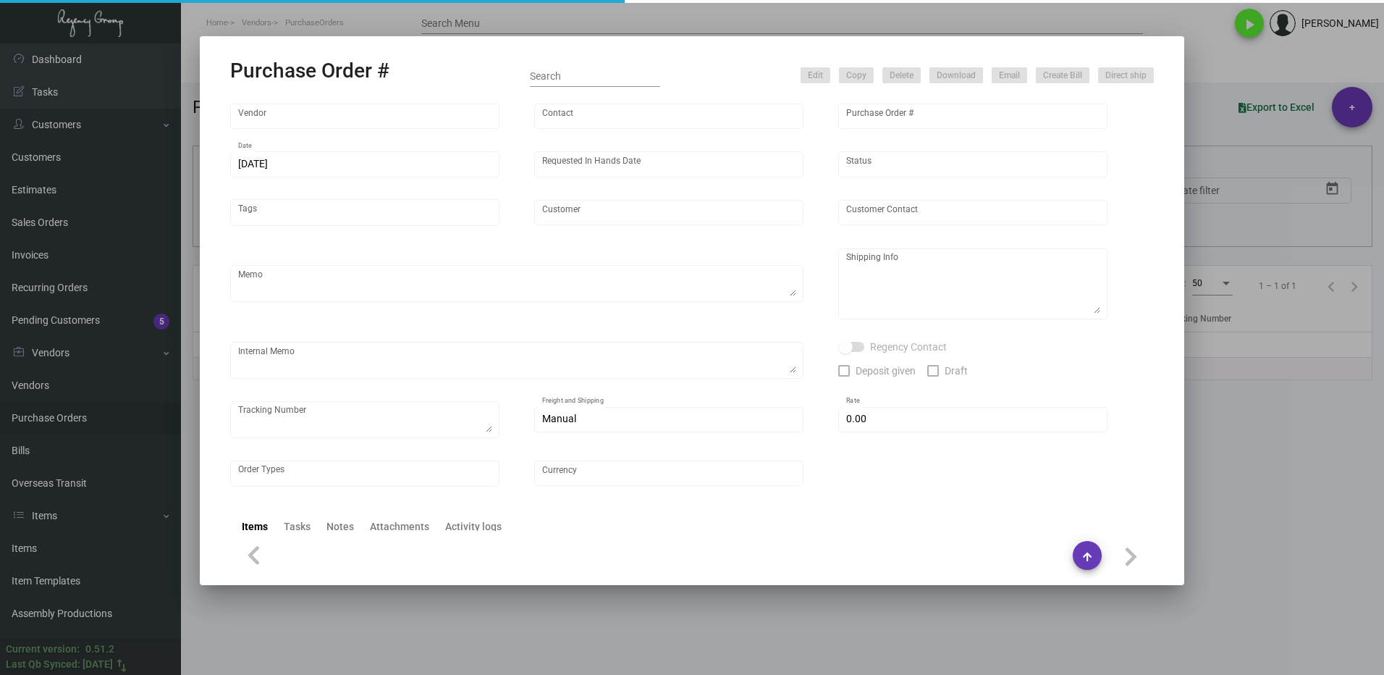
type input "Prostar - Pens"
type input "[PERSON_NAME]"
type input "106494"
type input "[DATE]"
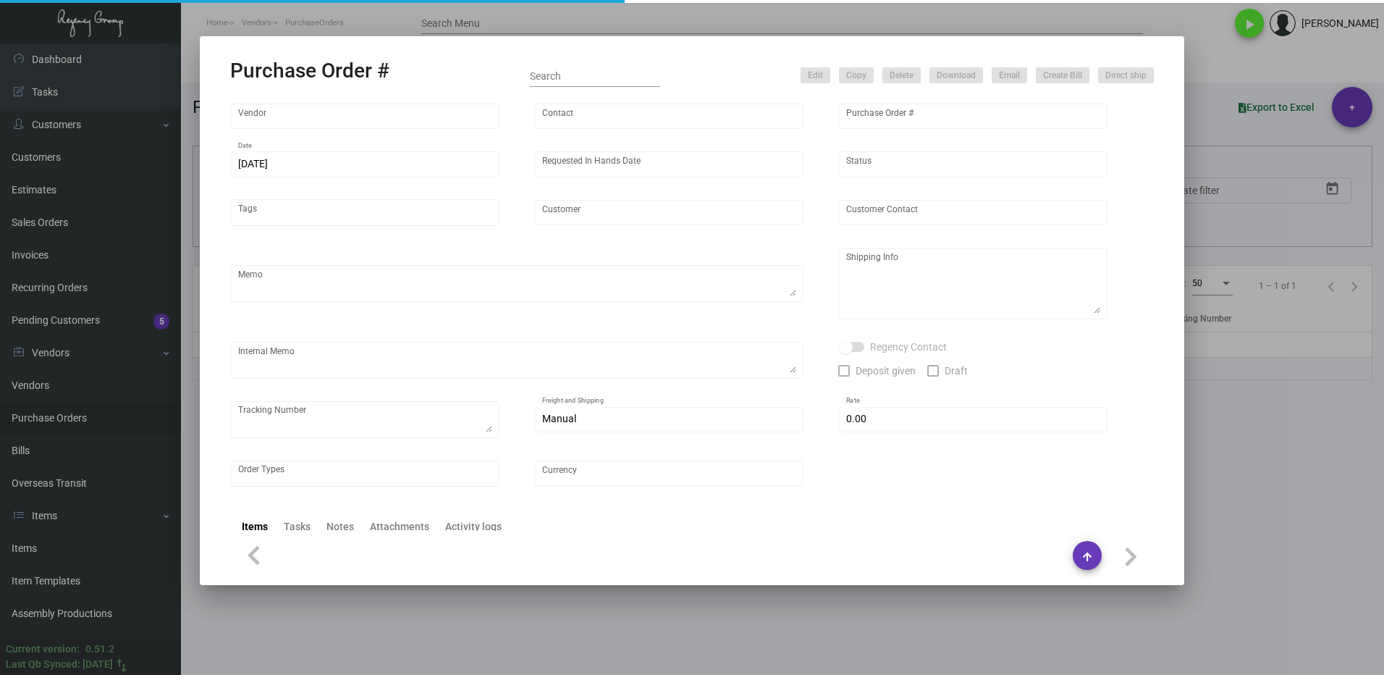
type input "[PERSON_NAME] Hotels"
type textarea "Please ship 40k by boat to our NJ warehouse in the first shipment."
type textarea "Regency Group NJ - [PERSON_NAME] [STREET_ADDRESS]"
type textarea "9/23 - asked the vendor to air 6k at our cost."
checkbox input "true"
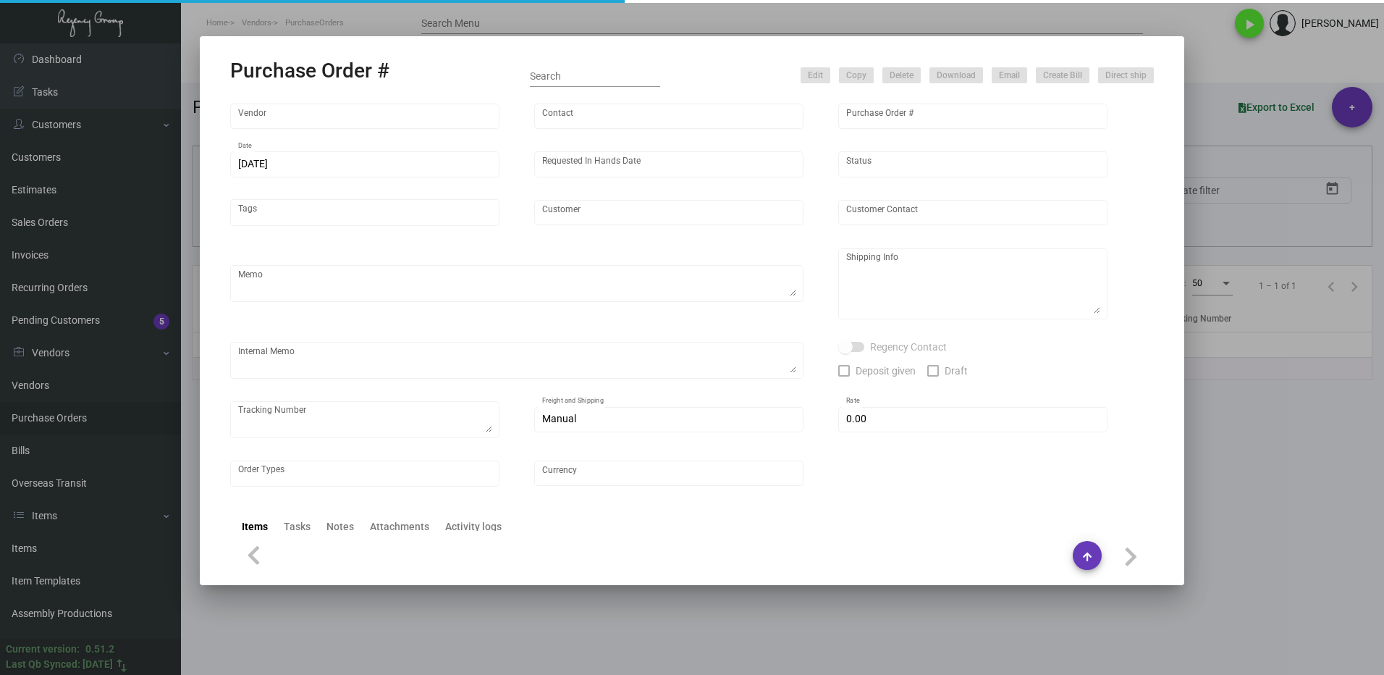
type input "$ 0.00"
type input "United States Dollar $"
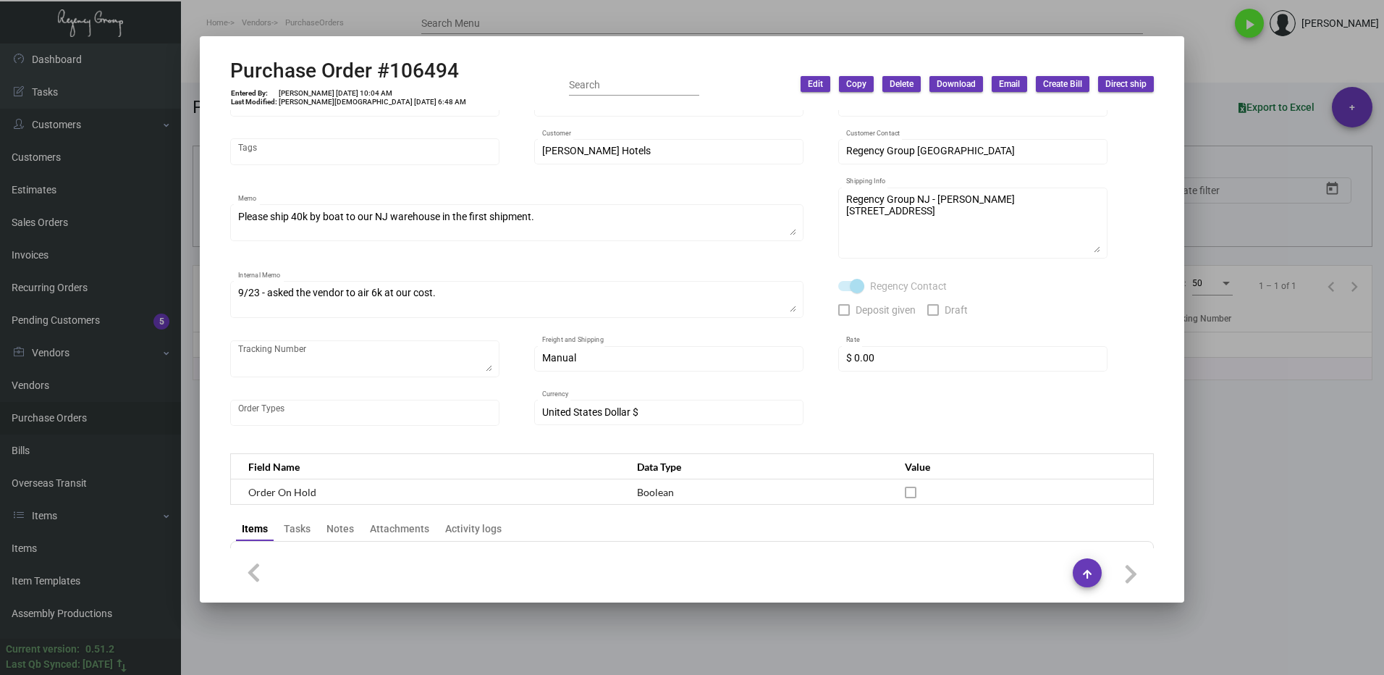
scroll to position [43, 0]
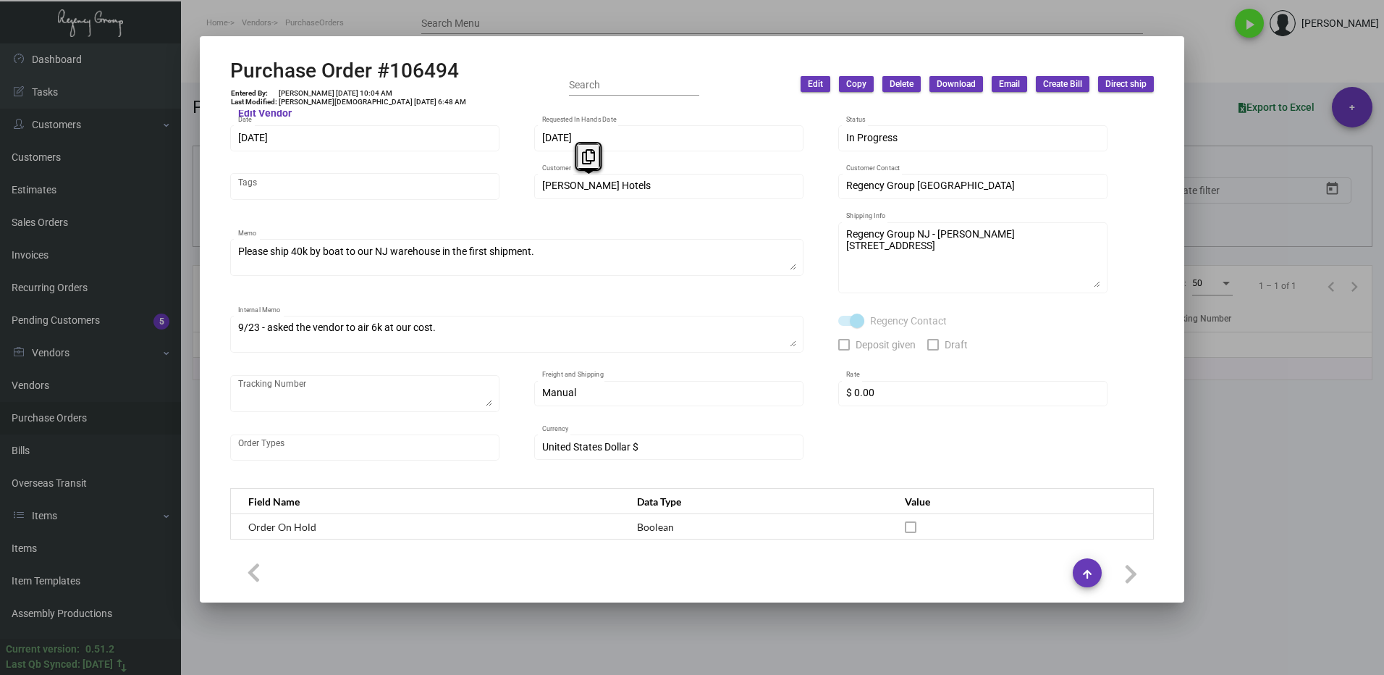
click at [525, 195] on div "Prostar - Pens Vendor Edit Vendor [PERSON_NAME] Contact 106494 Purchase Order #…" at bounding box center [692, 276] width 924 height 402
click at [591, 152] on button at bounding box center [583, 156] width 24 height 26
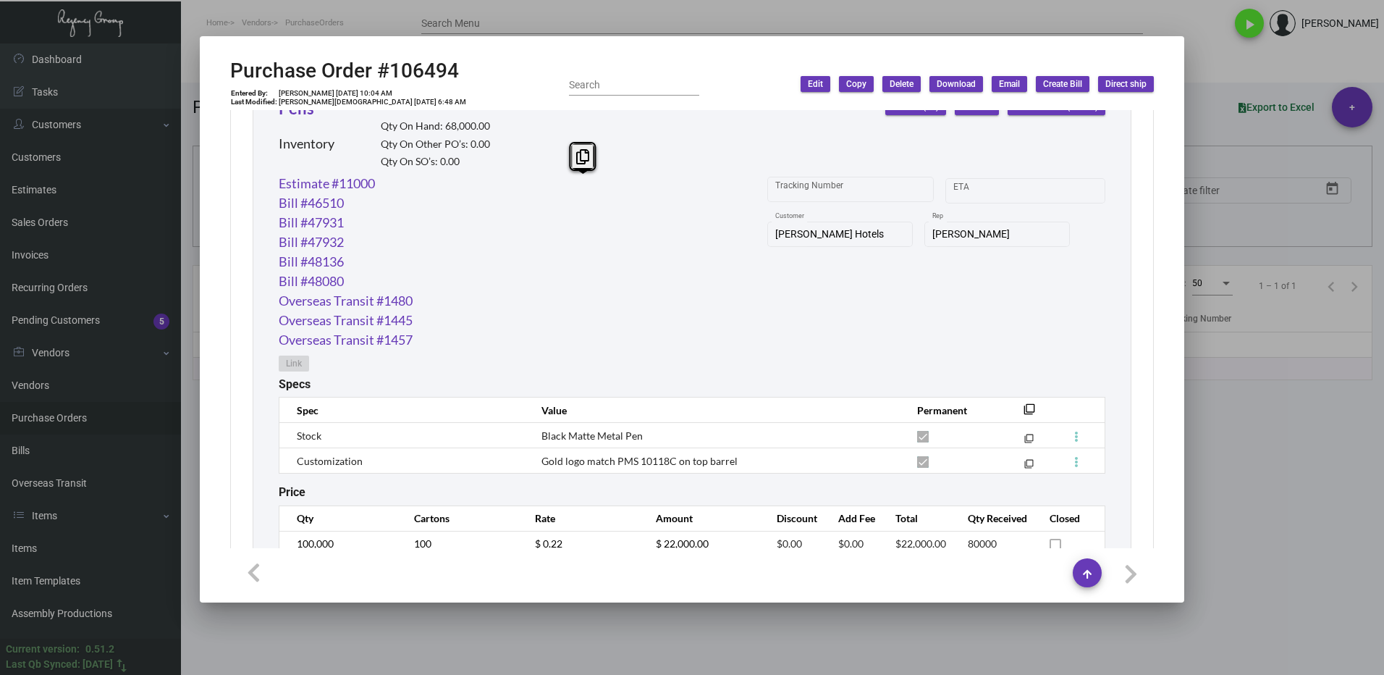
scroll to position [767, 0]
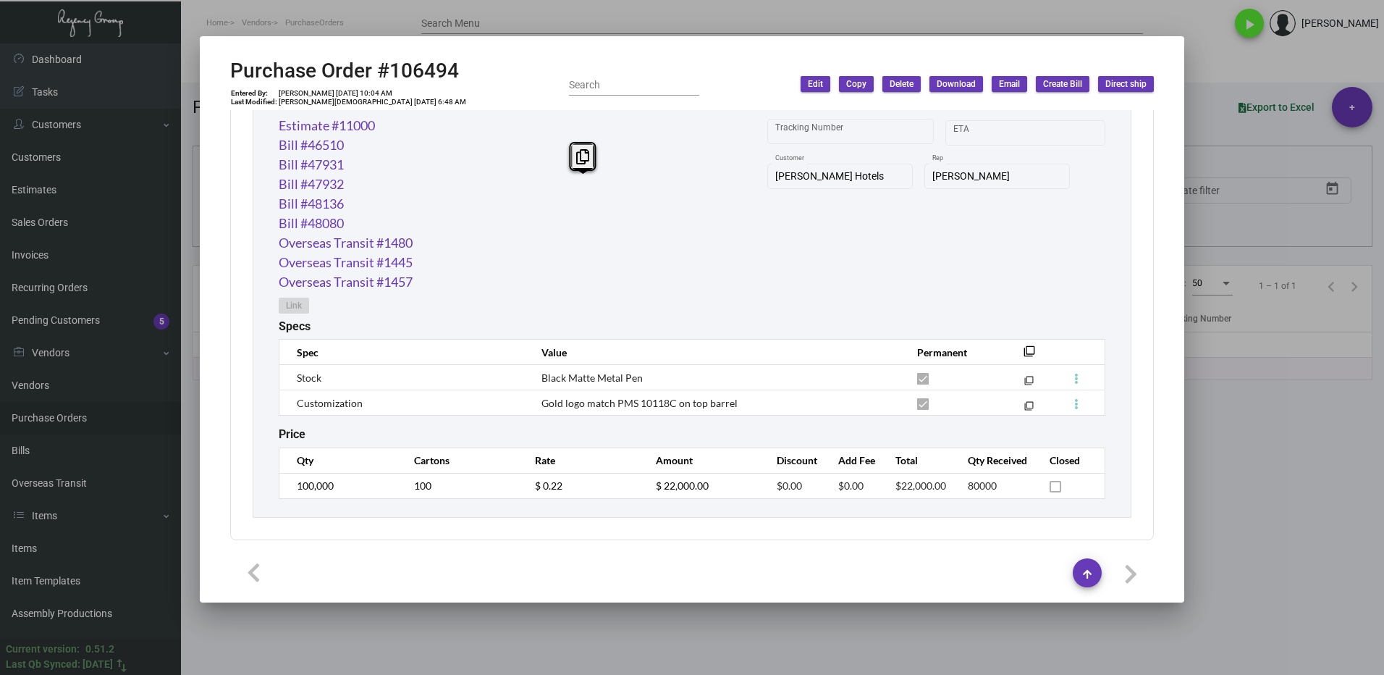
click at [1274, 491] on div at bounding box center [692, 337] width 1384 height 675
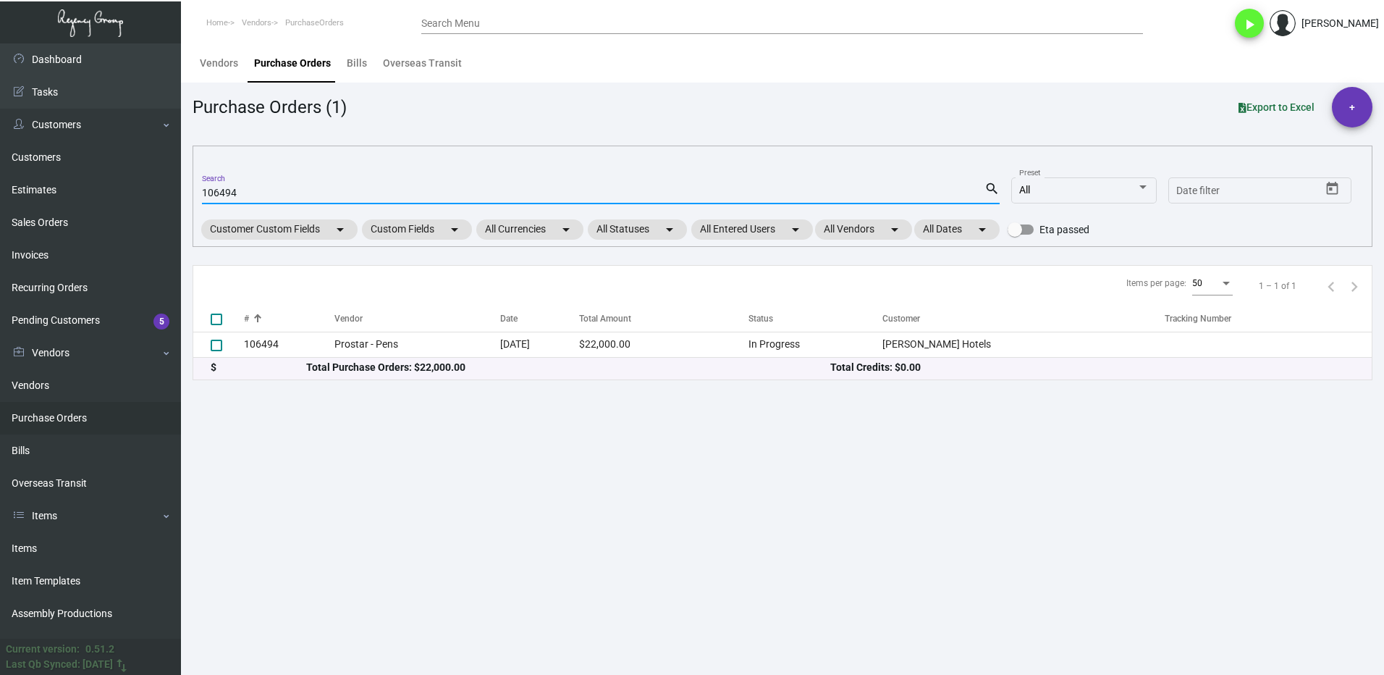
click at [256, 192] on input "106494" at bounding box center [593, 194] width 783 height 12
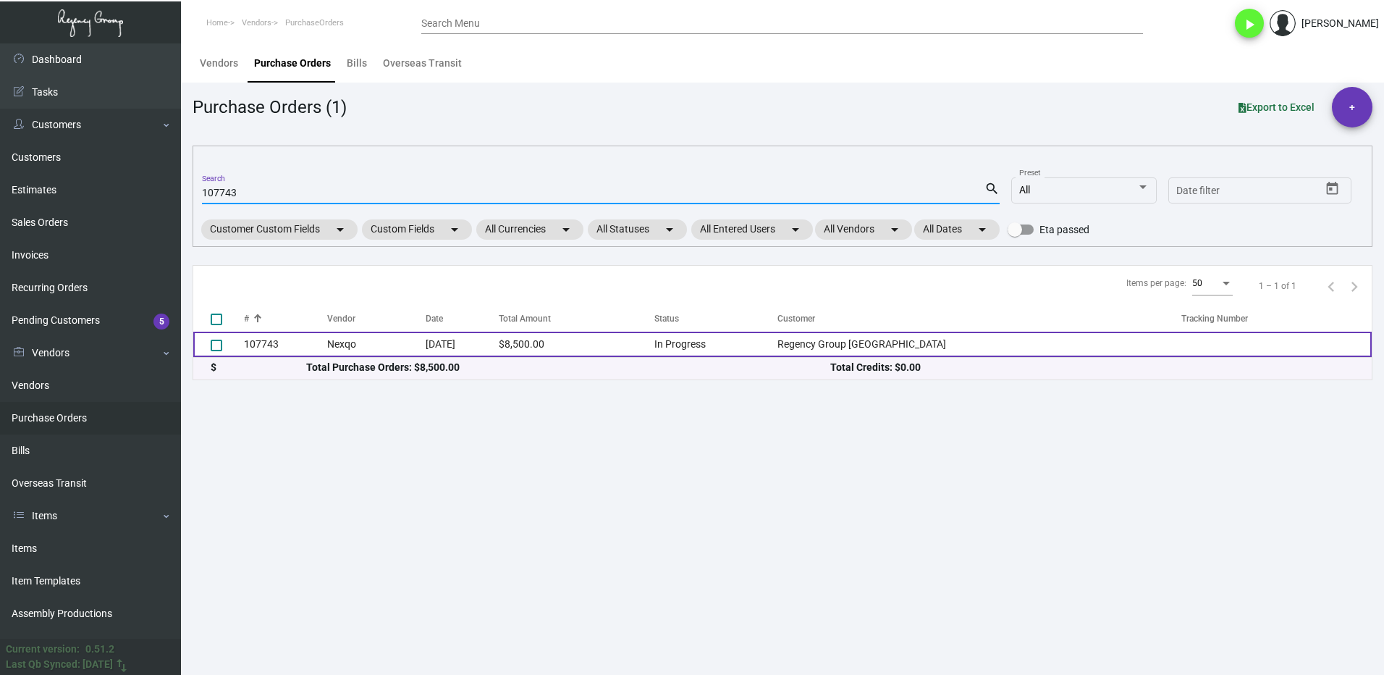
type input "107743"
click at [300, 340] on td "107743" at bounding box center [285, 344] width 83 height 25
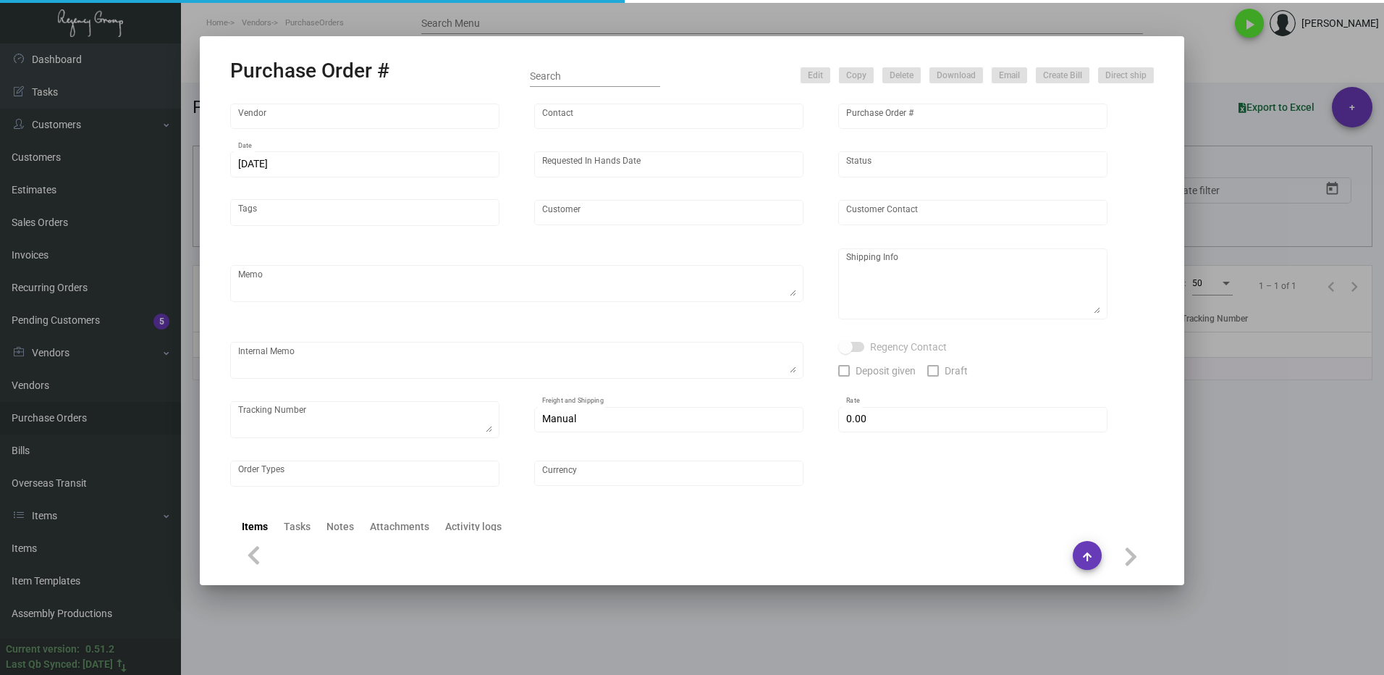
type input "Nexqo"
type input "[PERSON_NAME]"
type input "107743"
type input "[DATE]"
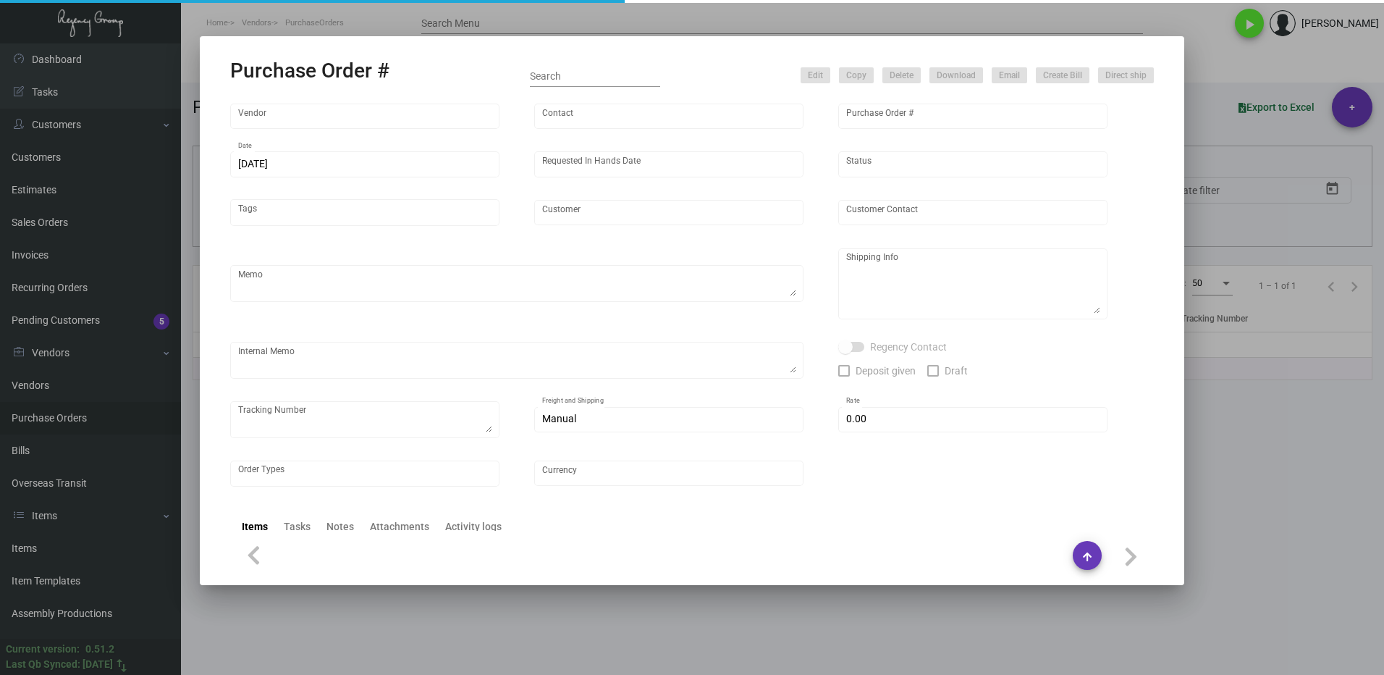
type input "Regency Group [GEOGRAPHIC_DATA]"
type textarea "By boat to our NJ warehouse."
type textarea "Regency Group NJ - [PERSON_NAME] [STREET_ADDRESS]"
type textarea "10/28 - 3k keys requested to be shipped by air."
checkbox input "true"
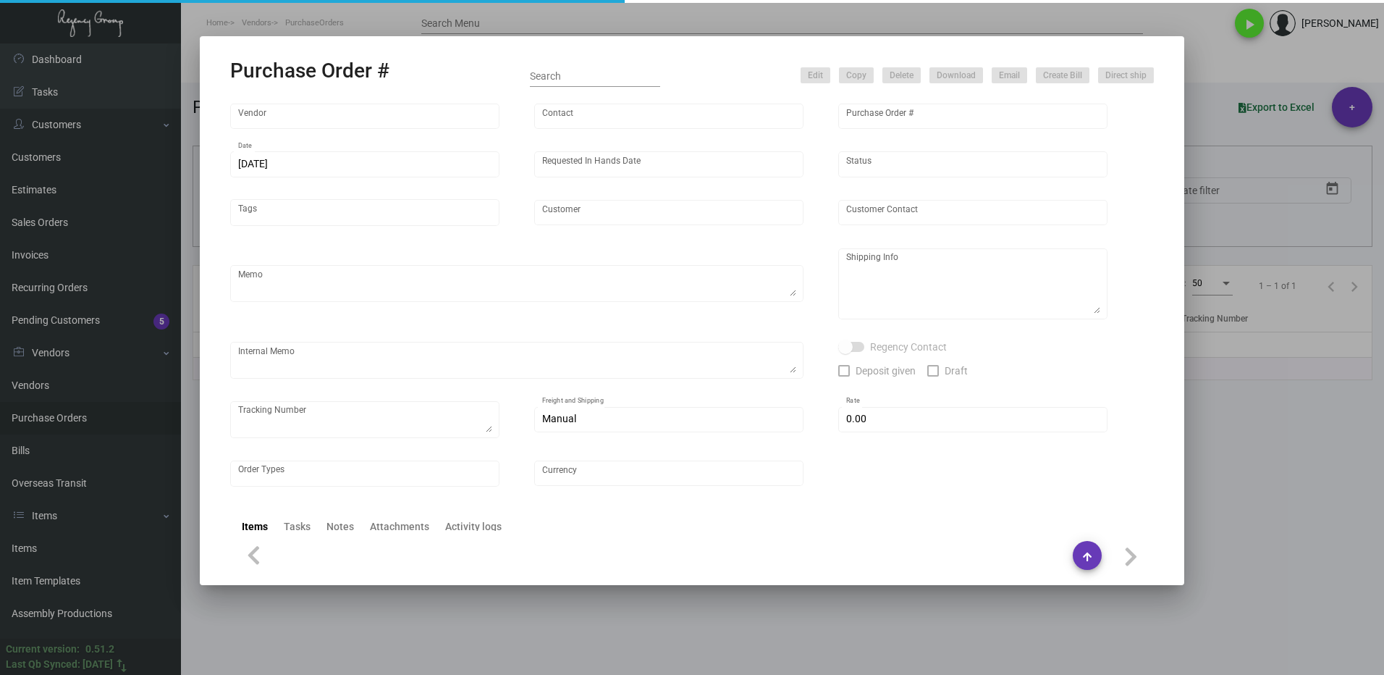
type input "$ 0.00"
type input "United States Dollar $"
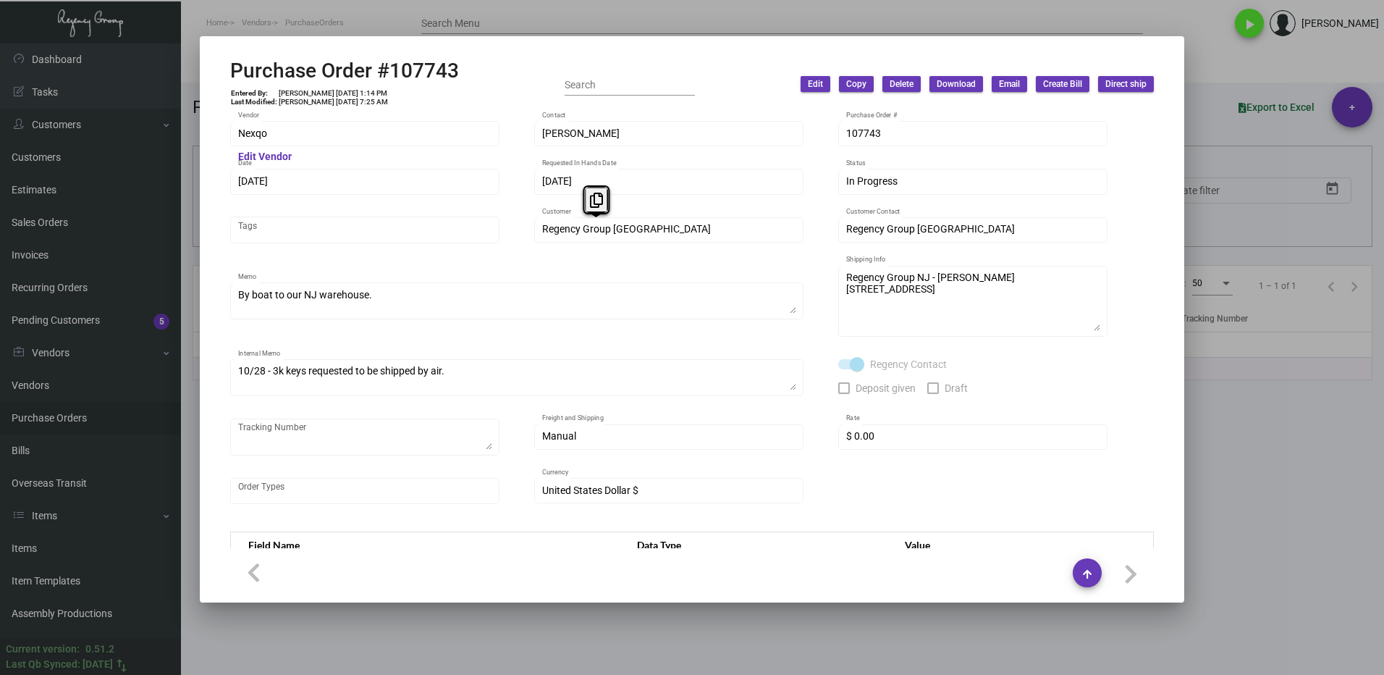
click at [538, 229] on div "Regency Group NYC Customer" at bounding box center [668, 228] width 269 height 28
click at [591, 203] on icon at bounding box center [587, 200] width 13 height 15
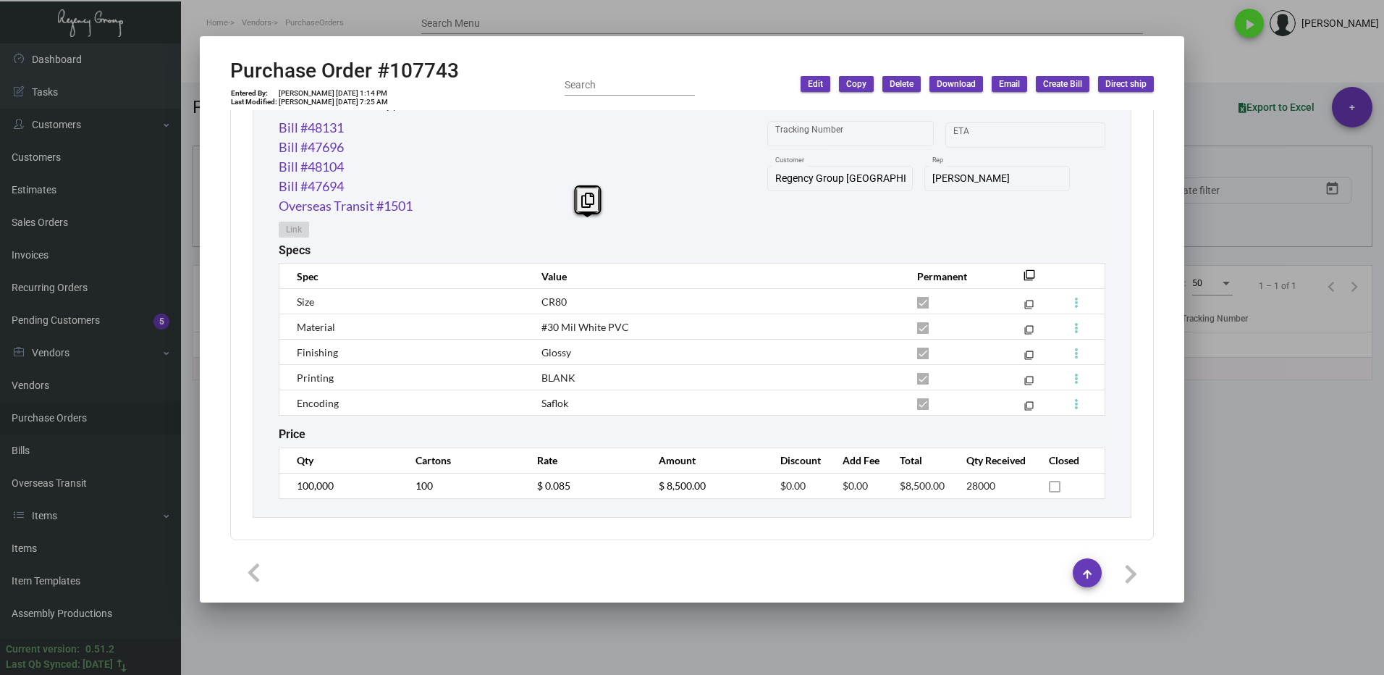
scroll to position [476, 0]
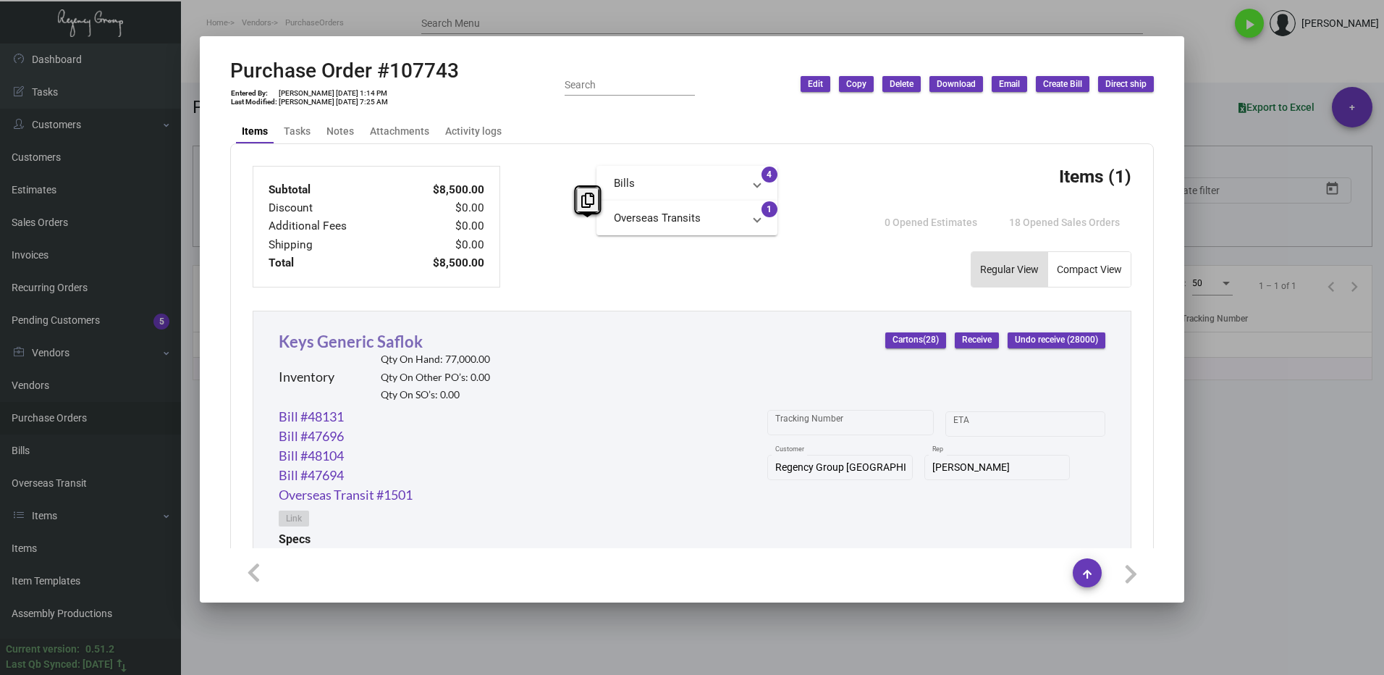
click at [343, 345] on link "Keys Generic Saflok" at bounding box center [351, 342] width 144 height 20
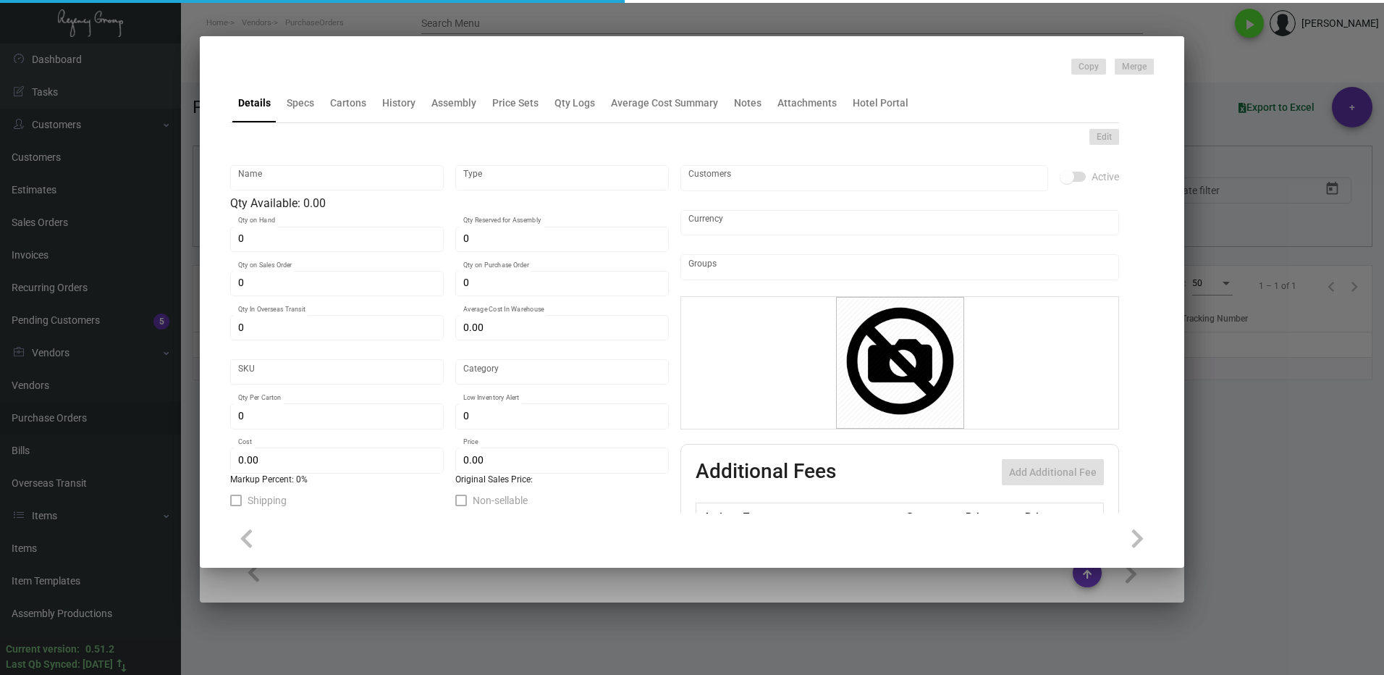
type input "Keys Generic Saflok"
type input "Inventory"
type input "77,000"
type input "72,000"
type input "186,000"
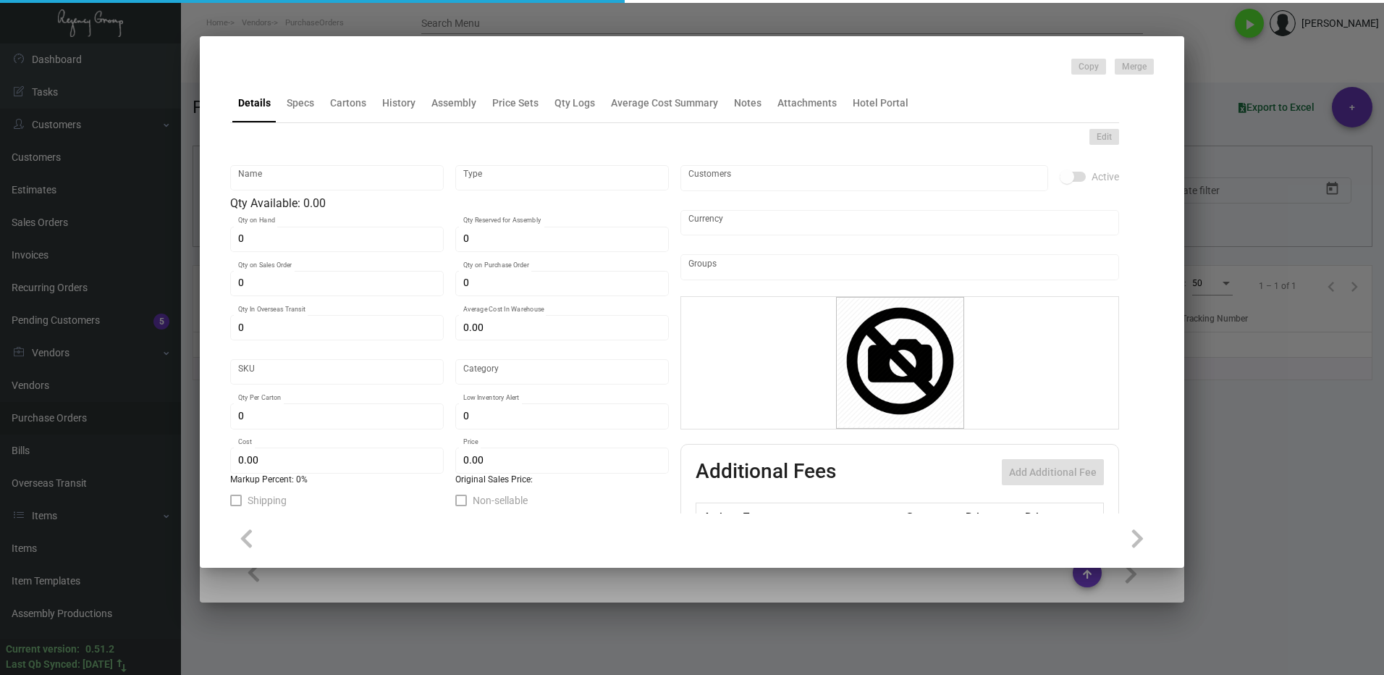
type input "$ 0.5075"
type input "2647"
type input "Standard"
type input "1,000"
type input "15,000"
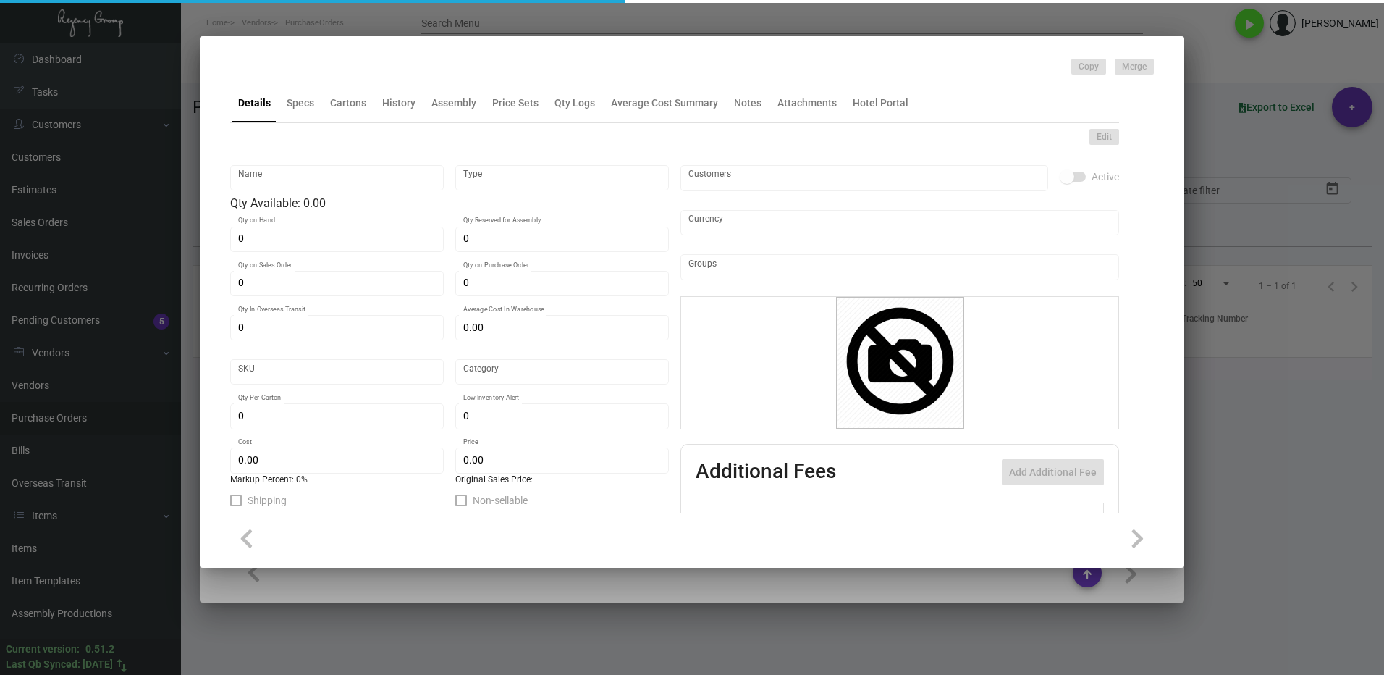
type input "$ 0.085"
type input "$ 0.24"
type textarea "Key Cards - GENERIC: size CR80, #30 mill white Generic PVC plastic card, RFID c…"
checkbox input "true"
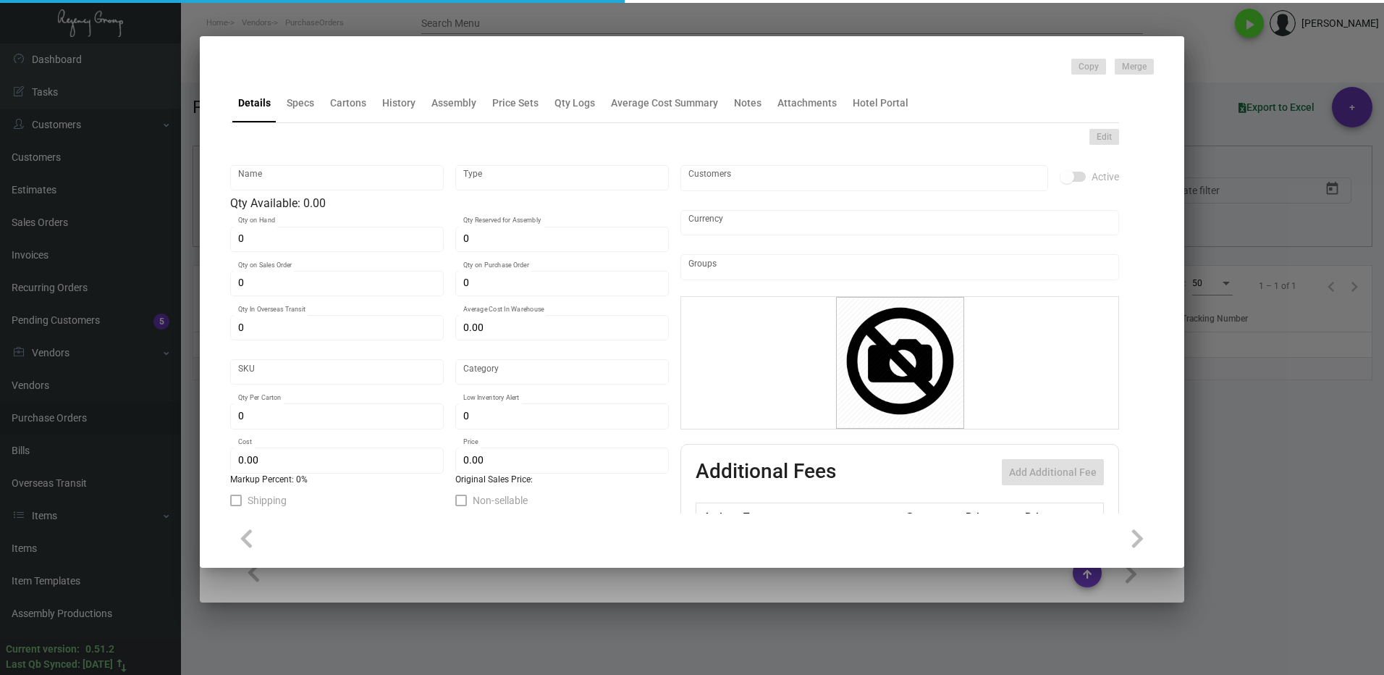
checkbox input "true"
type input "United States Dollar $"
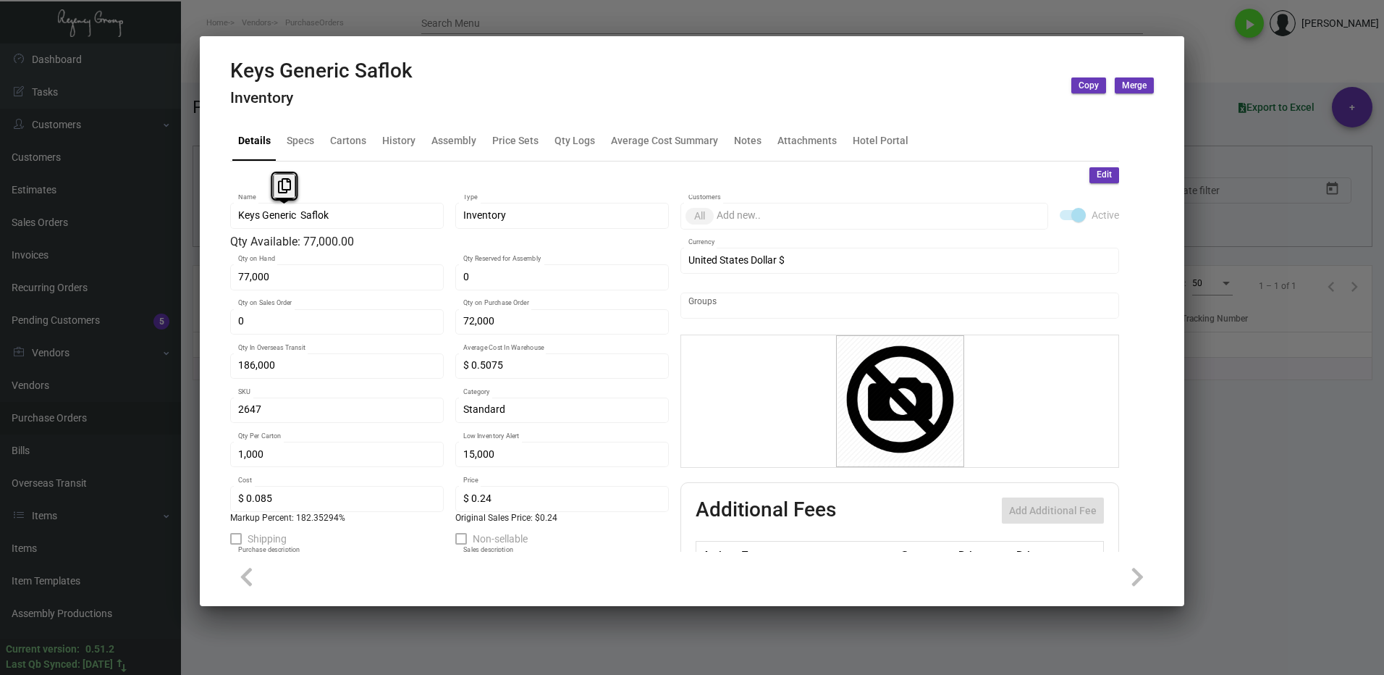
click at [233, 221] on div "Keys Generic Saflok Name" at bounding box center [337, 215] width 214 height 28
click at [274, 184] on button at bounding box center [284, 186] width 24 height 26
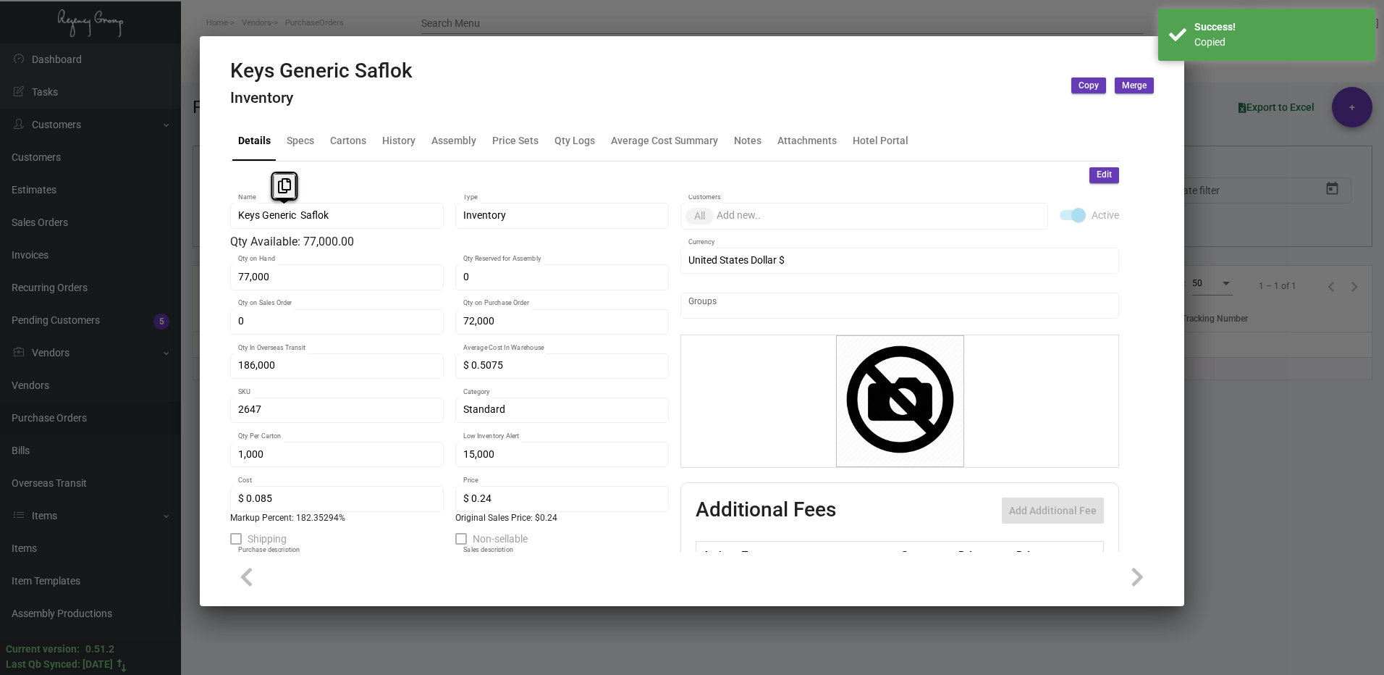
click at [1251, 477] on div at bounding box center [692, 337] width 1384 height 675
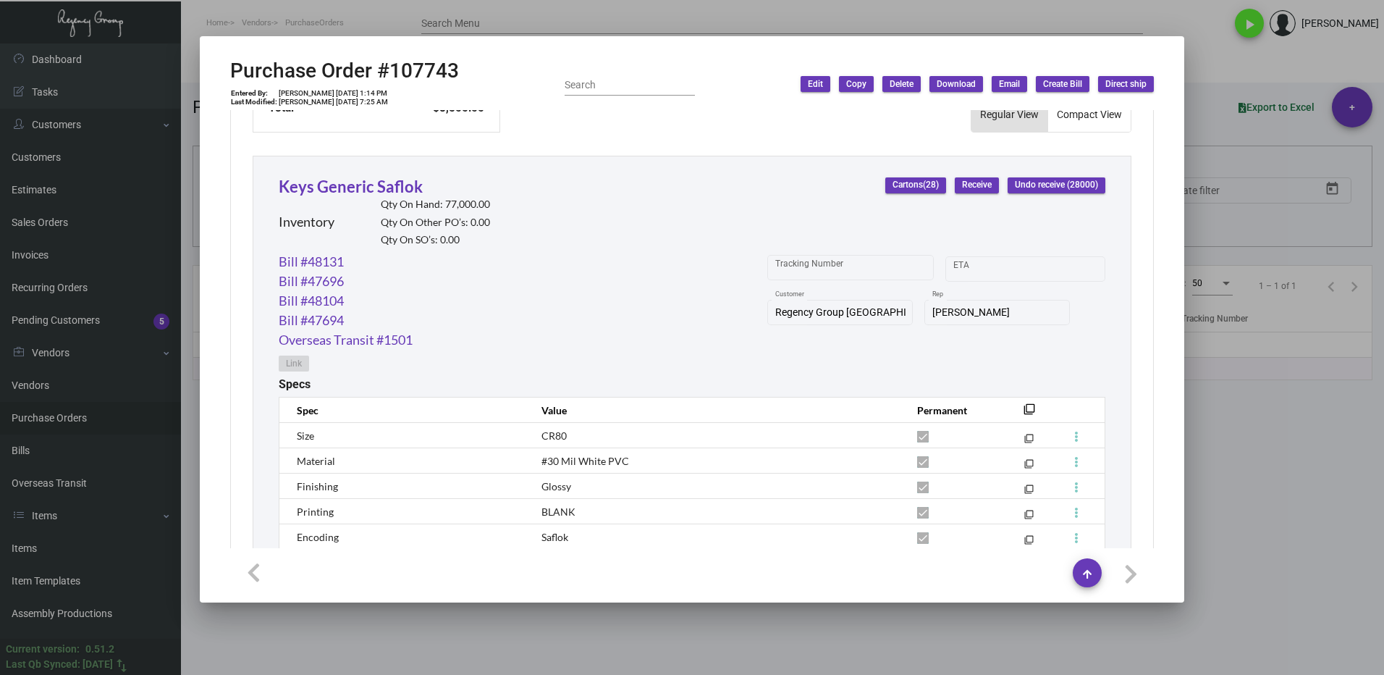
scroll to position [765, 0]
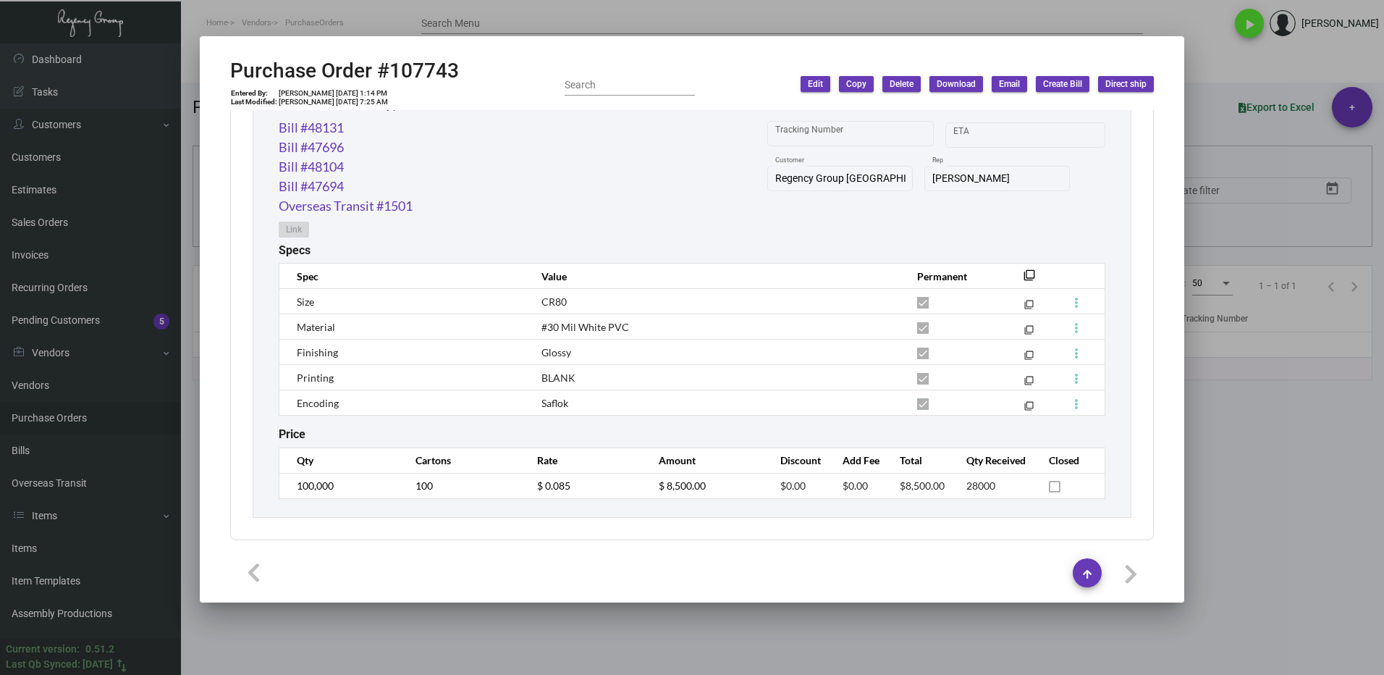
click at [1259, 552] on div at bounding box center [692, 337] width 1384 height 675
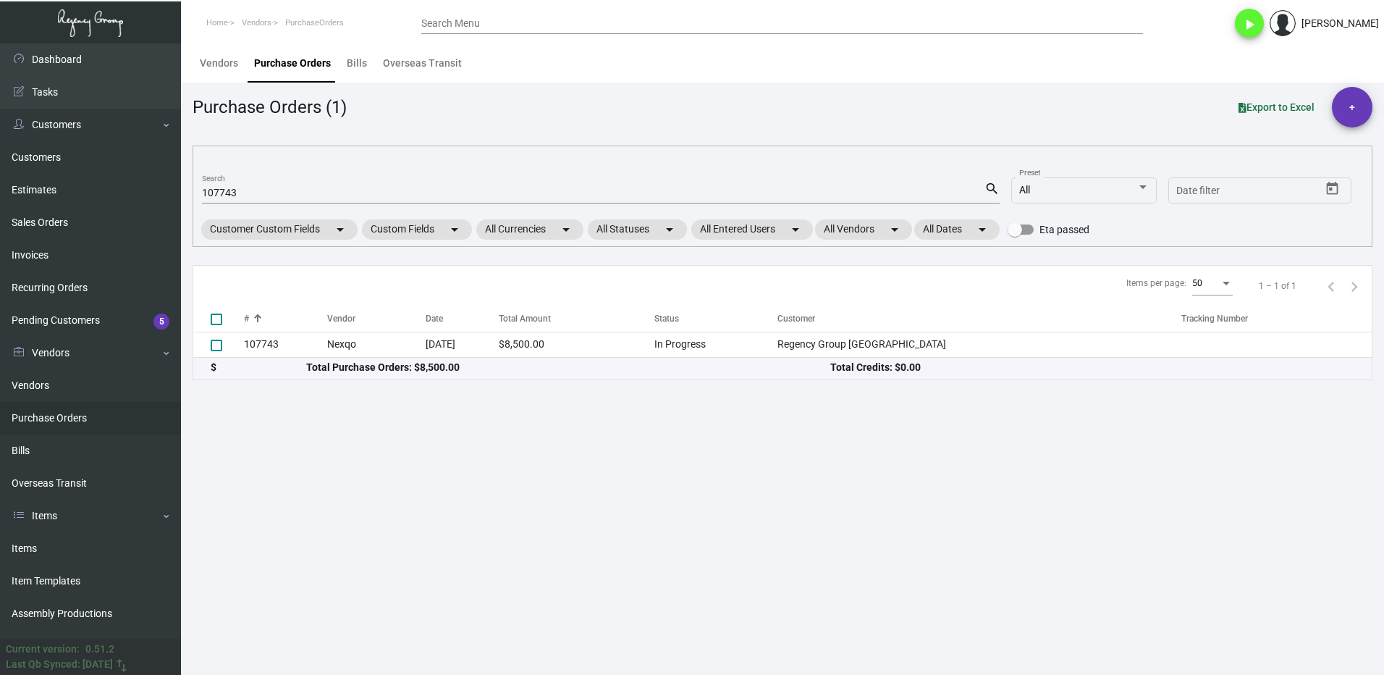
click at [264, 183] on div "107743 Search" at bounding box center [593, 192] width 783 height 22
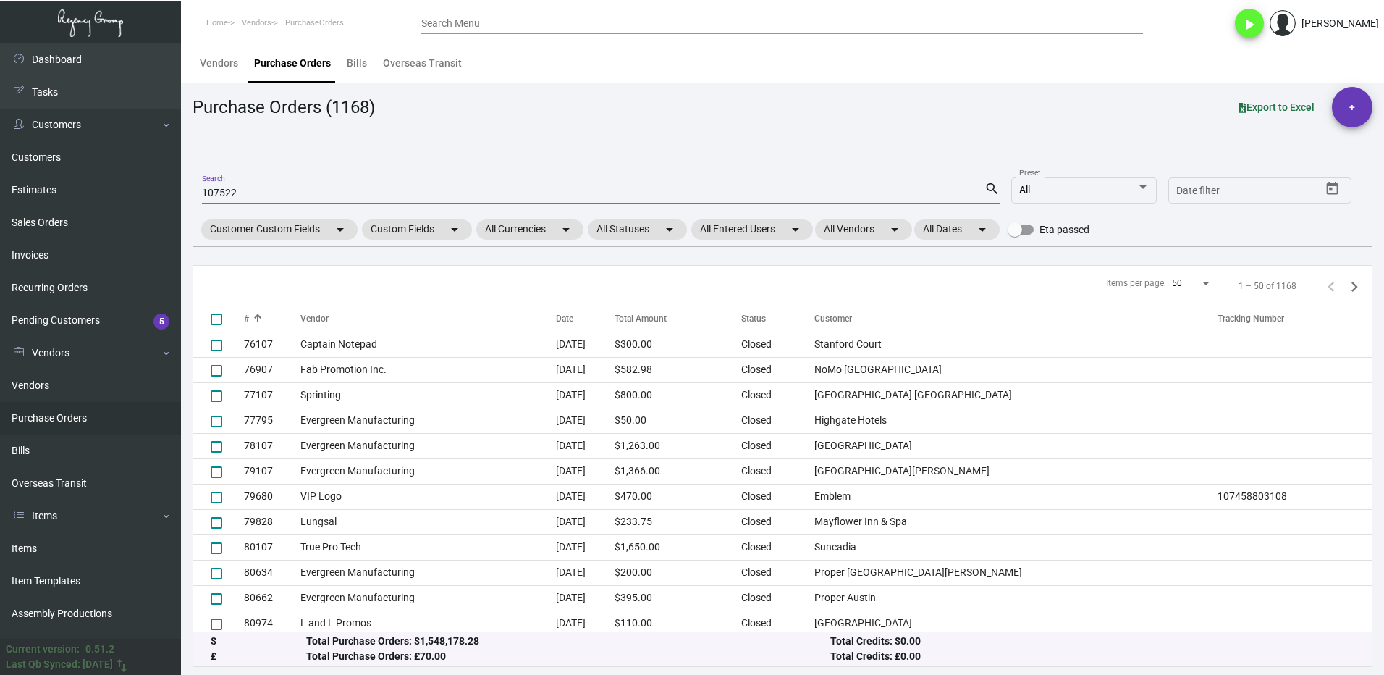
type input "107522"
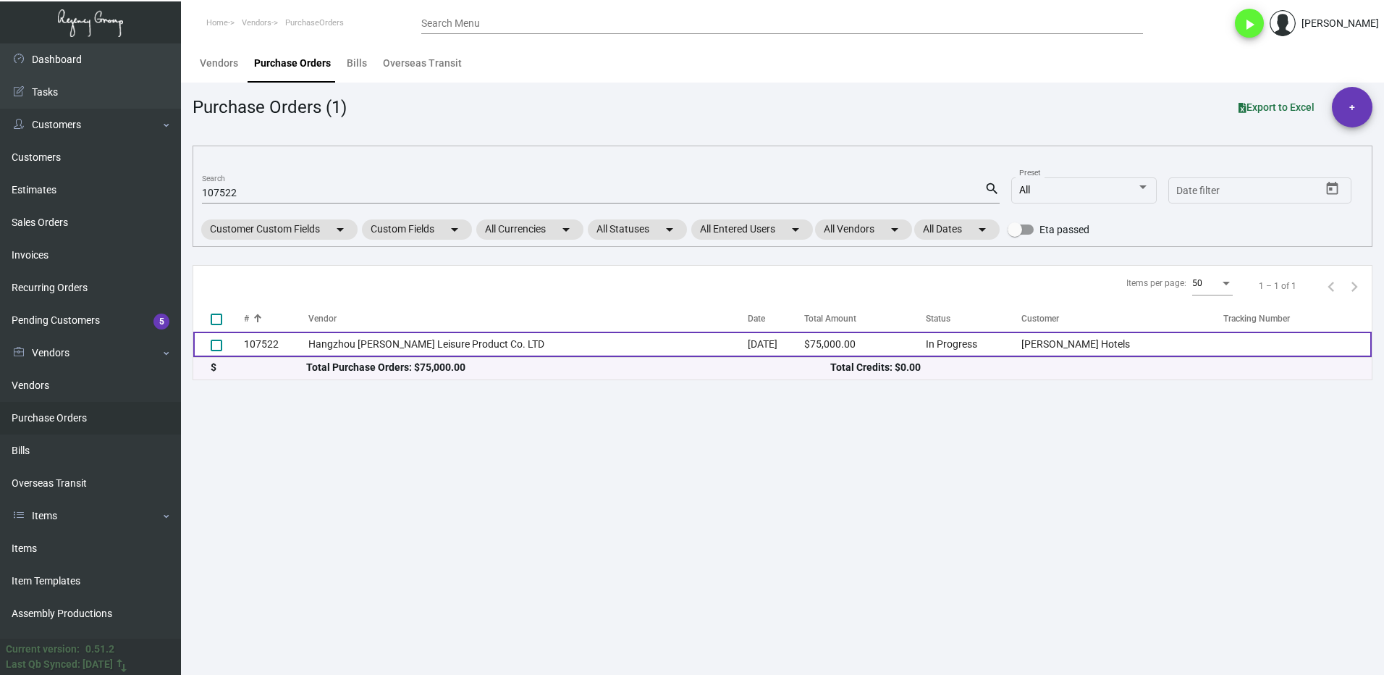
click at [305, 344] on td "107522" at bounding box center [276, 344] width 64 height 25
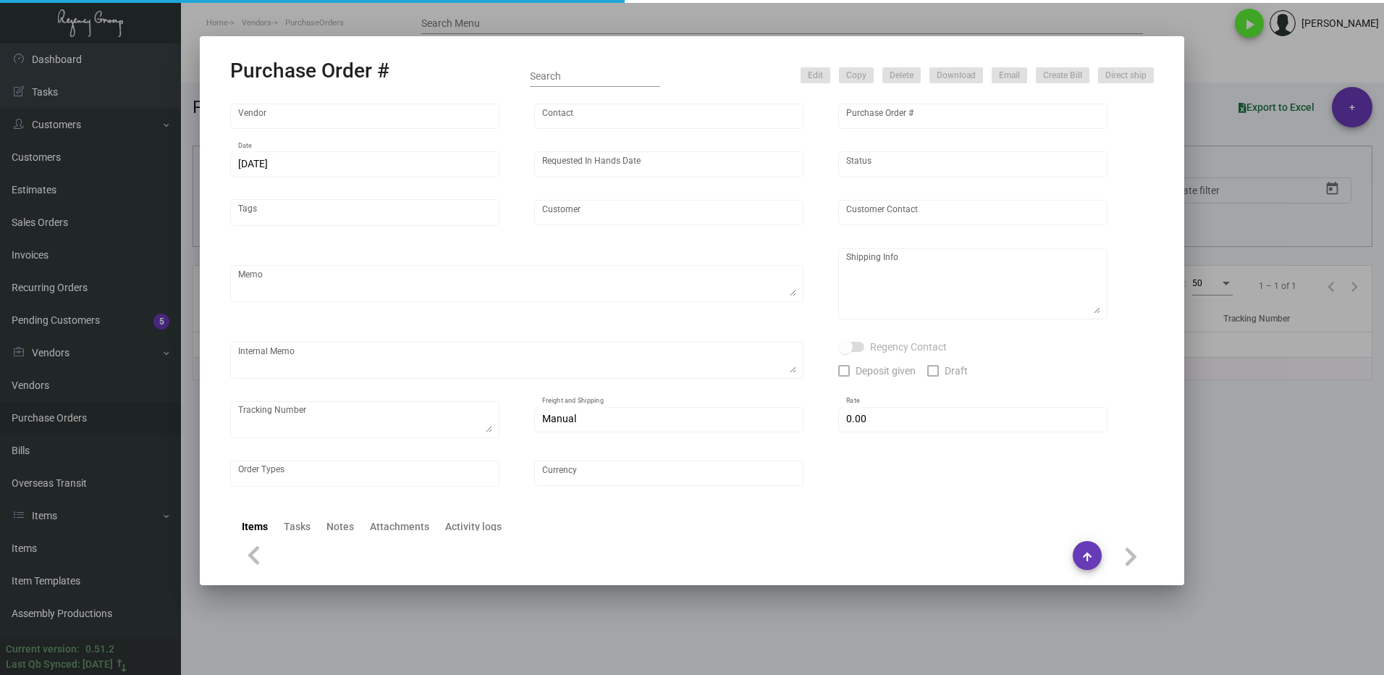
type input "Hangzhou [PERSON_NAME] Leisure Product Co. LTD"
type input "[PERSON_NAME]"
type input "107522"
type input "[DATE]"
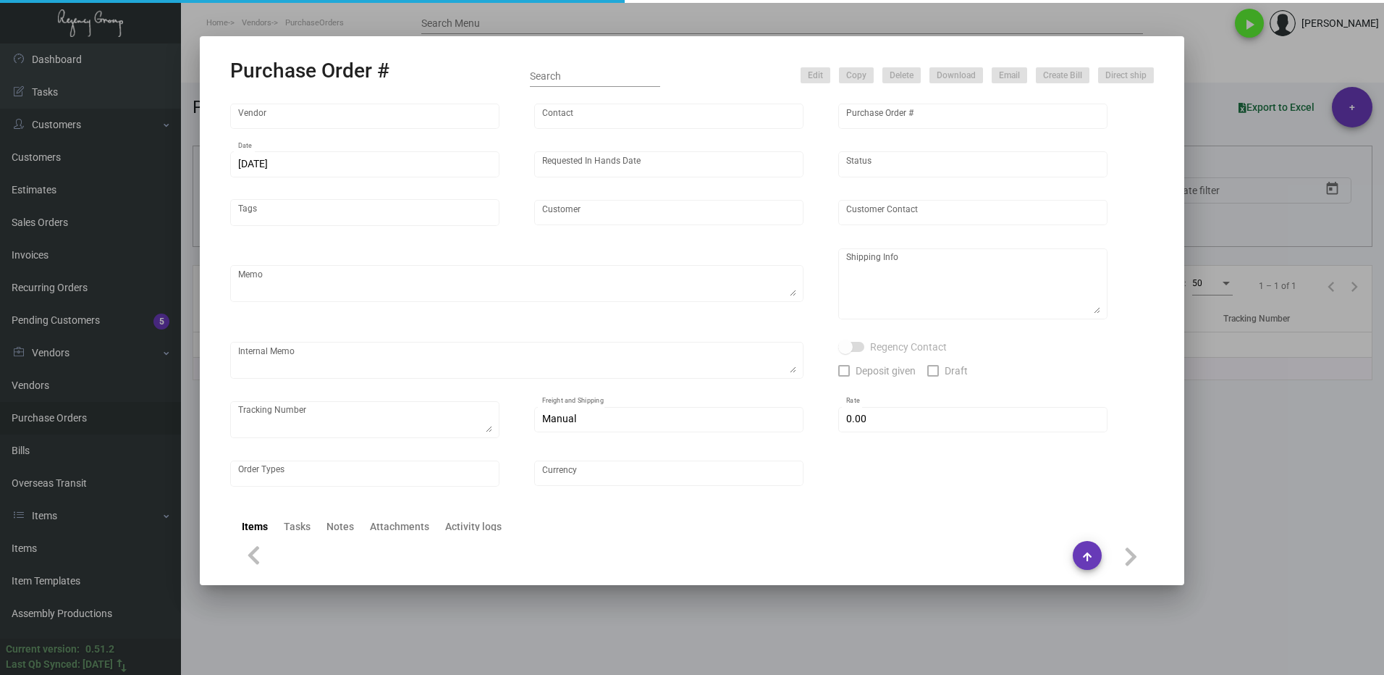
type input "[PERSON_NAME] Hotels"
type textarea "Please ship 20k once the production is complete. Boat to [GEOGRAPHIC_DATA]. For…"
type textarea "Regency Group NJ - [PERSON_NAME] [STREET_ADDRESS]"
checkbox input "true"
type input "$ 0.00"
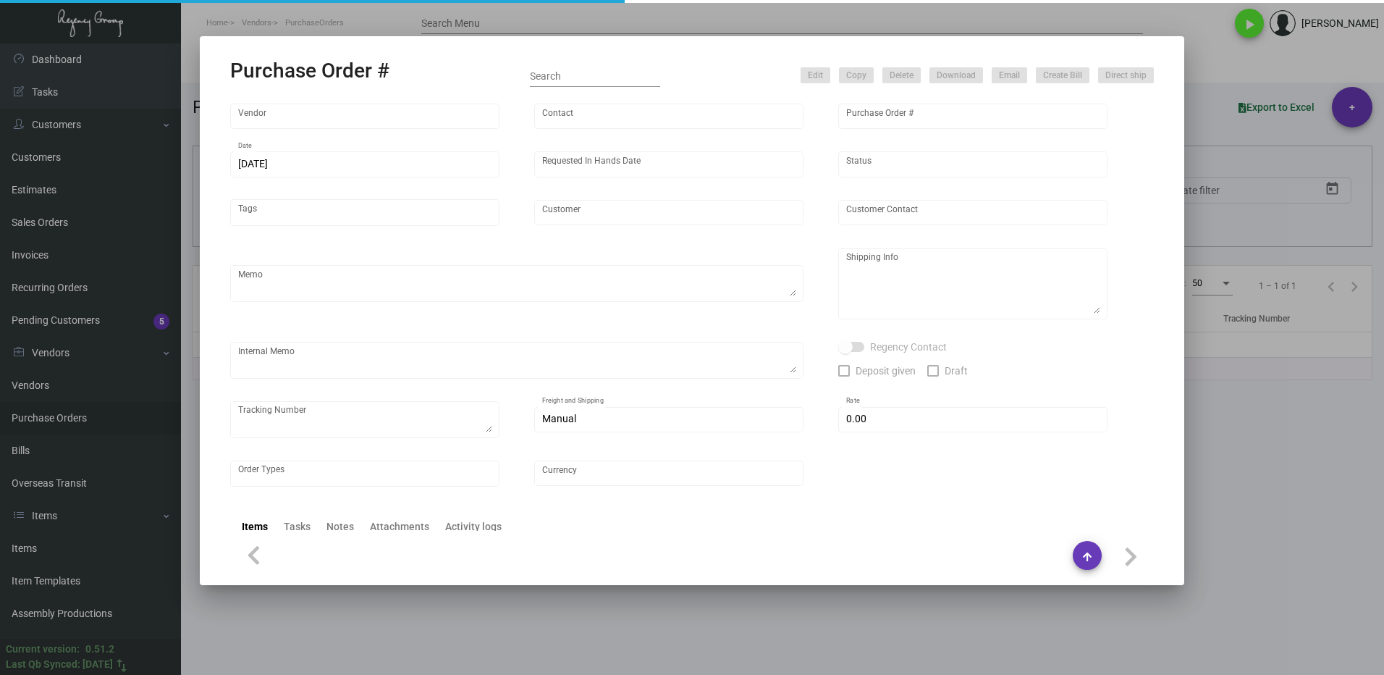
type input "United States Dollar $"
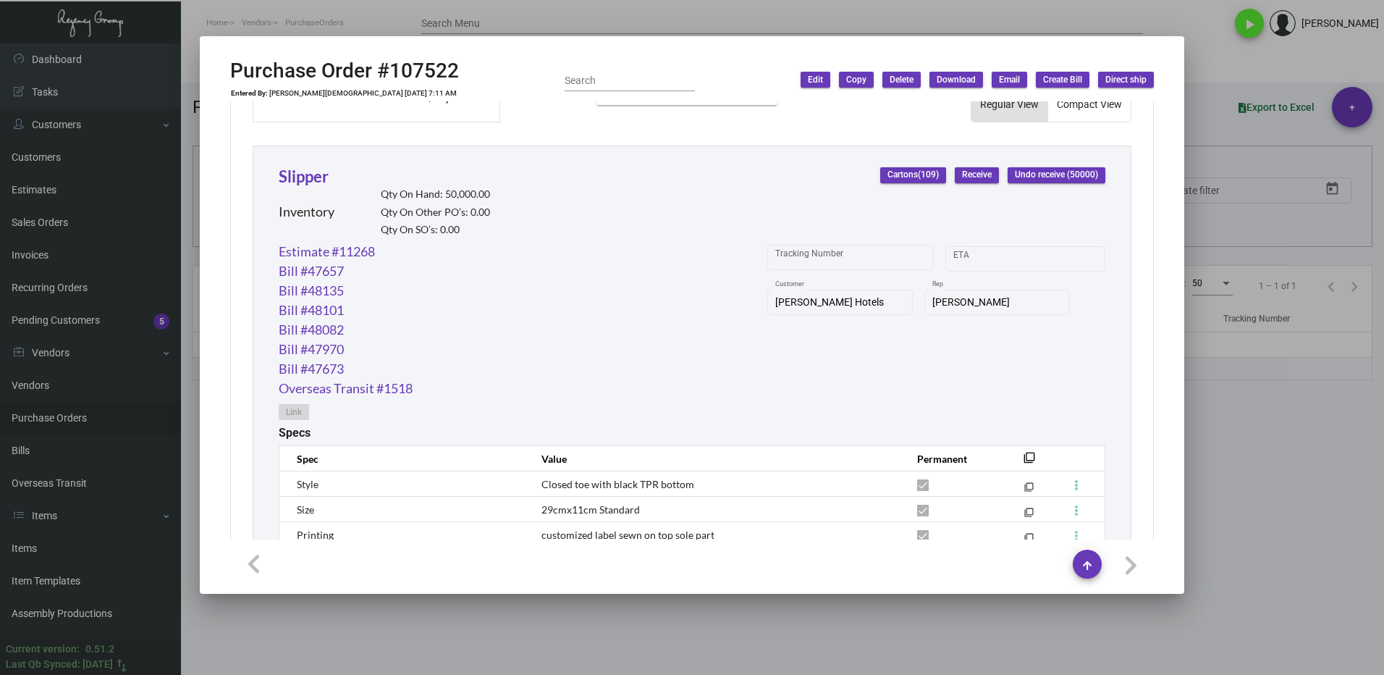
scroll to position [560, 0]
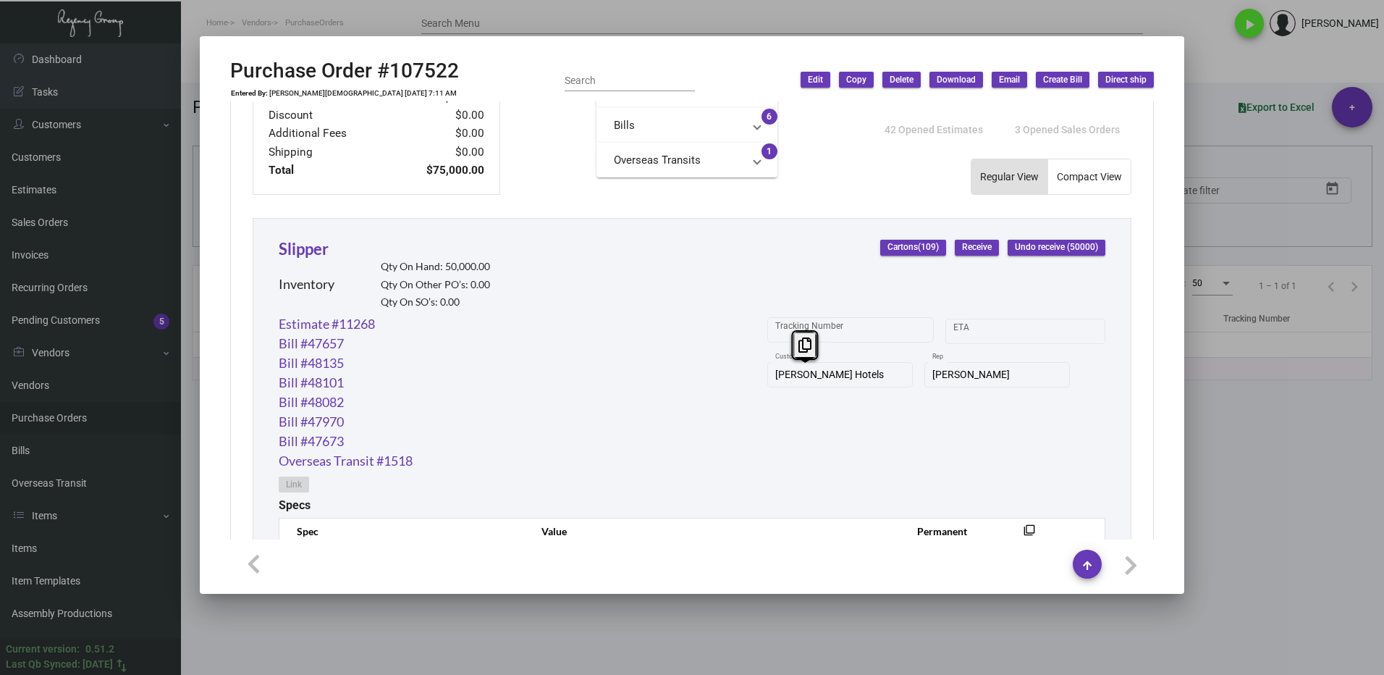
click at [749, 394] on div "Estimate #11268 Bill #47657 Bill #48135 Bill #48101 Bill #48082 Bill #47970 Bil…" at bounding box center [692, 406] width 827 height 184
click at [799, 339] on icon at bounding box center [805, 344] width 13 height 15
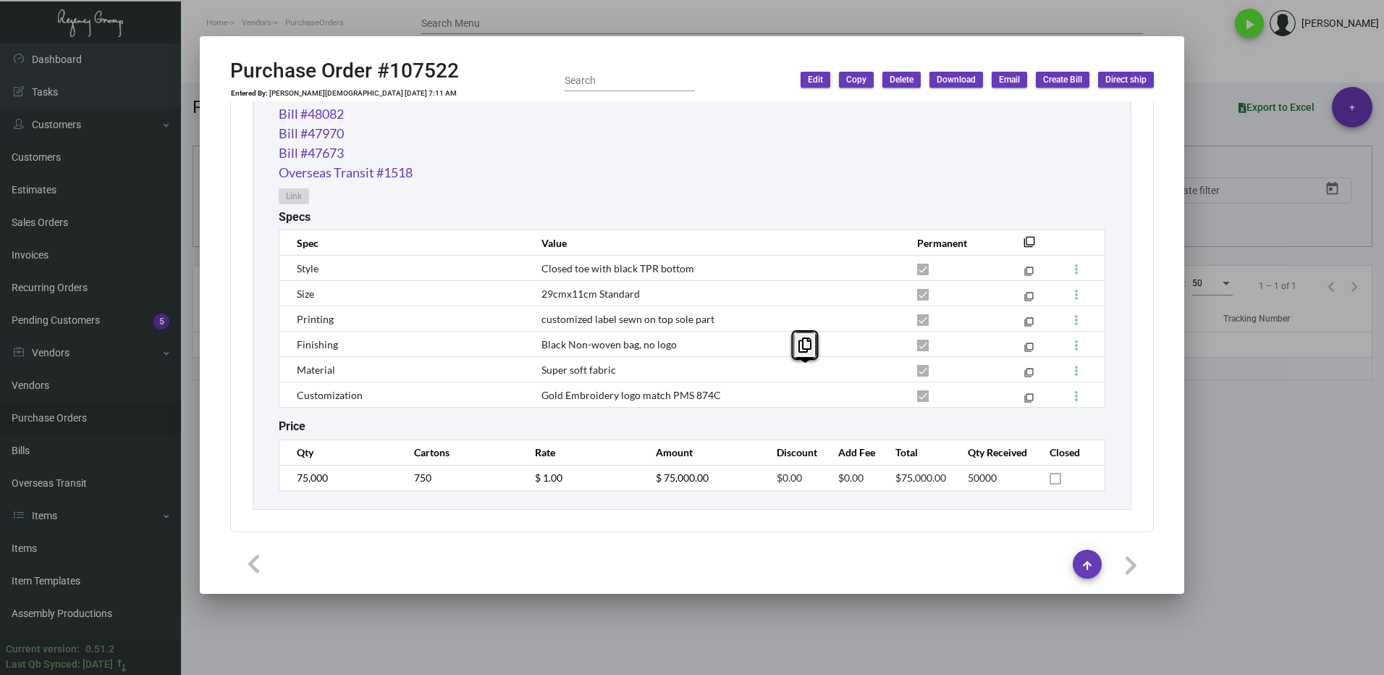
scroll to position [849, 0]
drag, startPoint x: 1273, startPoint y: 468, endPoint x: 1279, endPoint y: 448, distance: 20.4
click at [1273, 467] on div at bounding box center [692, 337] width 1384 height 675
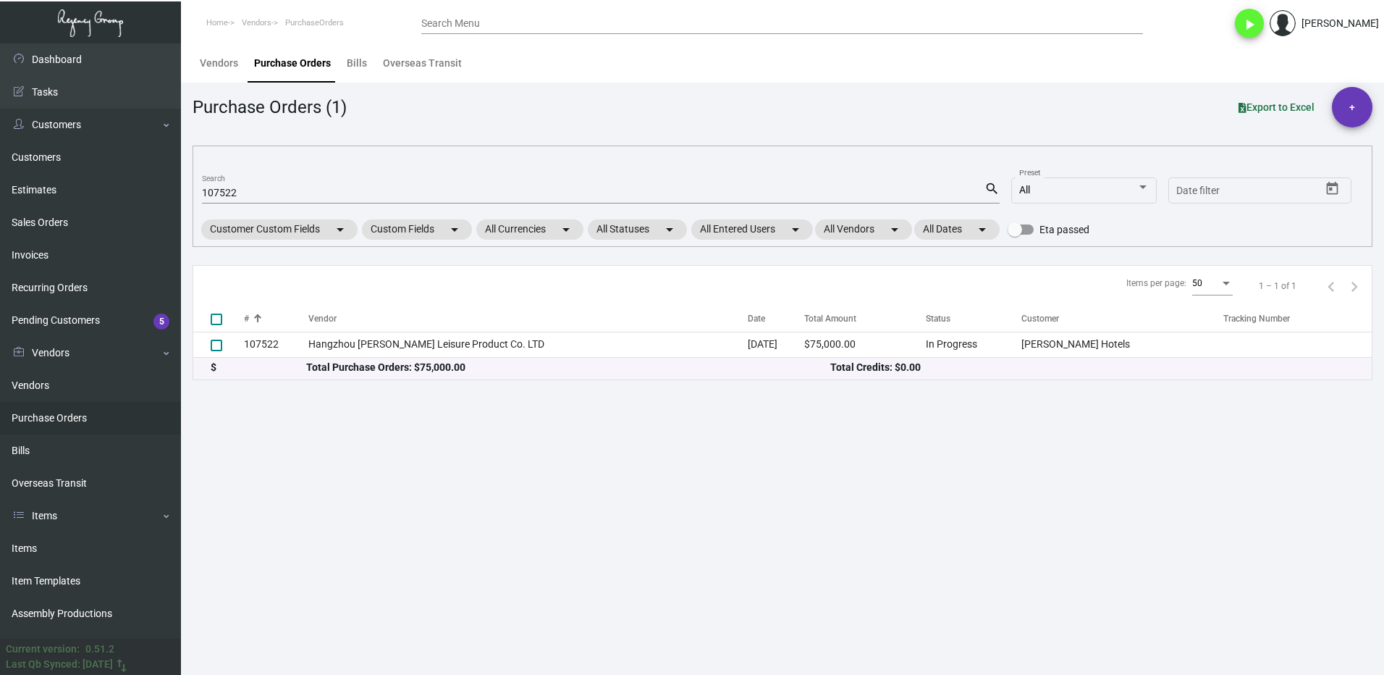
click at [248, 182] on div "107522 Search" at bounding box center [593, 192] width 783 height 22
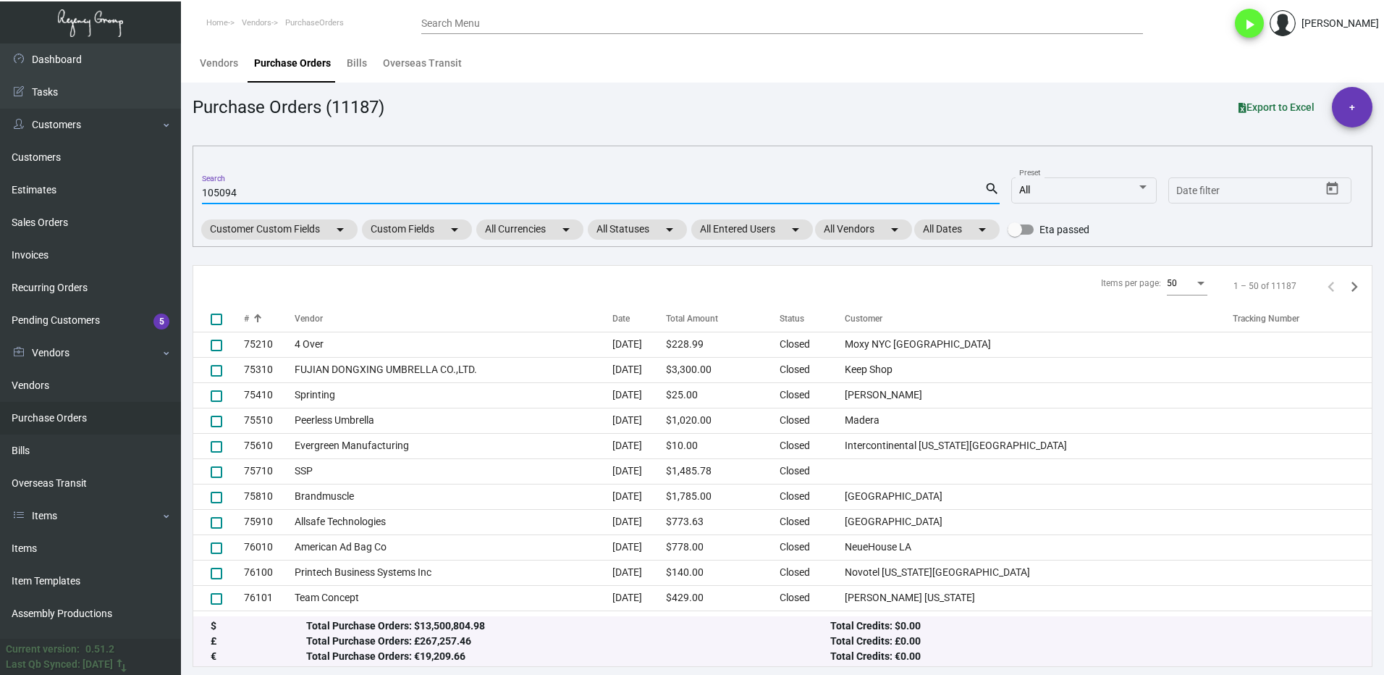
type input "105094"
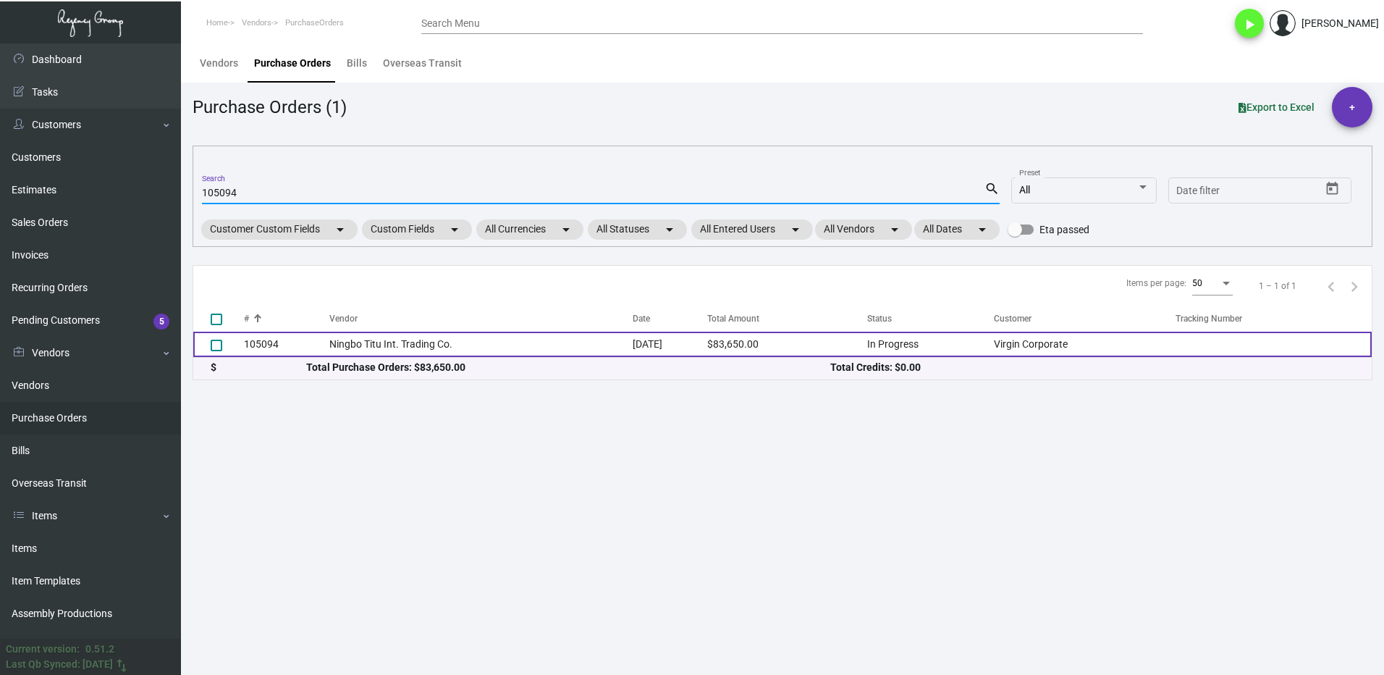
click at [282, 358] on div "$ Total Purchase Orders: $83,650.00 Total Credits: $0.00" at bounding box center [782, 369] width 1179 height 22
click at [283, 348] on td "105094" at bounding box center [286, 344] width 85 height 25
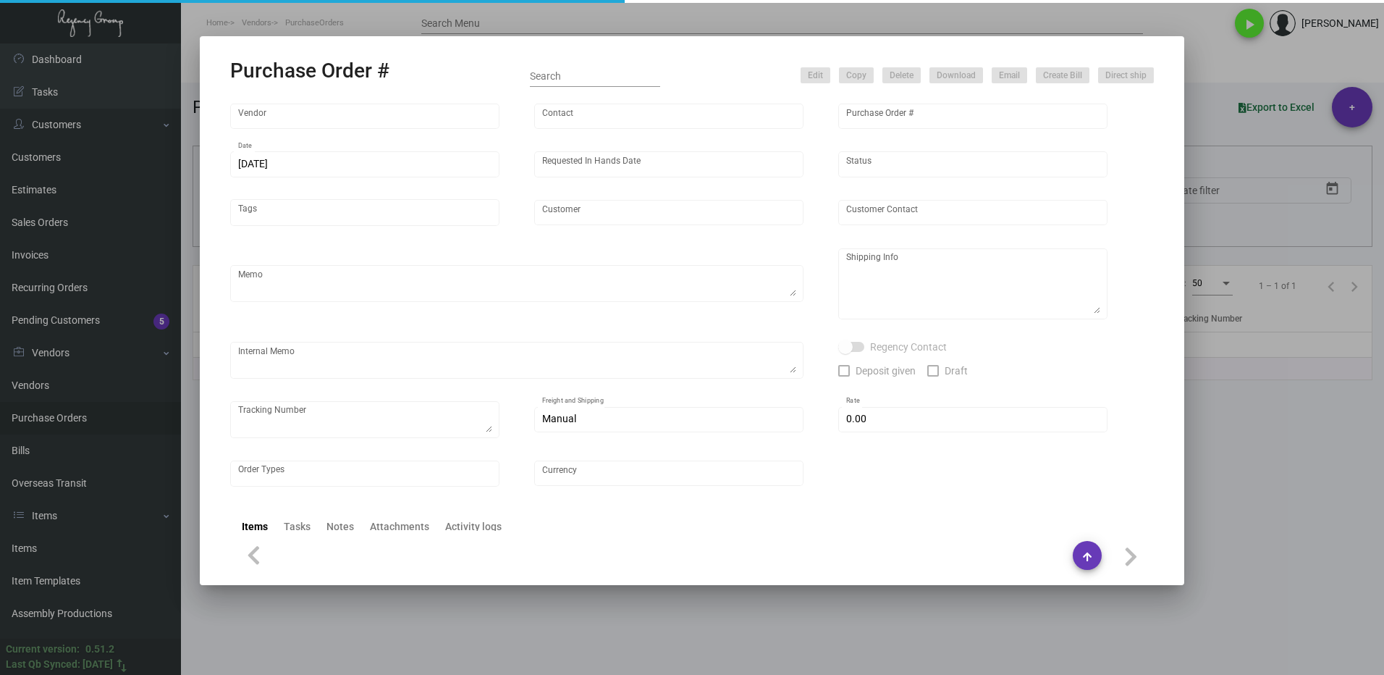
type input "Ningbo Titu Int. Trading Co."
type input "Skipper -"
type input "105094"
type input "[DATE]"
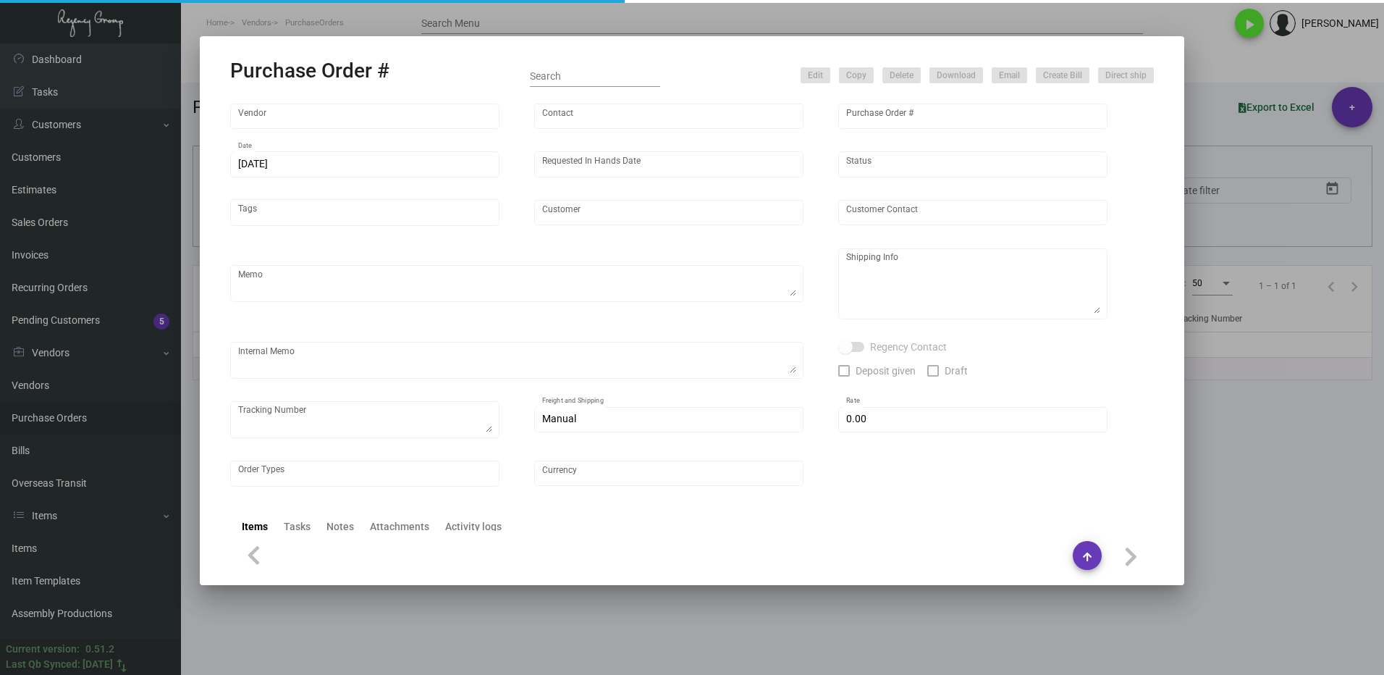
type input "Virgin Corporate"
type textarea "Please process this order after all the samples have been approved. Shipping: b…"
type textarea "Regency Group NJ - [PERSON_NAME] [STREET_ADDRESS]"
checkbox input "true"
type input "$ 0.00"
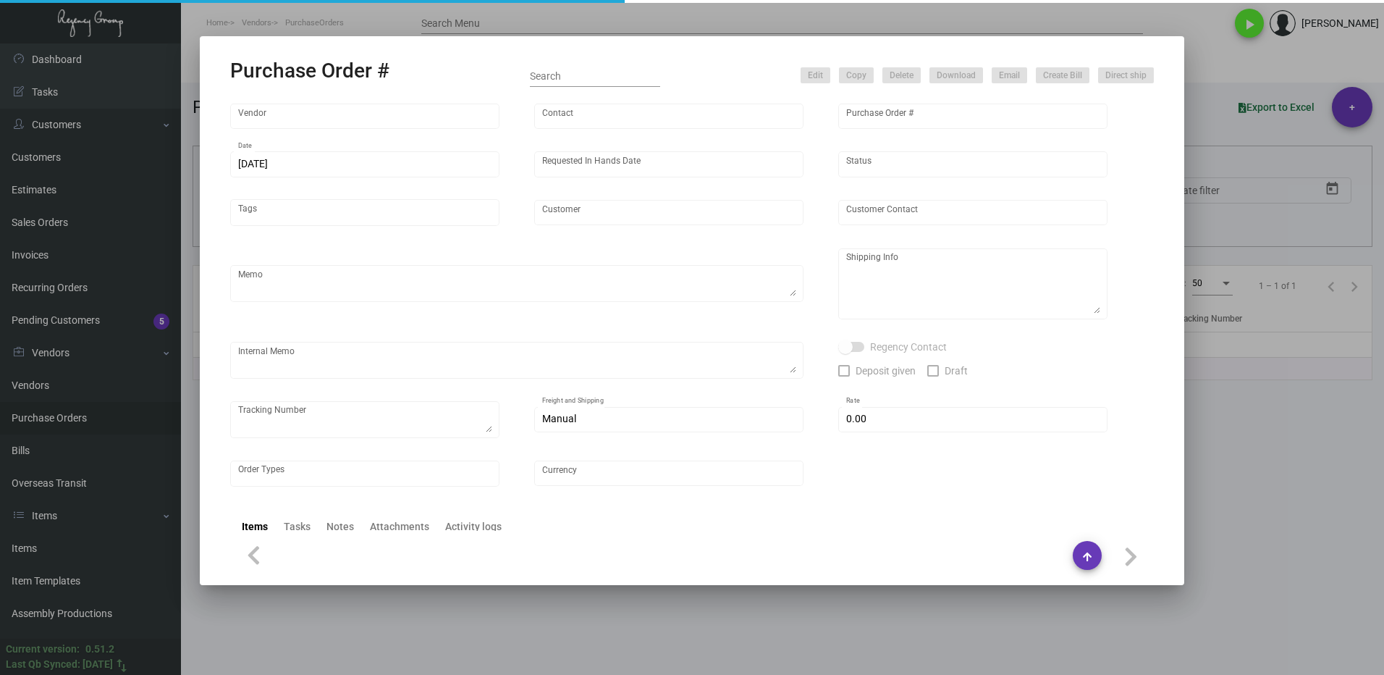
type input "United States Dollar $"
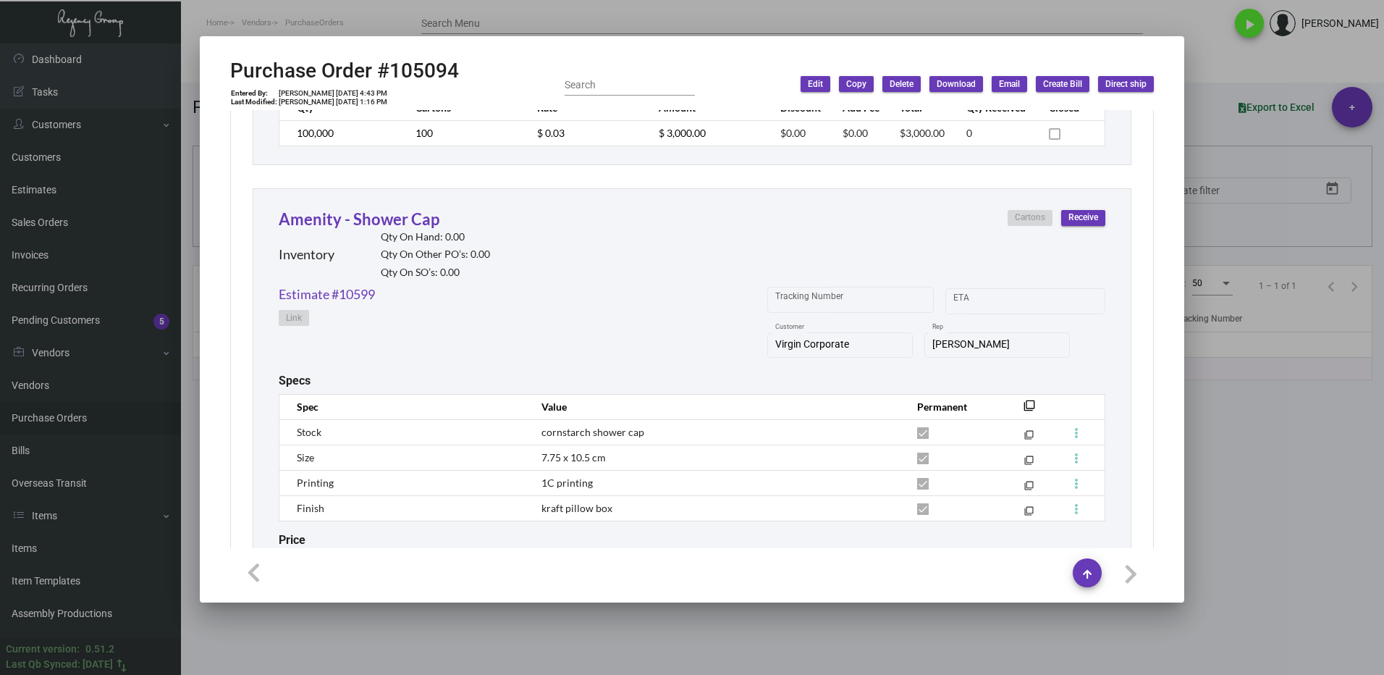
scroll to position [1911, 0]
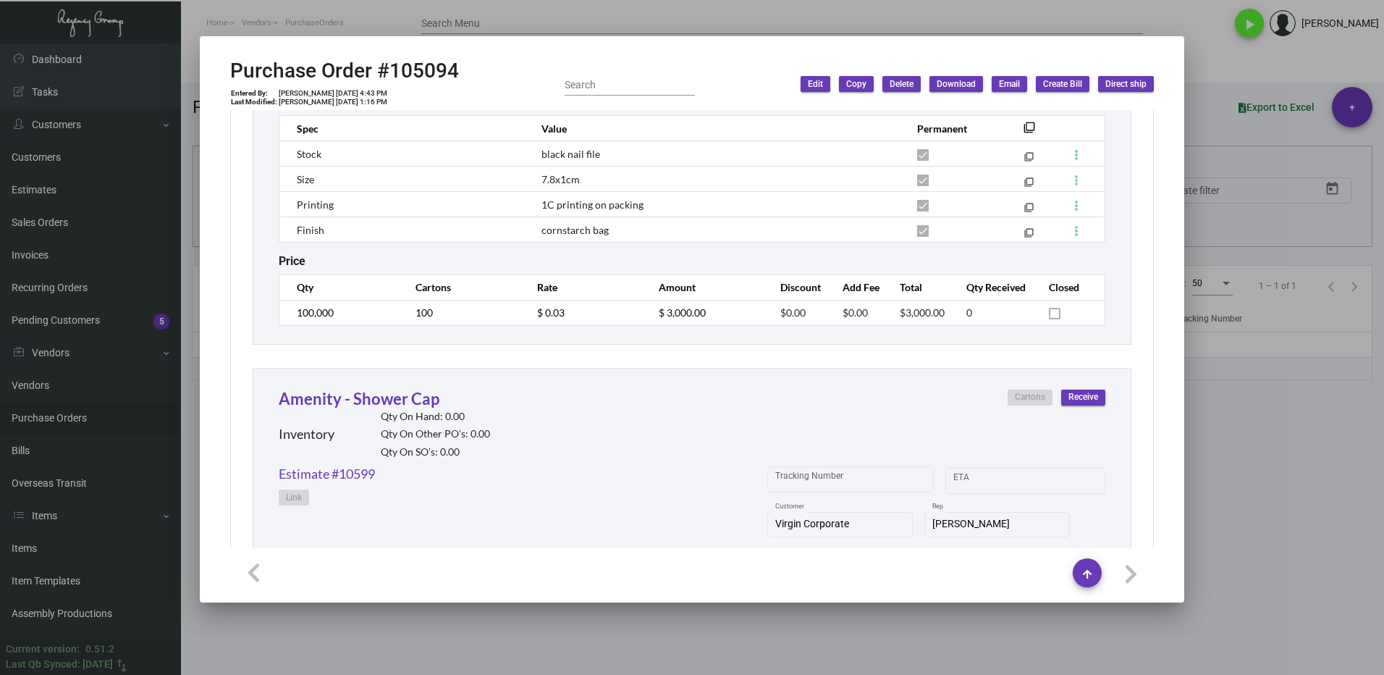
click at [1216, 479] on div at bounding box center [692, 337] width 1384 height 675
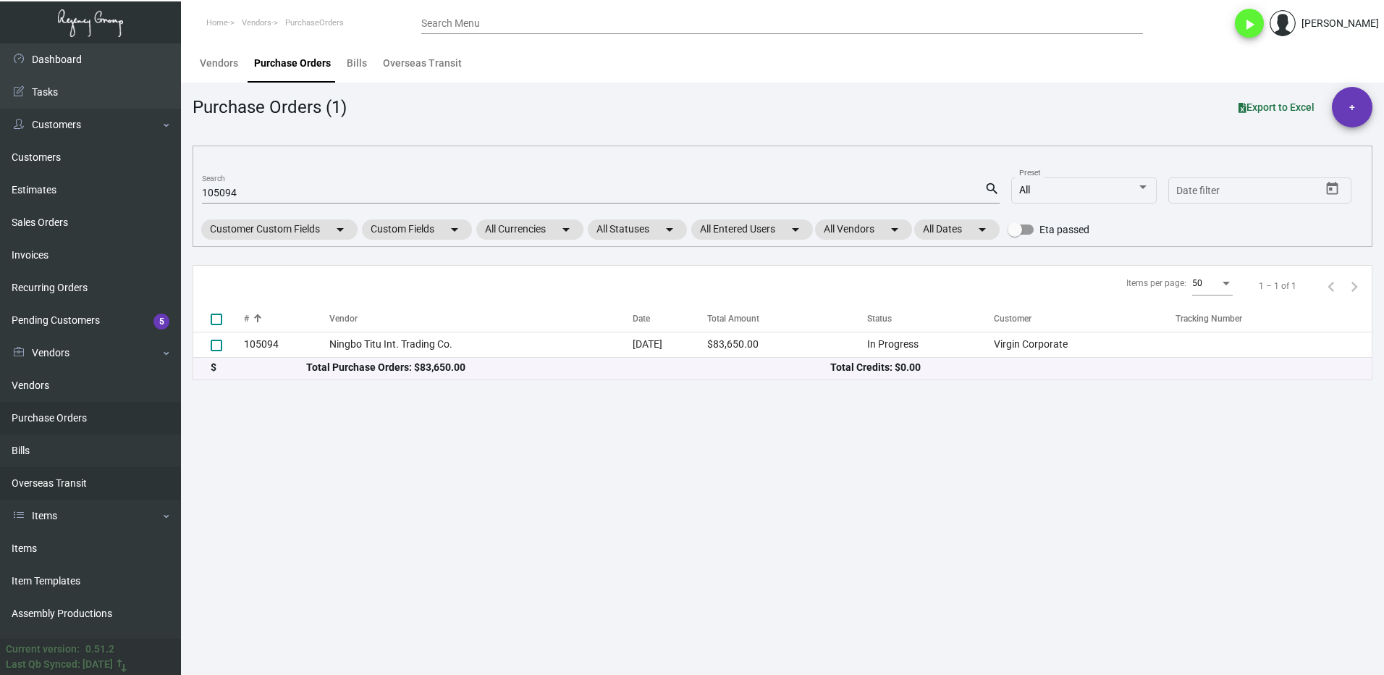
drag, startPoint x: 42, startPoint y: 554, endPoint x: 134, endPoint y: 476, distance: 120.7
click at [41, 553] on link "Items" at bounding box center [90, 548] width 181 height 33
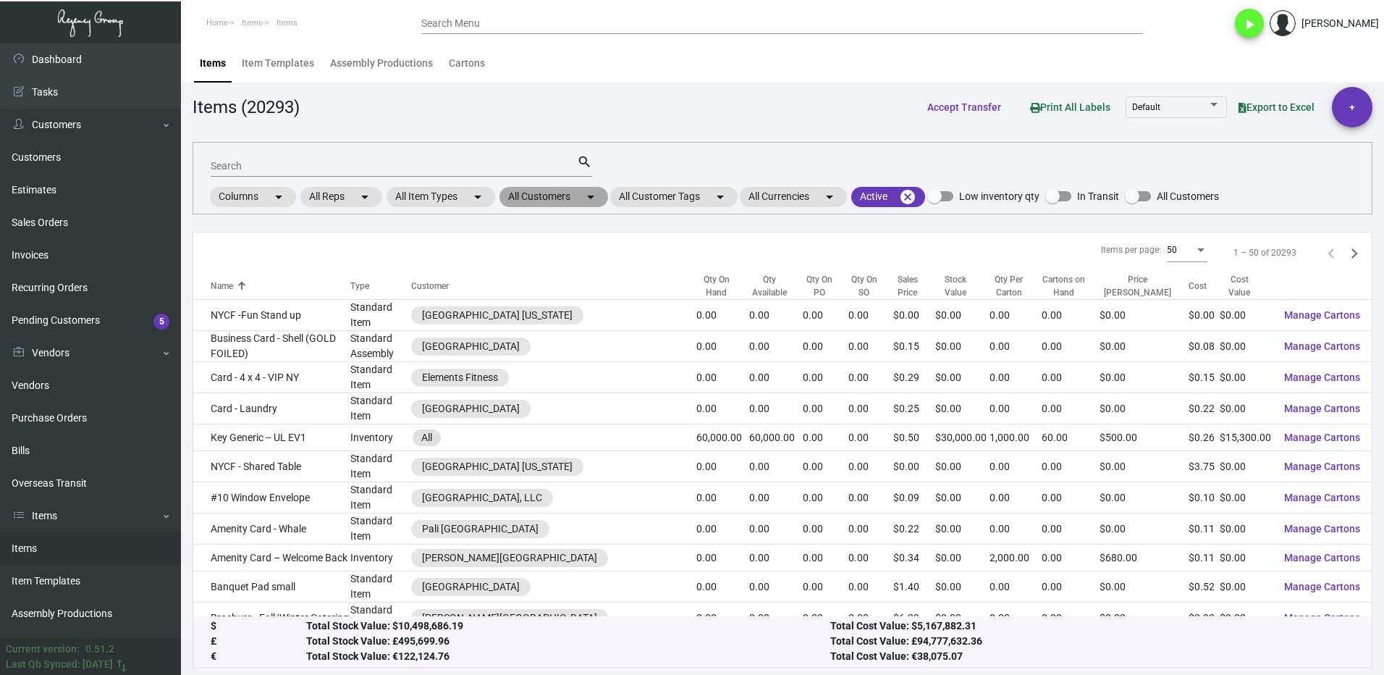
click at [529, 193] on mat-chip "All Customers arrow_drop_down" at bounding box center [554, 197] width 109 height 20
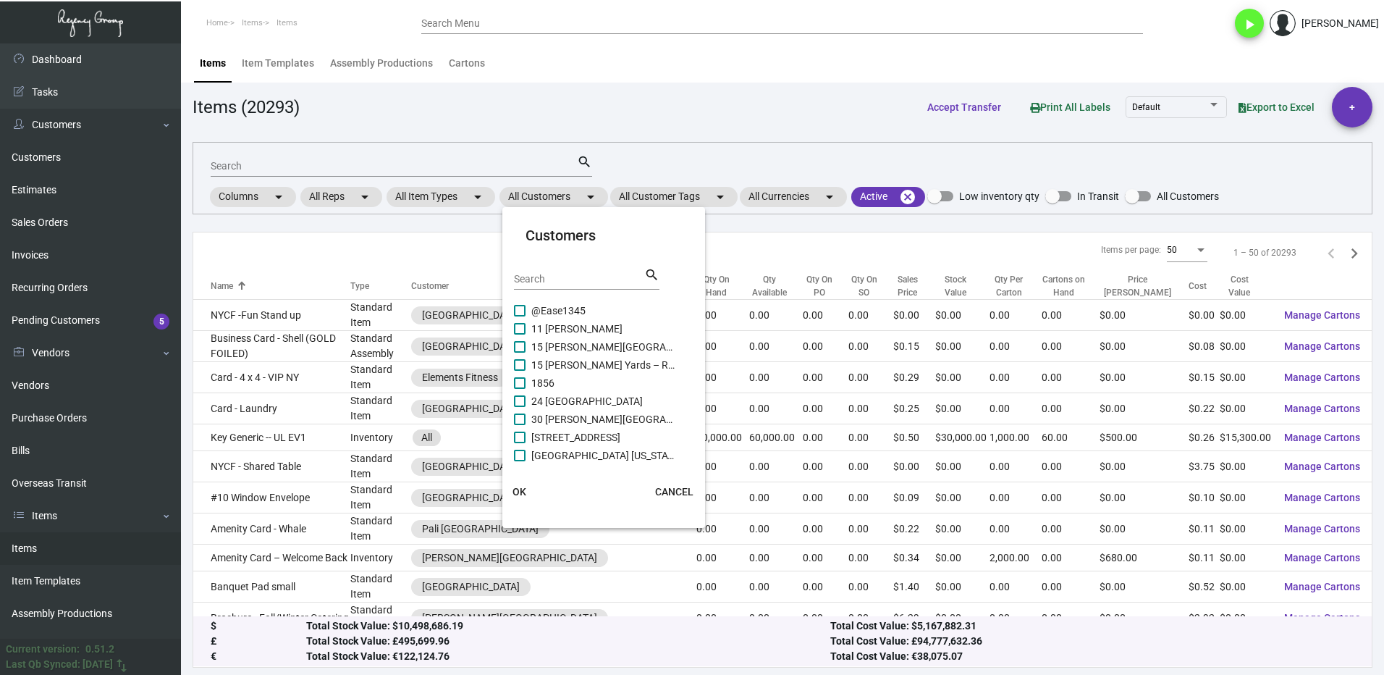
click at [546, 278] on input "Search" at bounding box center [579, 280] width 130 height 12
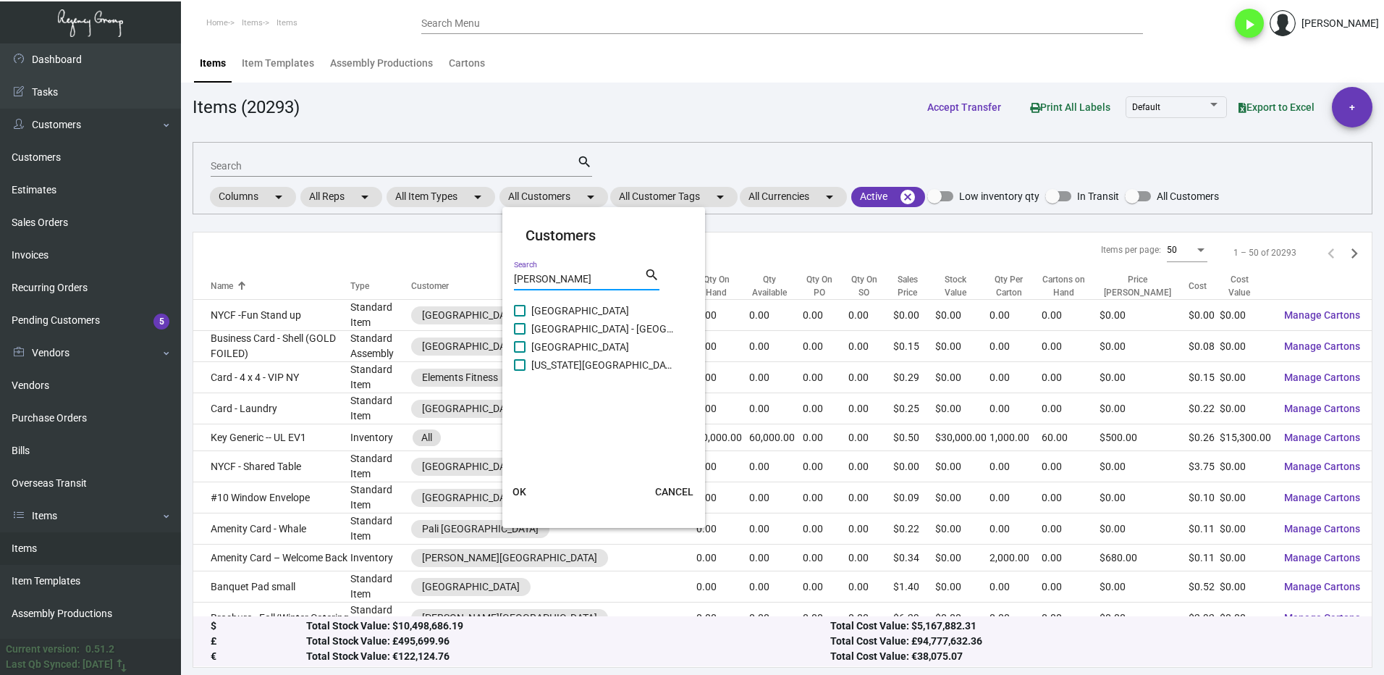
type input "[PERSON_NAME]"
click at [523, 350] on span at bounding box center [520, 347] width 12 height 12
click at [520, 353] on input "[GEOGRAPHIC_DATA]" at bounding box center [519, 353] width 1 height 1
checkbox input "true"
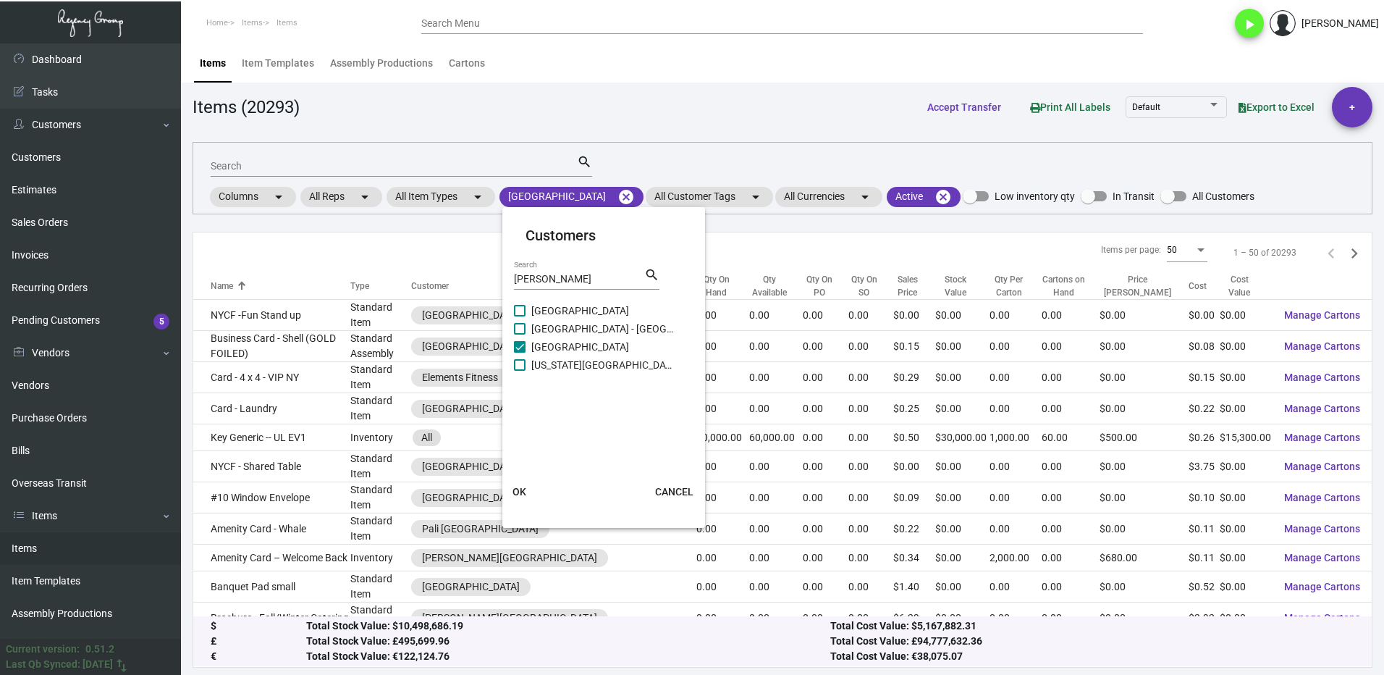
click at [533, 488] on button "OK" at bounding box center [520, 492] width 46 height 26
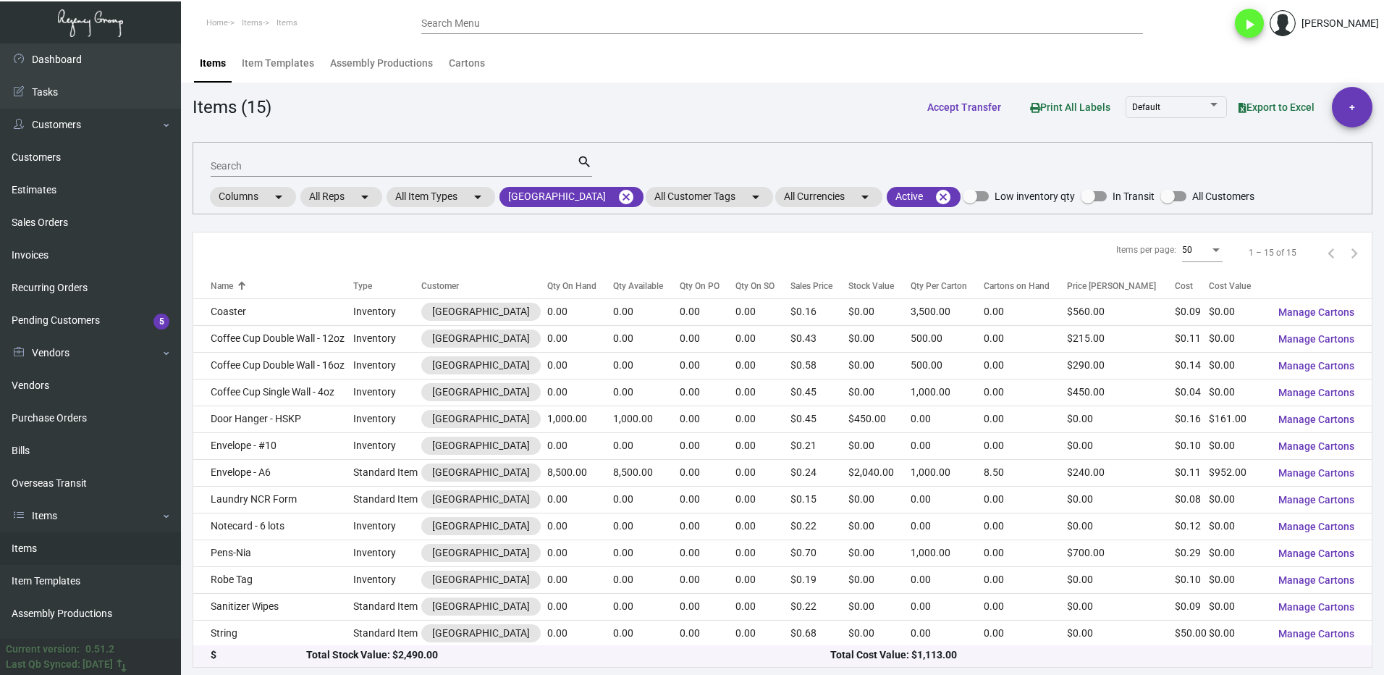
click at [605, 288] on div at bounding box center [605, 285] width 1 height 7
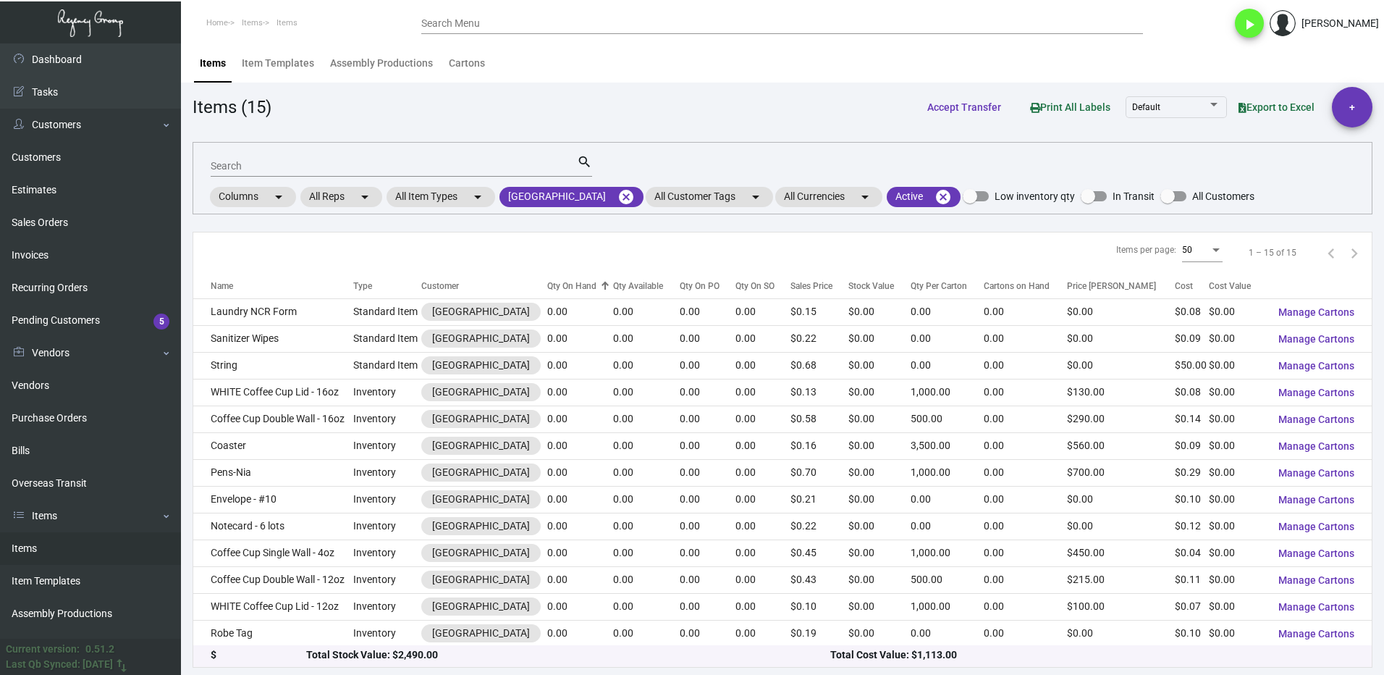
click at [605, 288] on div at bounding box center [605, 285] width 1 height 7
